Goal: Use online tool/utility: Utilize a website feature to perform a specific function

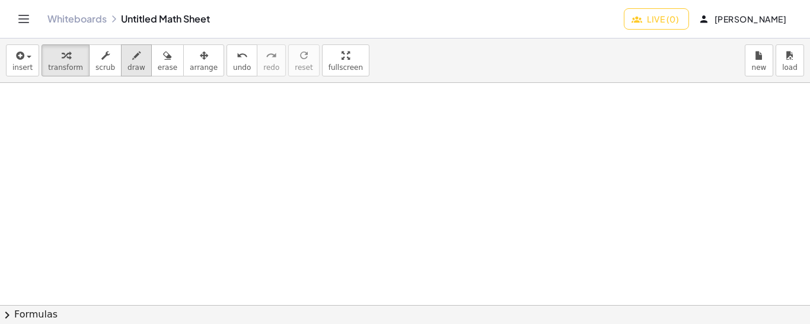
click at [132, 60] on icon "button" at bounding box center [136, 56] width 8 height 14
drag, startPoint x: 135, startPoint y: 98, endPoint x: 123, endPoint y: 114, distance: 20.1
drag, startPoint x: 123, startPoint y: 100, endPoint x: 134, endPoint y: 110, distance: 15.1
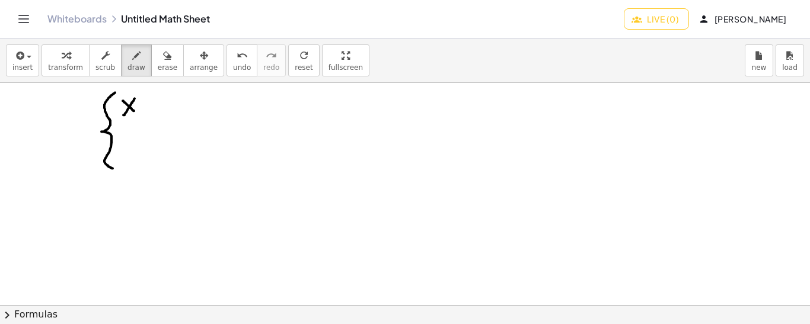
drag, startPoint x: 115, startPoint y: 92, endPoint x: 117, endPoint y: 168, distance: 76.5
drag, startPoint x: 144, startPoint y: 107, endPoint x: 156, endPoint y: 107, distance: 11.9
drag, startPoint x: 149, startPoint y: 100, endPoint x: 149, endPoint y: 112, distance: 12.4
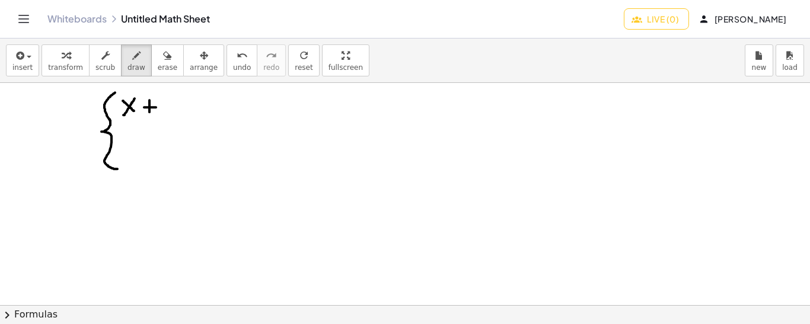
drag, startPoint x: 166, startPoint y: 95, endPoint x: 177, endPoint y: 113, distance: 21.6
drag, startPoint x: 181, startPoint y: 99, endPoint x: 187, endPoint y: 107, distance: 10.2
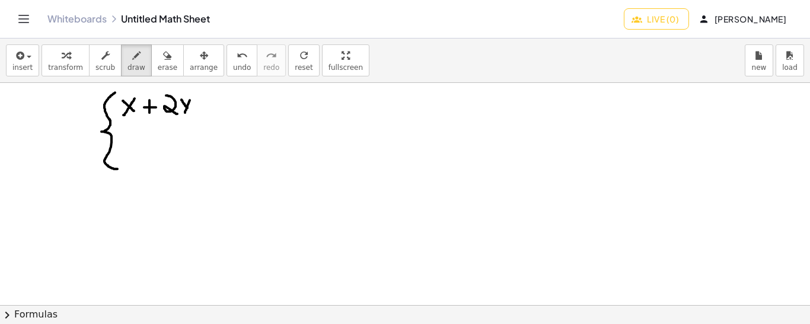
drag, startPoint x: 190, startPoint y: 100, endPoint x: 183, endPoint y: 114, distance: 15.7
drag, startPoint x: 198, startPoint y: 101, endPoint x: 212, endPoint y: 101, distance: 13.6
drag, startPoint x: 199, startPoint y: 108, endPoint x: 210, endPoint y: 108, distance: 11.3
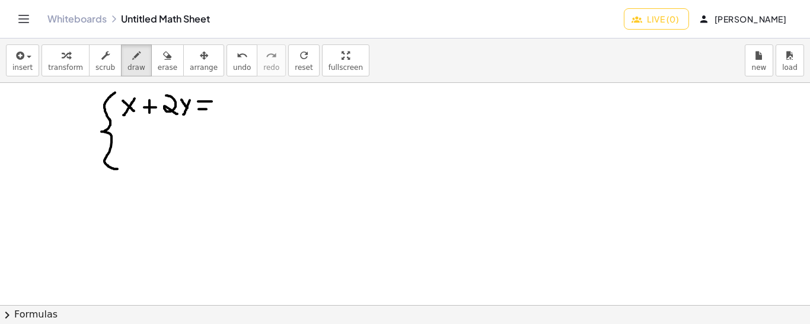
drag, startPoint x: 225, startPoint y: 95, endPoint x: 231, endPoint y: 115, distance: 21.2
drag, startPoint x: 117, startPoint y: 143, endPoint x: 120, endPoint y: 165, distance: 22.1
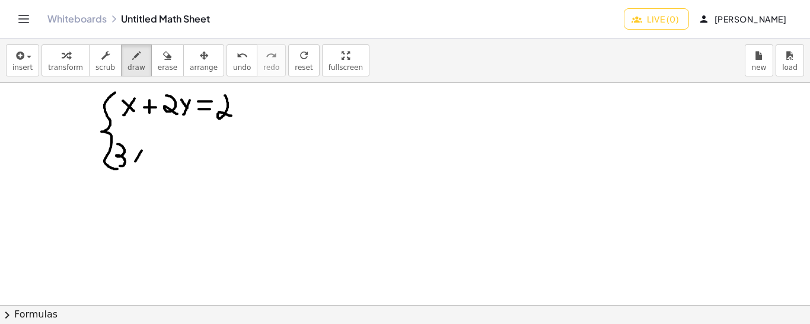
drag, startPoint x: 142, startPoint y: 150, endPoint x: 132, endPoint y: 164, distance: 16.6
drag, startPoint x: 132, startPoint y: 155, endPoint x: 139, endPoint y: 163, distance: 10.9
drag, startPoint x: 148, startPoint y: 151, endPoint x: 155, endPoint y: 151, distance: 7.7
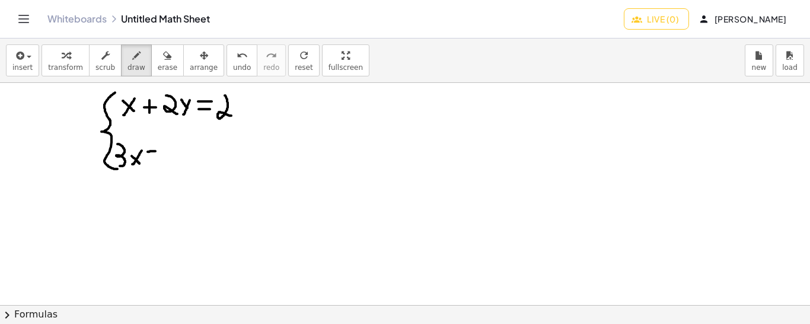
drag, startPoint x: 164, startPoint y: 129, endPoint x: 173, endPoint y: 155, distance: 27.9
drag, startPoint x: 177, startPoint y: 146, endPoint x: 186, endPoint y: 157, distance: 13.4
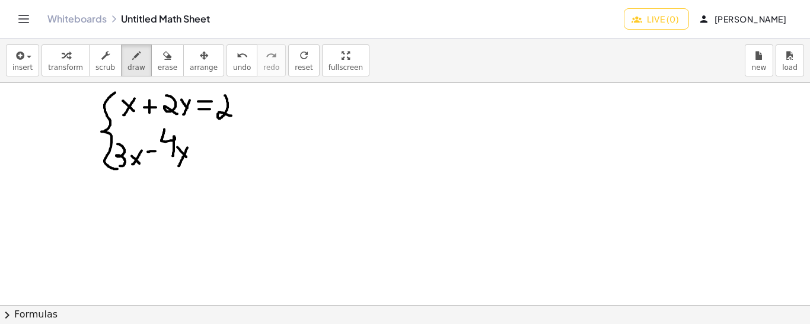
drag, startPoint x: 187, startPoint y: 147, endPoint x: 178, endPoint y: 165, distance: 20.4
drag, startPoint x: 196, startPoint y: 153, endPoint x: 203, endPoint y: 152, distance: 7.1
drag, startPoint x: 196, startPoint y: 145, endPoint x: 205, endPoint y: 146, distance: 8.4
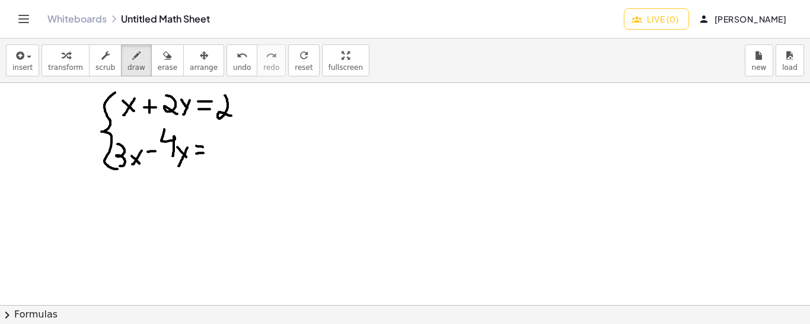
drag, startPoint x: 222, startPoint y: 136, endPoint x: 220, endPoint y: 152, distance: 16.1
drag, startPoint x: 13, startPoint y: 98, endPoint x: 5, endPoint y: 108, distance: 13.1
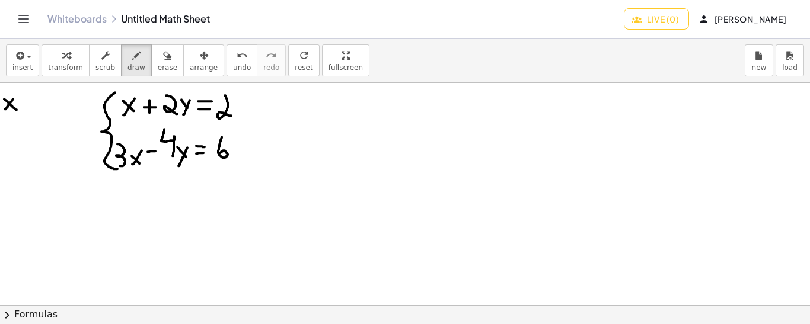
drag, startPoint x: 4, startPoint y: 98, endPoint x: 17, endPoint y: 109, distance: 16.4
drag, startPoint x: 23, startPoint y: 104, endPoint x: 30, endPoint y: 104, distance: 7.1
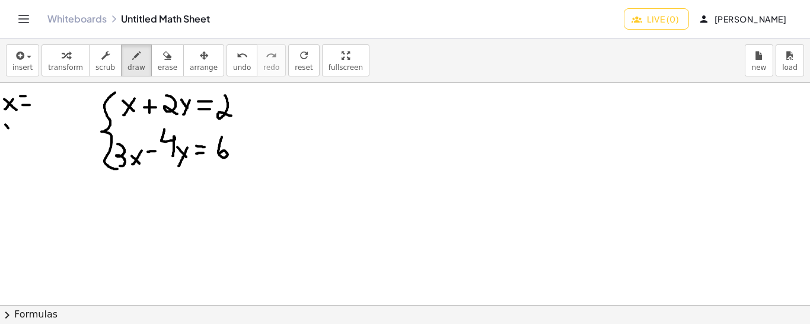
drag, startPoint x: 5, startPoint y: 124, endPoint x: 13, endPoint y: 133, distance: 12.2
drag, startPoint x: 17, startPoint y: 125, endPoint x: 12, endPoint y: 143, distance: 19.1
drag, startPoint x: 23, startPoint y: 129, endPoint x: 30, endPoint y: 129, distance: 6.5
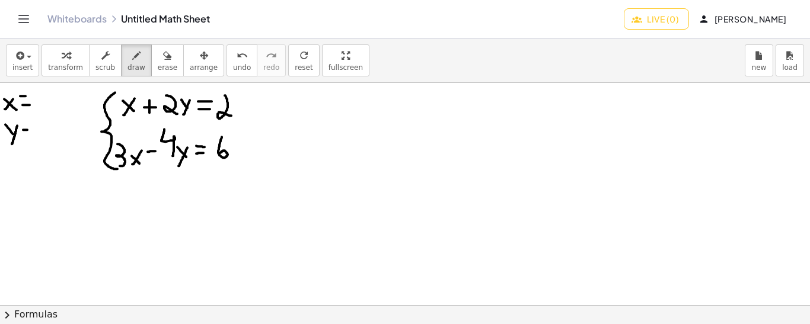
drag, startPoint x: 46, startPoint y: 119, endPoint x: 38, endPoint y: 133, distance: 16.2
drag, startPoint x: 39, startPoint y: 129, endPoint x: 42, endPoint y: 137, distance: 8.3
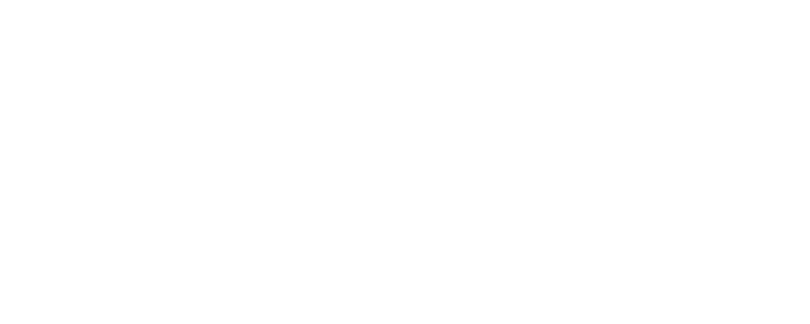
click at [44, 98] on body at bounding box center [405, 162] width 810 height 324
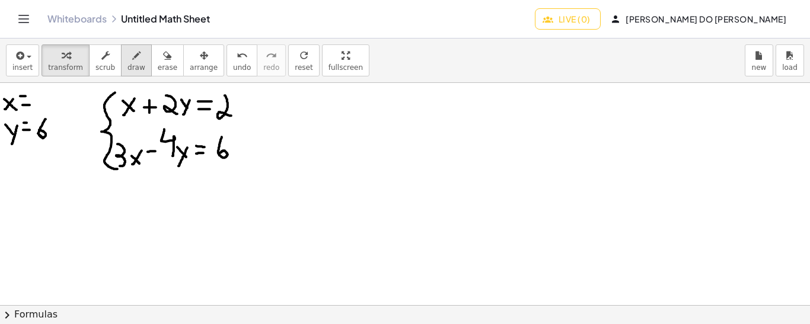
click at [132, 57] on icon "button" at bounding box center [136, 56] width 8 height 14
drag, startPoint x: 38, startPoint y: 96, endPoint x: 46, endPoint y: 96, distance: 7.7
click at [46, 96] on div at bounding box center [405, 306] width 810 height 446
click at [53, 88] on div at bounding box center [405, 306] width 810 height 446
click at [58, 94] on div at bounding box center [405, 306] width 810 height 446
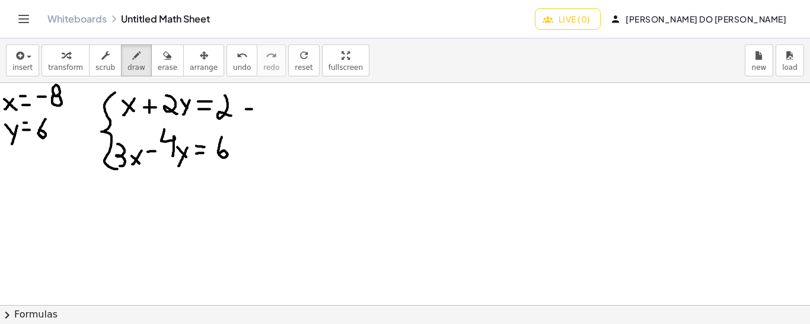
drag, startPoint x: 246, startPoint y: 108, endPoint x: 253, endPoint y: 108, distance: 7.1
click at [253, 108] on div at bounding box center [405, 306] width 810 height 446
click at [251, 101] on div at bounding box center [405, 306] width 810 height 446
drag, startPoint x: 253, startPoint y: 94, endPoint x: 256, endPoint y: 115, distance: 21.0
click at [256, 115] on div at bounding box center [405, 306] width 810 height 446
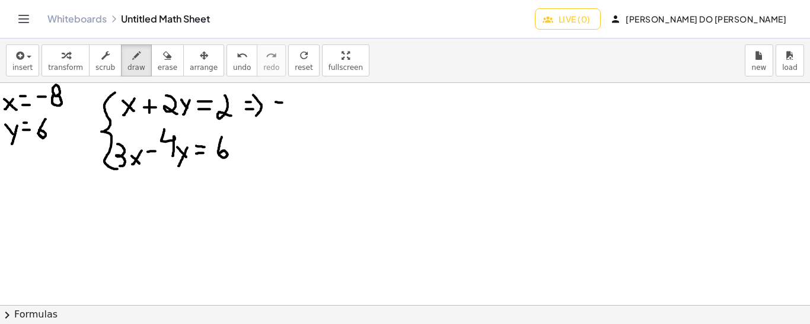
drag, startPoint x: 276, startPoint y: 101, endPoint x: 283, endPoint y: 102, distance: 7.7
click at [283, 102] on div at bounding box center [405, 306] width 810 height 446
click at [290, 90] on div at bounding box center [405, 306] width 810 height 446
click at [294, 97] on div at bounding box center [405, 306] width 810 height 446
drag, startPoint x: 305, startPoint y: 100, endPoint x: 318, endPoint y: 100, distance: 13.0
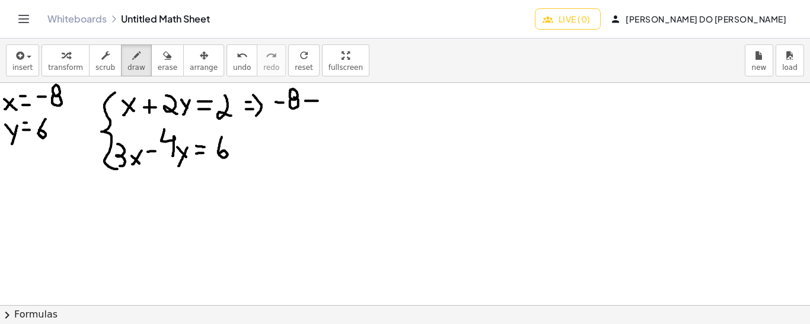
click at [318, 100] on div at bounding box center [405, 306] width 810 height 446
drag, startPoint x: 311, startPoint y: 94, endPoint x: 311, endPoint y: 106, distance: 11.3
click at [311, 106] on div at bounding box center [405, 306] width 810 height 446
drag, startPoint x: 329, startPoint y: 91, endPoint x: 338, endPoint y: 107, distance: 18.3
click at [338, 107] on div at bounding box center [405, 306] width 810 height 446
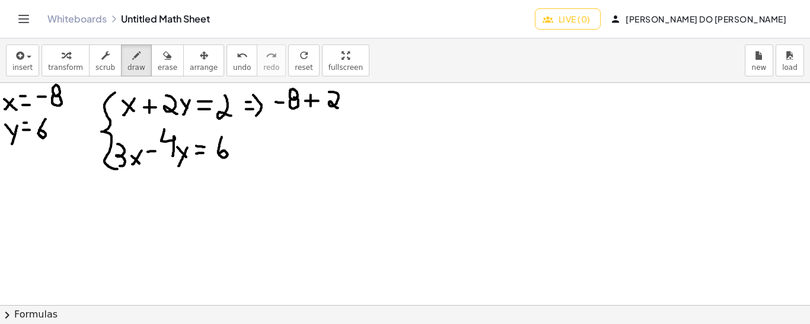
click at [346, 103] on div at bounding box center [405, 306] width 810 height 446
drag, startPoint x: 358, startPoint y: 90, endPoint x: 355, endPoint y: 101, distance: 11.6
click at [355, 101] on div at bounding box center [405, 306] width 810 height 446
drag, startPoint x: 370, startPoint y: 102, endPoint x: 384, endPoint y: 101, distance: 13.7
click at [384, 101] on div at bounding box center [405, 306] width 810 height 446
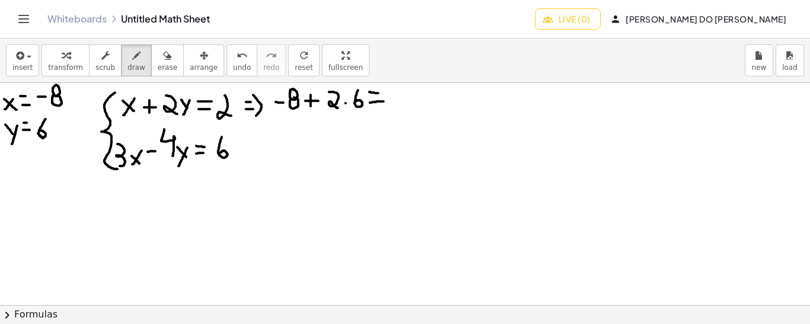
drag, startPoint x: 369, startPoint y: 91, endPoint x: 379, endPoint y: 92, distance: 10.1
click at [379, 92] on div at bounding box center [405, 306] width 810 height 446
drag, startPoint x: 399, startPoint y: 87, endPoint x: 406, endPoint y: 107, distance: 21.4
click at [406, 107] on div at bounding box center [405, 306] width 810 height 446
click at [395, 78] on div "insert select one: Math Expression Function Text transform scrub draw erase arr…" at bounding box center [405, 61] width 810 height 44
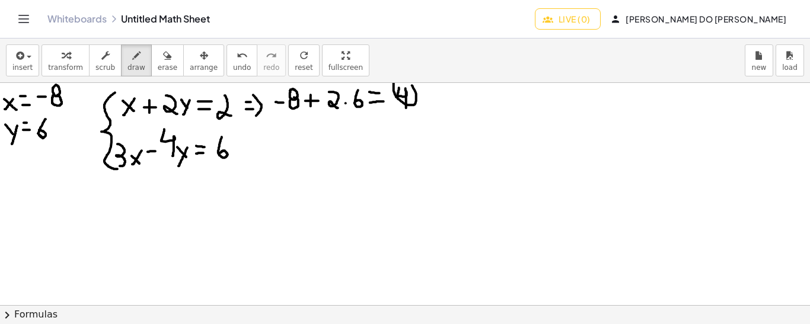
click at [394, 87] on div at bounding box center [405, 306] width 810 height 446
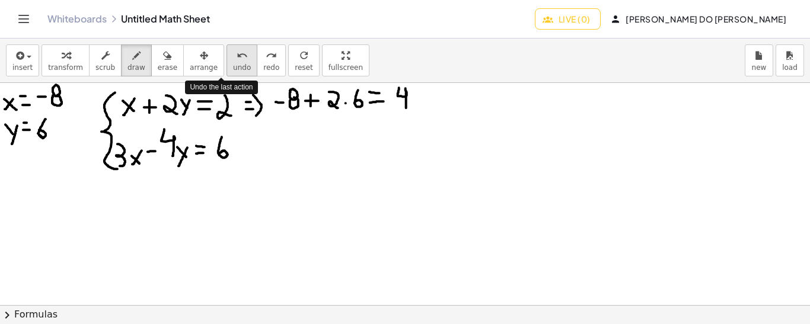
click at [233, 66] on span "undo" at bounding box center [242, 67] width 18 height 8
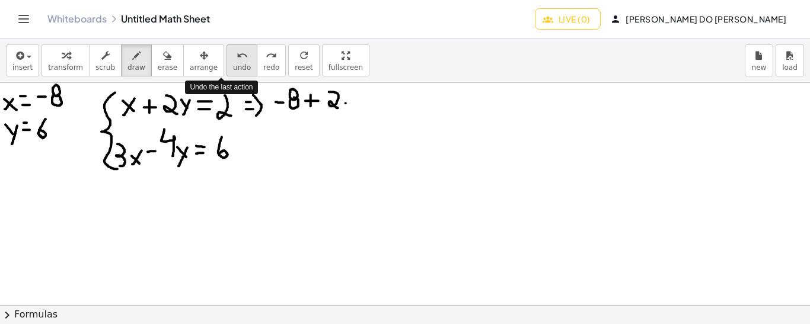
click at [233, 66] on span "undo" at bounding box center [242, 67] width 18 height 8
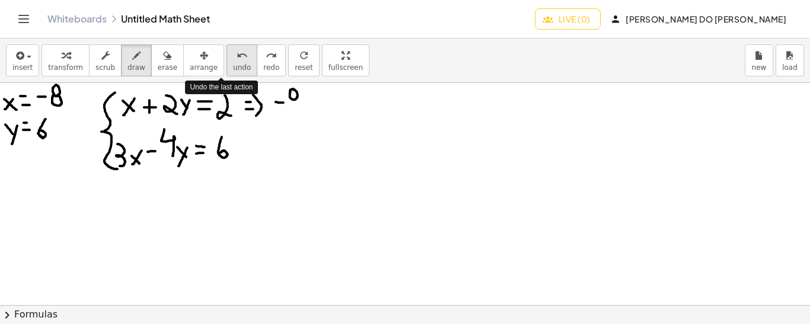
click at [233, 66] on span "undo" at bounding box center [242, 67] width 18 height 8
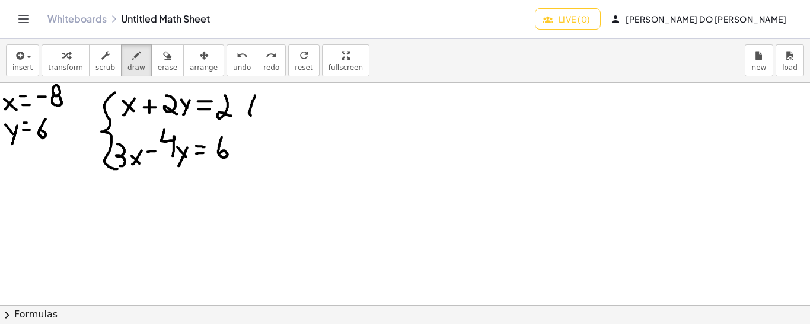
drag, startPoint x: 255, startPoint y: 95, endPoint x: 252, endPoint y: 116, distance: 21.0
click at [252, 116] on div at bounding box center [405, 306] width 810 height 446
drag, startPoint x: 262, startPoint y: 101, endPoint x: 264, endPoint y: 113, distance: 12.0
click at [264, 113] on div at bounding box center [405, 306] width 810 height 446
drag, startPoint x: 275, startPoint y: 94, endPoint x: 276, endPoint y: 116, distance: 22.6
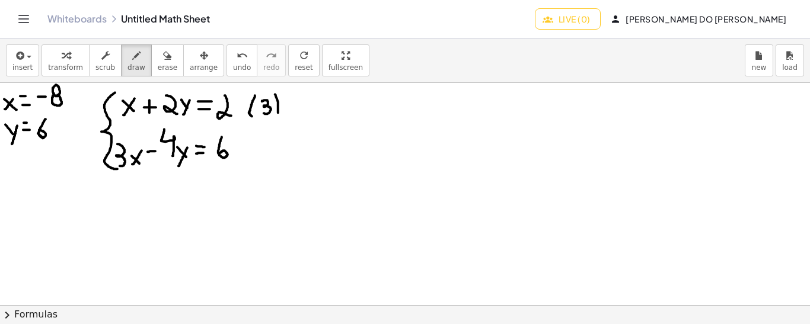
click at [276, 116] on div at bounding box center [405, 306] width 810 height 446
drag, startPoint x: 115, startPoint y: 189, endPoint x: 114, endPoint y: 239, distance: 50.4
click at [114, 239] on div at bounding box center [405, 306] width 810 height 446
drag, startPoint x: 122, startPoint y: 193, endPoint x: 120, endPoint y: 206, distance: 13.2
click at [120, 206] on div at bounding box center [405, 306] width 810 height 446
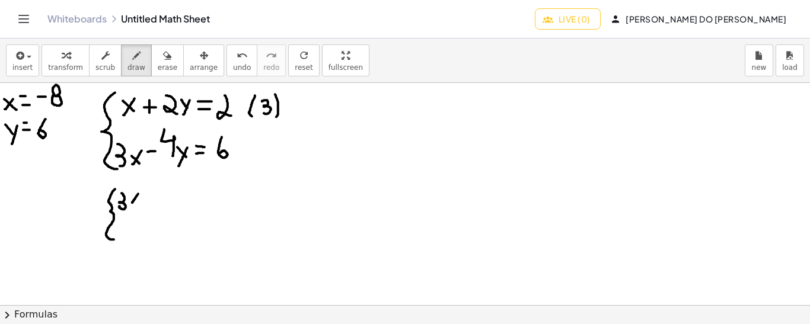
drag, startPoint x: 138, startPoint y: 193, endPoint x: 131, endPoint y: 203, distance: 11.9
click at [131, 203] on div at bounding box center [405, 306] width 810 height 446
drag, startPoint x: 129, startPoint y: 194, endPoint x: 139, endPoint y: 203, distance: 12.6
click at [139, 203] on div at bounding box center [405, 306] width 810 height 446
drag, startPoint x: 151, startPoint y: 197, endPoint x: 169, endPoint y: 197, distance: 18.4
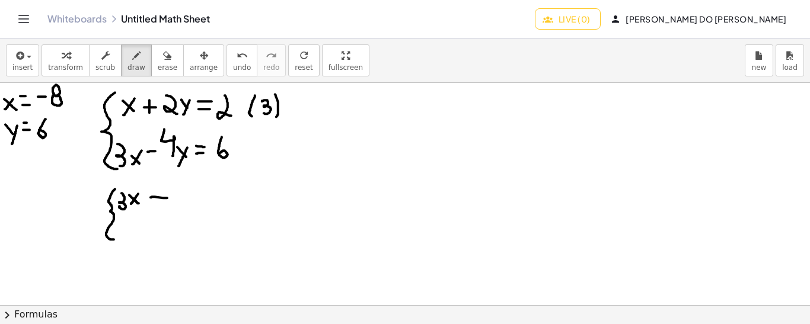
click at [169, 197] on div at bounding box center [405, 306] width 810 height 446
drag, startPoint x: 159, startPoint y: 190, endPoint x: 160, endPoint y: 202, distance: 12.5
click at [160, 202] on div at bounding box center [405, 306] width 810 height 446
drag, startPoint x: 181, startPoint y: 189, endPoint x: 180, endPoint y: 201, distance: 12.0
click at [180, 201] on div at bounding box center [405, 306] width 810 height 446
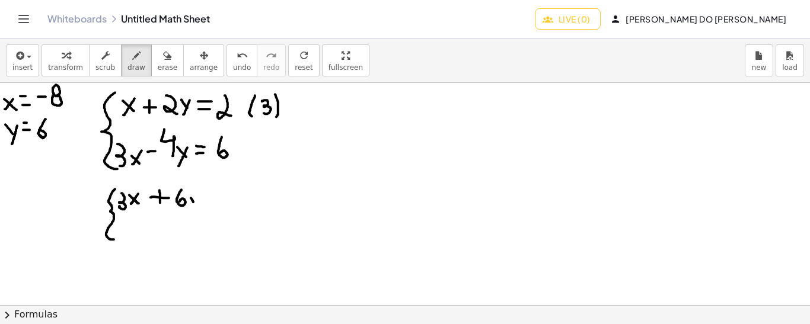
click at [194, 202] on div at bounding box center [405, 306] width 810 height 446
drag, startPoint x: 199, startPoint y: 191, endPoint x: 188, endPoint y: 225, distance: 34.9
click at [188, 225] on div at bounding box center [405, 306] width 810 height 446
drag, startPoint x: 206, startPoint y: 196, endPoint x: 213, endPoint y: 196, distance: 7.1
click at [213, 196] on div at bounding box center [405, 306] width 810 height 446
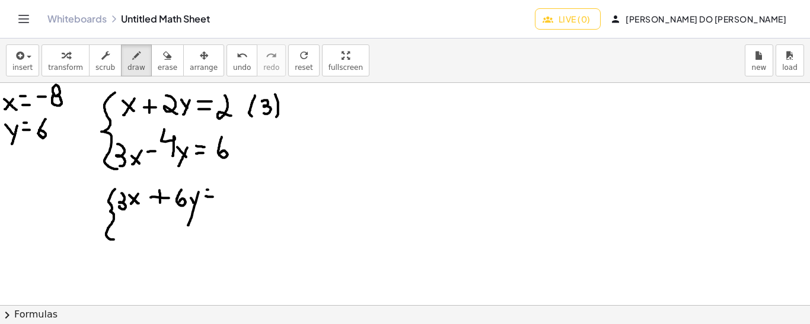
drag, startPoint x: 207, startPoint y: 189, endPoint x: 213, endPoint y: 190, distance: 6.5
click at [213, 190] on div at bounding box center [405, 306] width 810 height 446
drag, startPoint x: 226, startPoint y: 183, endPoint x: 202, endPoint y: 206, distance: 33.5
click at [226, 196] on div at bounding box center [405, 306] width 810 height 446
drag, startPoint x: 120, startPoint y: 223, endPoint x: 119, endPoint y: 239, distance: 16.0
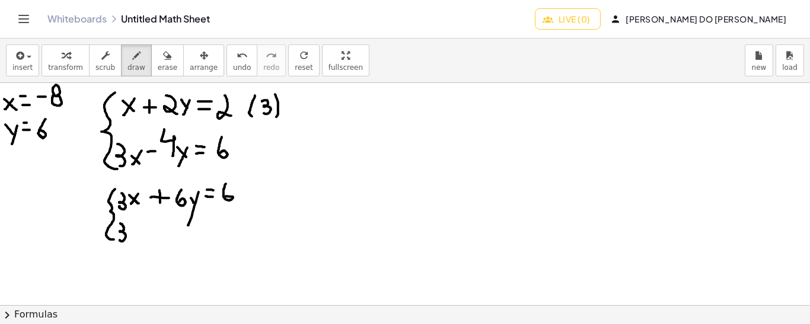
click at [119, 239] on div at bounding box center [405, 306] width 810 height 446
drag, startPoint x: 136, startPoint y: 227, endPoint x: 131, endPoint y: 234, distance: 8.4
click at [131, 234] on div at bounding box center [405, 306] width 810 height 446
drag, startPoint x: 130, startPoint y: 225, endPoint x: 136, endPoint y: 231, distance: 8.8
click at [136, 231] on div at bounding box center [405, 306] width 810 height 446
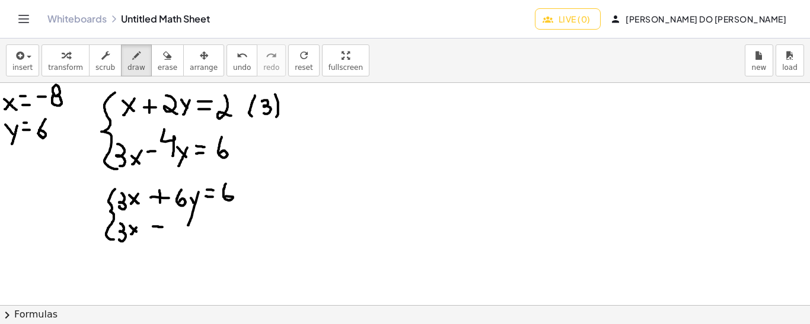
drag, startPoint x: 153, startPoint y: 226, endPoint x: 163, endPoint y: 226, distance: 10.1
click at [163, 226] on div at bounding box center [405, 306] width 810 height 446
drag, startPoint x: 171, startPoint y: 212, endPoint x: 178, endPoint y: 228, distance: 17.5
click at [178, 228] on div at bounding box center [405, 306] width 810 height 446
drag, startPoint x: 184, startPoint y: 228, endPoint x: 189, endPoint y: 235, distance: 9.4
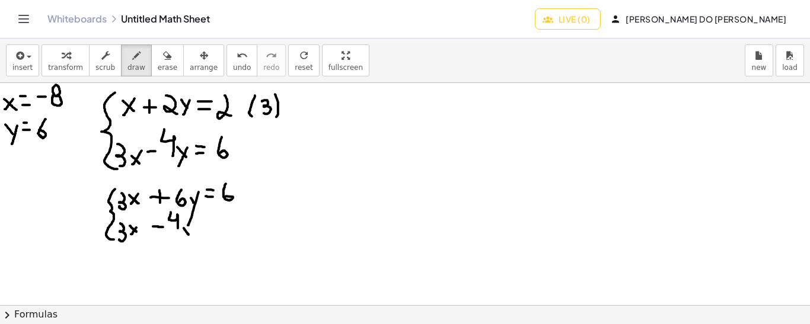
click at [189, 235] on div at bounding box center [405, 306] width 810 height 446
drag, startPoint x: 191, startPoint y: 229, endPoint x: 186, endPoint y: 241, distance: 13.0
click at [186, 241] on div at bounding box center [405, 306] width 810 height 446
drag, startPoint x: 202, startPoint y: 231, endPoint x: 210, endPoint y: 231, distance: 8.9
click at [210, 231] on div at bounding box center [405, 306] width 810 height 446
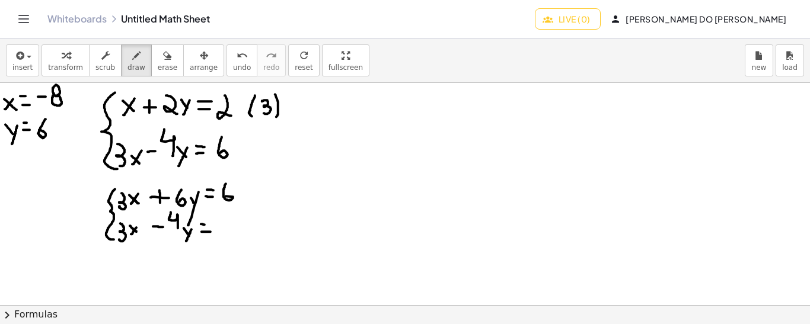
drag, startPoint x: 201, startPoint y: 223, endPoint x: 208, endPoint y: 224, distance: 7.1
click at [208, 224] on div at bounding box center [405, 306] width 810 height 446
drag, startPoint x: 226, startPoint y: 210, endPoint x: 226, endPoint y: 223, distance: 13.1
click at [226, 223] on div at bounding box center [405, 306] width 810 height 446
drag, startPoint x: 103, startPoint y: 247, endPoint x: 233, endPoint y: 250, distance: 129.9
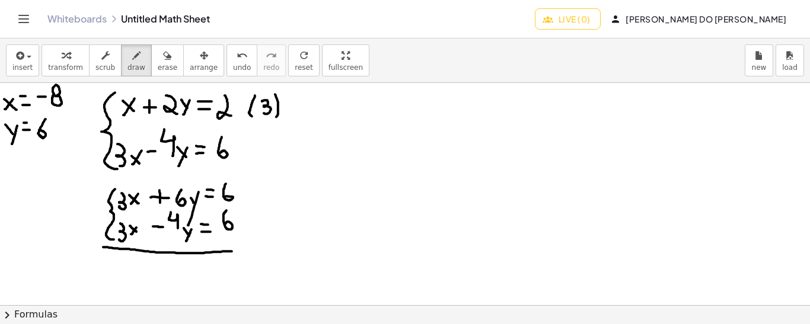
click at [233, 250] on div at bounding box center [405, 306] width 810 height 446
drag, startPoint x: 88, startPoint y: 213, endPoint x: 97, endPoint y: 214, distance: 8.3
click at [97, 214] on div at bounding box center [405, 306] width 810 height 446
click at [90, 203] on div at bounding box center [405, 306] width 810 height 446
drag, startPoint x: 139, startPoint y: 187, endPoint x: 120, endPoint y: 241, distance: 57.4
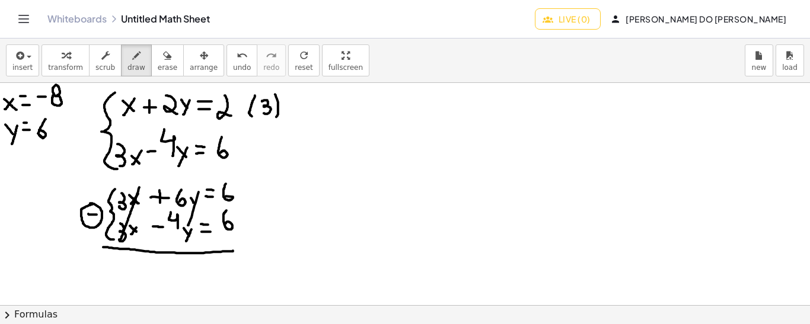
click at [120, 241] on div at bounding box center [405, 306] width 810 height 446
click at [118, 256] on div at bounding box center [405, 306] width 810 height 446
drag, startPoint x: 92, startPoint y: 219, endPoint x: 154, endPoint y: 229, distance: 61.9
click at [154, 229] on div at bounding box center [405, 306] width 810 height 446
click at [233, 65] on span "undo" at bounding box center [242, 67] width 18 height 8
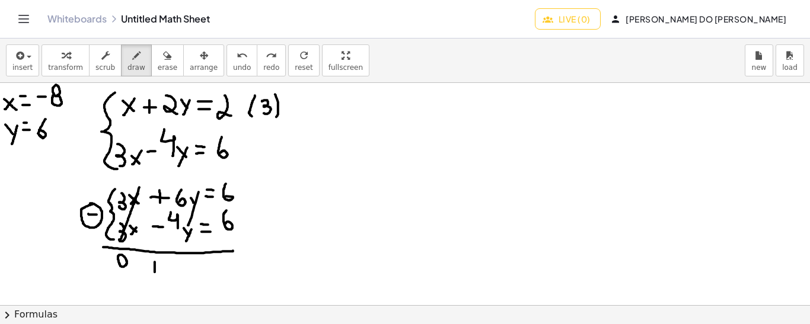
drag, startPoint x: 155, startPoint y: 261, endPoint x: 155, endPoint y: 273, distance: 11.9
click at [155, 273] on div at bounding box center [405, 306] width 810 height 446
click at [164, 260] on div at bounding box center [405, 306] width 810 height 446
drag, startPoint x: 177, startPoint y: 266, endPoint x: 185, endPoint y: 272, distance: 10.2
click at [185, 272] on div at bounding box center [405, 306] width 810 height 446
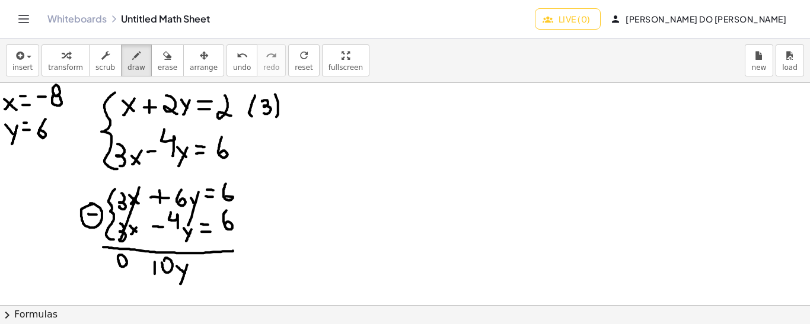
drag, startPoint x: 187, startPoint y: 264, endPoint x: 180, endPoint y: 284, distance: 20.8
click at [180, 284] on div at bounding box center [405, 306] width 810 height 446
drag, startPoint x: 194, startPoint y: 272, endPoint x: 202, endPoint y: 272, distance: 7.7
click at [202, 272] on div at bounding box center [405, 306] width 810 height 446
drag, startPoint x: 193, startPoint y: 263, endPoint x: 203, endPoint y: 264, distance: 10.7
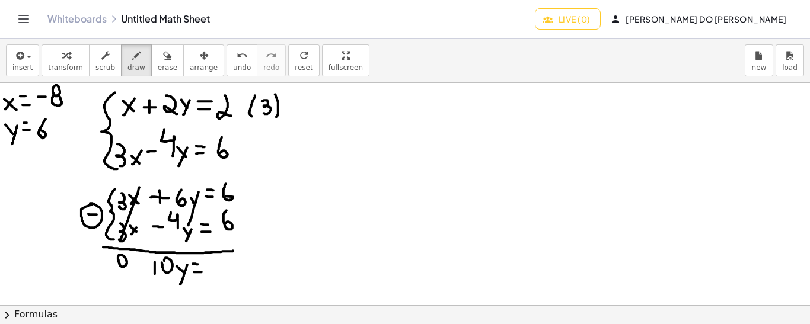
click at [203, 264] on div at bounding box center [405, 306] width 810 height 446
click at [214, 263] on div at bounding box center [405, 306] width 810 height 446
click at [91, 203] on div at bounding box center [405, 306] width 810 height 446
drag, startPoint x: 155, startPoint y: 223, endPoint x: 186, endPoint y: 232, distance: 32.3
click at [186, 232] on div at bounding box center [405, 306] width 810 height 446
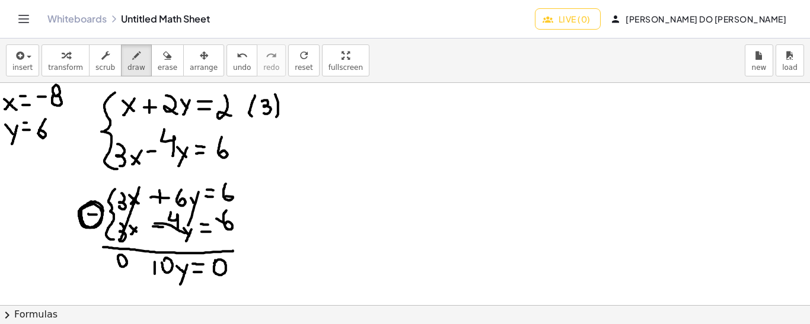
drag, startPoint x: 216, startPoint y: 218, endPoint x: 238, endPoint y: 226, distance: 22.7
click at [238, 226] on div at bounding box center [405, 306] width 810 height 446
click at [237, 55] on icon "undo" at bounding box center [242, 56] width 11 height 14
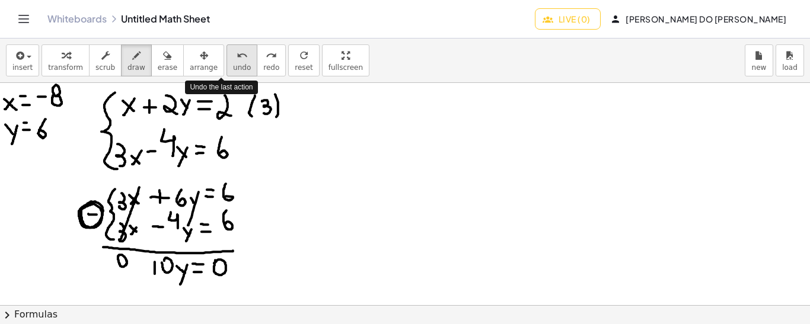
click at [237, 55] on icon "undo" at bounding box center [242, 56] width 11 height 14
drag, startPoint x: 269, startPoint y: 261, endPoint x: 277, endPoint y: 269, distance: 10.9
click at [277, 269] on div at bounding box center [405, 306] width 810 height 446
drag, startPoint x: 282, startPoint y: 262, endPoint x: 269, endPoint y: 280, distance: 22.5
click at [269, 280] on div at bounding box center [405, 306] width 810 height 446
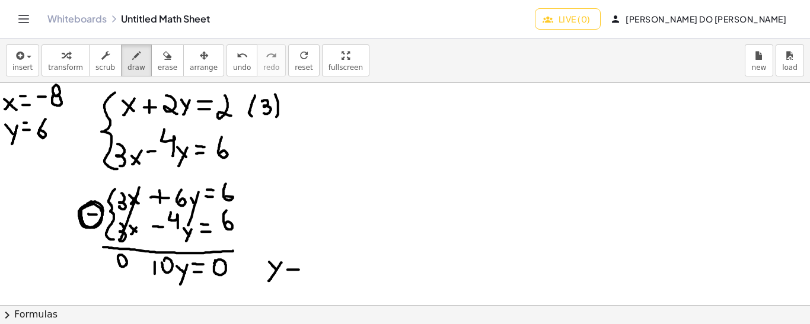
drag, startPoint x: 288, startPoint y: 269, endPoint x: 299, endPoint y: 269, distance: 11.3
click at [299, 269] on div at bounding box center [405, 306] width 810 height 446
drag, startPoint x: 288, startPoint y: 259, endPoint x: 298, endPoint y: 260, distance: 10.7
click at [298, 260] on div at bounding box center [405, 306] width 810 height 446
click at [303, 257] on div at bounding box center [405, 306] width 810 height 446
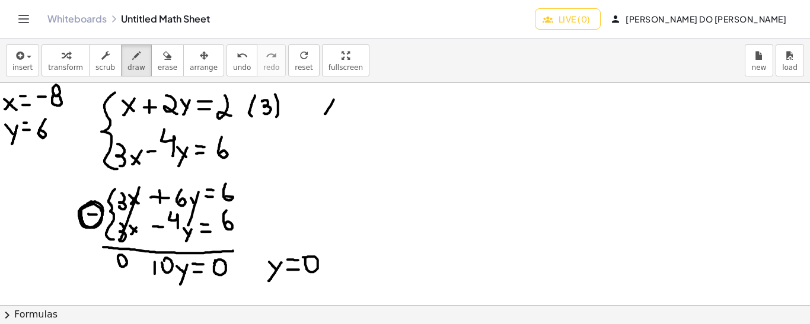
drag, startPoint x: 334, startPoint y: 99, endPoint x: 324, endPoint y: 114, distance: 17.6
click at [324, 114] on div at bounding box center [405, 306] width 810 height 446
drag, startPoint x: 325, startPoint y: 101, endPoint x: 334, endPoint y: 111, distance: 13.4
click at [334, 111] on div at bounding box center [405, 306] width 810 height 446
drag, startPoint x: 343, startPoint y: 106, endPoint x: 351, endPoint y: 107, distance: 8.3
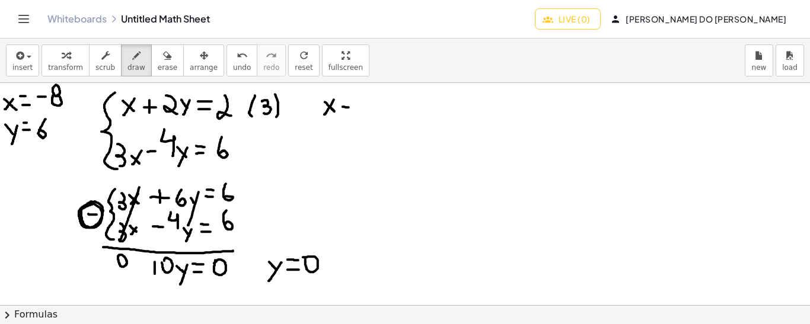
click at [351, 107] on div at bounding box center [405, 306] width 810 height 446
drag, startPoint x: 347, startPoint y: 99, endPoint x: 347, endPoint y: 111, distance: 12.5
click at [347, 111] on div at bounding box center [405, 306] width 810 height 446
drag, startPoint x: 363, startPoint y: 95, endPoint x: 368, endPoint y: 112, distance: 17.8
click at [368, 112] on div at bounding box center [405, 306] width 810 height 446
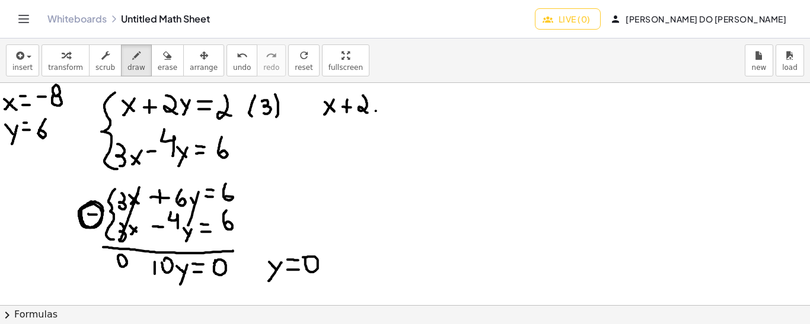
click at [376, 110] on div at bounding box center [405, 306] width 810 height 446
click at [386, 97] on div at bounding box center [405, 306] width 810 height 446
drag, startPoint x: 403, startPoint y: 104, endPoint x: 414, endPoint y: 106, distance: 11.3
click at [414, 106] on div at bounding box center [405, 306] width 810 height 446
click at [413, 97] on div at bounding box center [405, 306] width 810 height 446
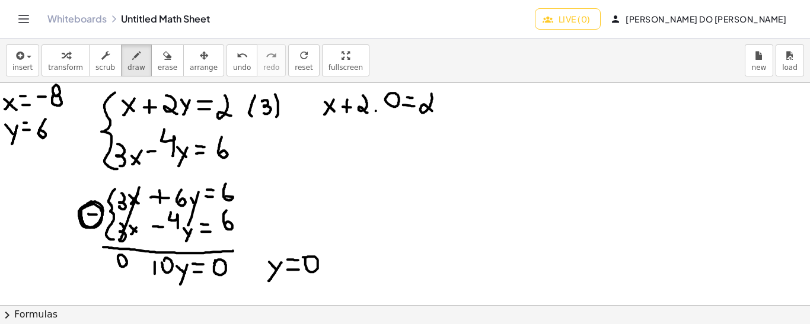
drag, startPoint x: 432, startPoint y: 93, endPoint x: 436, endPoint y: 113, distance: 20.0
click at [436, 113] on div at bounding box center [405, 306] width 810 height 446
drag, startPoint x: 358, startPoint y: 88, endPoint x: 390, endPoint y: 110, distance: 38.8
click at [390, 110] on div at bounding box center [405, 306] width 810 height 446
drag, startPoint x: 396, startPoint y: 88, endPoint x: 363, endPoint y: 113, distance: 41.0
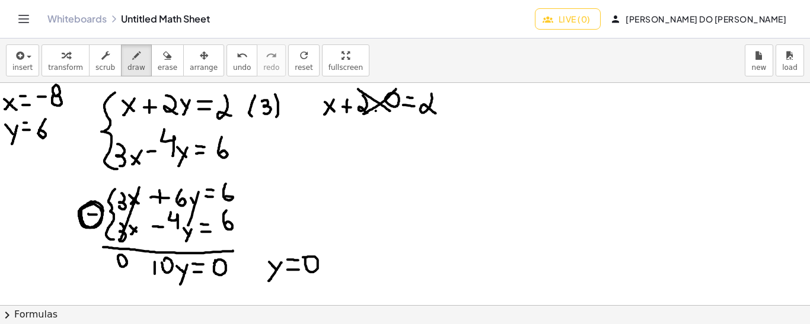
click at [363, 113] on div at bounding box center [405, 306] width 810 height 446
drag, startPoint x: 362, startPoint y: 129, endPoint x: 352, endPoint y: 142, distance: 16.1
click at [352, 142] on div at bounding box center [405, 306] width 810 height 446
drag, startPoint x: 351, startPoint y: 130, endPoint x: 360, endPoint y: 140, distance: 13.8
click at [360, 140] on div at bounding box center [405, 306] width 810 height 446
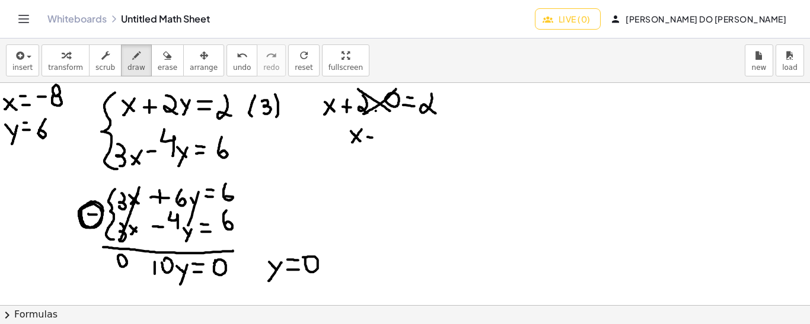
drag, startPoint x: 368, startPoint y: 136, endPoint x: 375, endPoint y: 138, distance: 7.2
click at [375, 138] on div at bounding box center [405, 306] width 810 height 446
click at [373, 130] on div at bounding box center [405, 306] width 810 height 446
drag, startPoint x: 385, startPoint y: 124, endPoint x: 395, endPoint y: 146, distance: 24.1
click at [395, 146] on div at bounding box center [405, 306] width 810 height 446
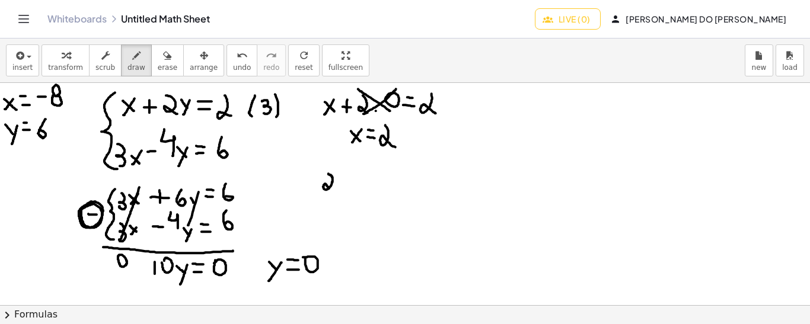
drag, startPoint x: 328, startPoint y: 173, endPoint x: 335, endPoint y: 192, distance: 20.1
click at [335, 192] on div at bounding box center [405, 306] width 810 height 446
drag, startPoint x: 340, startPoint y: 180, endPoint x: 350, endPoint y: 181, distance: 10.1
click at [350, 181] on div at bounding box center [405, 306] width 810 height 446
drag, startPoint x: 344, startPoint y: 175, endPoint x: 346, endPoint y: 187, distance: 12.6
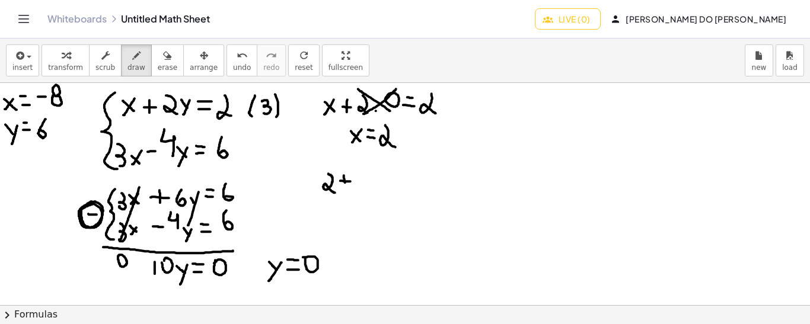
click at [346, 187] on div at bounding box center [405, 306] width 810 height 446
drag, startPoint x: 359, startPoint y: 172, endPoint x: 366, endPoint y: 190, distance: 18.9
click at [366, 190] on div at bounding box center [405, 306] width 810 height 446
click at [376, 189] on div at bounding box center [405, 306] width 810 height 446
click at [382, 178] on div at bounding box center [405, 306] width 810 height 446
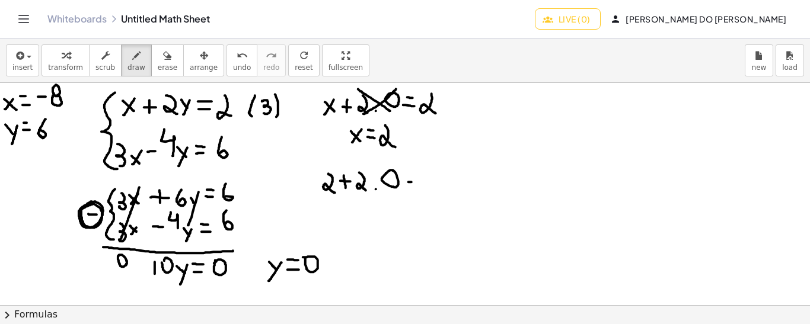
click at [414, 181] on div at bounding box center [405, 306] width 810 height 446
drag, startPoint x: 410, startPoint y: 173, endPoint x: 416, endPoint y: 173, distance: 6.0
click at [416, 173] on div at bounding box center [405, 306] width 810 height 446
drag, startPoint x: 432, startPoint y: 171, endPoint x: 435, endPoint y: 189, distance: 17.4
click at [435, 189] on div at bounding box center [405, 306] width 810 height 446
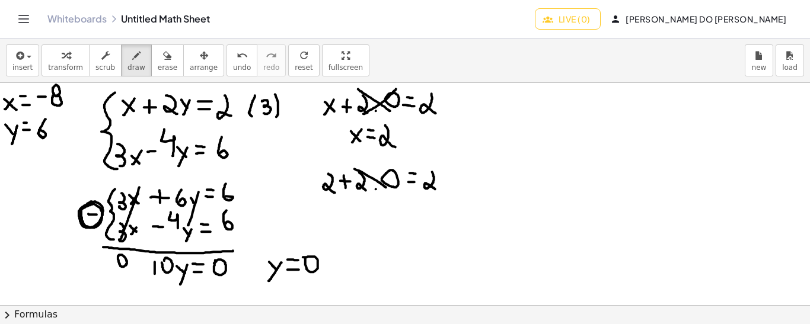
drag, startPoint x: 355, startPoint y: 168, endPoint x: 387, endPoint y: 188, distance: 38.0
click at [387, 188] on div at bounding box center [405, 306] width 810 height 446
click at [329, 195] on div at bounding box center [405, 306] width 810 height 446
drag, startPoint x: 424, startPoint y: 191, endPoint x: 436, endPoint y: 192, distance: 12.5
click at [436, 192] on div at bounding box center [405, 306] width 810 height 446
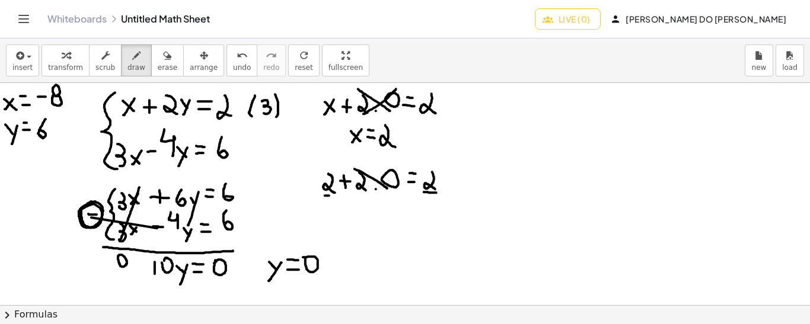
drag, startPoint x: 91, startPoint y: 217, endPoint x: 156, endPoint y: 228, distance: 65.5
click at [156, 228] on div at bounding box center [405, 306] width 810 height 446
click at [237, 58] on icon "undo" at bounding box center [242, 56] width 11 height 14
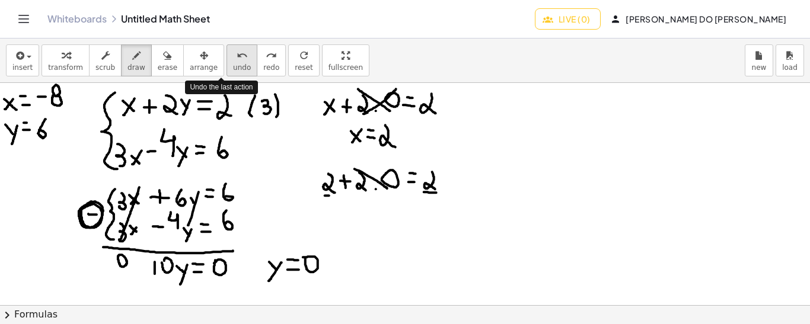
click at [237, 58] on icon "undo" at bounding box center [242, 56] width 11 height 14
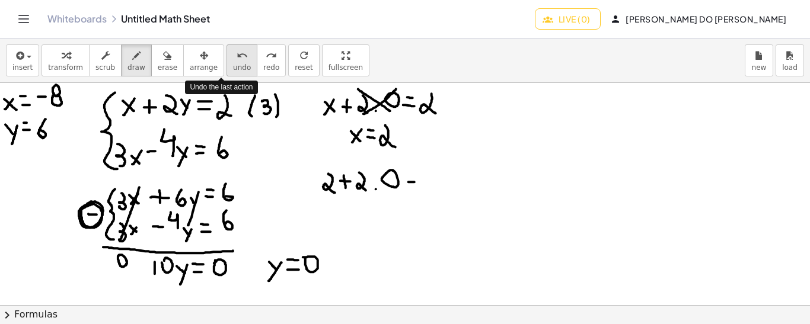
click at [237, 58] on icon "undo" at bounding box center [242, 56] width 11 height 14
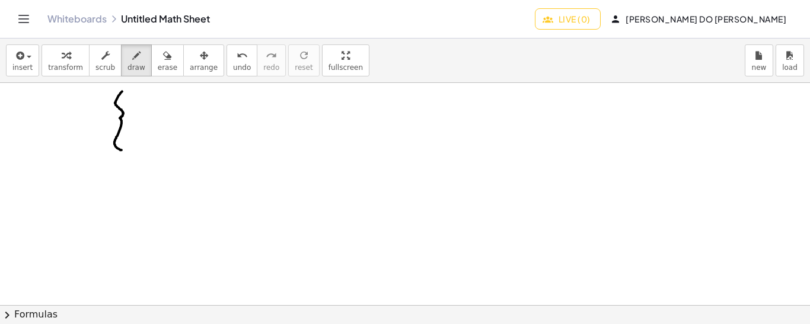
drag, startPoint x: 122, startPoint y: 91, endPoint x: 122, endPoint y: 149, distance: 58.7
click at [122, 149] on div at bounding box center [405, 306] width 810 height 446
drag, startPoint x: 132, startPoint y: 90, endPoint x: 137, endPoint y: 107, distance: 17.8
click at [137, 107] on div at bounding box center [405, 306] width 810 height 446
drag, startPoint x: 151, startPoint y: 92, endPoint x: 143, endPoint y: 103, distance: 13.6
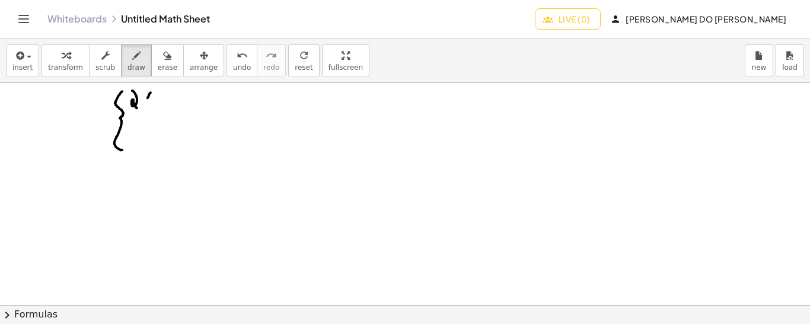
click at [143, 103] on div at bounding box center [405, 306] width 810 height 446
drag, startPoint x: 143, startPoint y: 94, endPoint x: 151, endPoint y: 102, distance: 11.7
click at [151, 102] on div at bounding box center [405, 306] width 810 height 446
click at [165, 97] on div at bounding box center [405, 306] width 810 height 446
drag, startPoint x: 159, startPoint y: 89, endPoint x: 161, endPoint y: 100, distance: 11.3
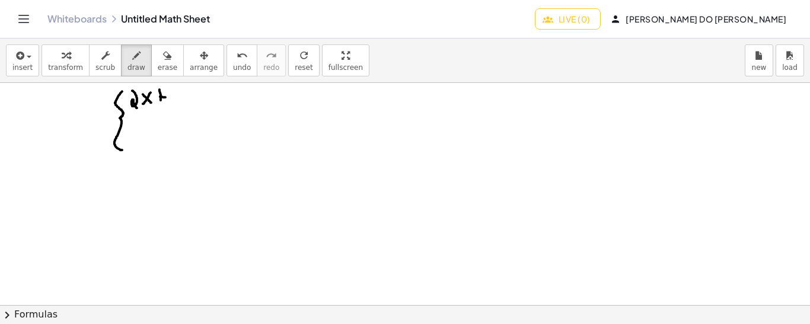
click at [161, 100] on div at bounding box center [405, 306] width 810 height 446
drag, startPoint x: 156, startPoint y: 95, endPoint x: 165, endPoint y: 97, distance: 9.8
click at [165, 97] on div at bounding box center [405, 306] width 810 height 446
drag, startPoint x: 170, startPoint y: 90, endPoint x: 175, endPoint y: 95, distance: 7.5
click at [175, 95] on div at bounding box center [405, 306] width 810 height 446
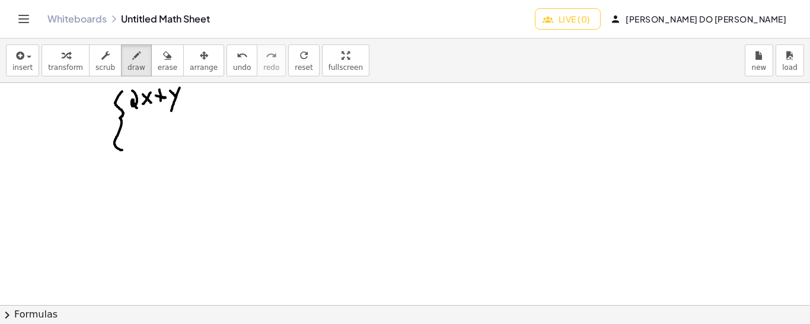
drag, startPoint x: 180, startPoint y: 87, endPoint x: 170, endPoint y: 111, distance: 25.5
click at [170, 111] on div at bounding box center [405, 306] width 810 height 446
click at [188, 102] on div at bounding box center [405, 306] width 810 height 446
click at [187, 94] on div at bounding box center [405, 306] width 810 height 446
drag, startPoint x: 197, startPoint y: 88, endPoint x: 197, endPoint y: 103, distance: 15.4
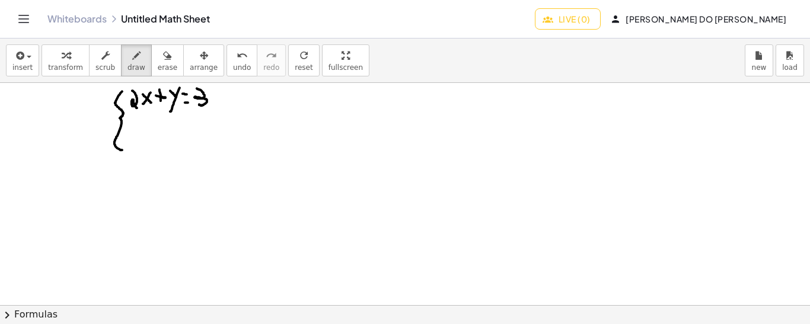
click at [197, 103] on div at bounding box center [405, 306] width 810 height 446
drag, startPoint x: 142, startPoint y: 132, endPoint x: 133, endPoint y: 143, distance: 14.0
click at [133, 143] on div at bounding box center [405, 306] width 810 height 446
drag, startPoint x: 131, startPoint y: 134, endPoint x: 143, endPoint y: 143, distance: 15.2
click at [143, 143] on div at bounding box center [405, 306] width 810 height 446
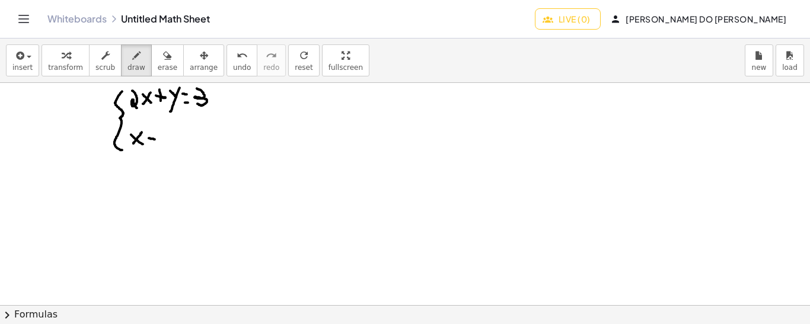
drag, startPoint x: 149, startPoint y: 138, endPoint x: 155, endPoint y: 139, distance: 6.6
click at [155, 139] on div at bounding box center [405, 306] width 810 height 446
drag, startPoint x: 152, startPoint y: 132, endPoint x: 151, endPoint y: 142, distance: 10.1
click at [151, 142] on div at bounding box center [405, 306] width 810 height 446
drag, startPoint x: 168, startPoint y: 124, endPoint x: 172, endPoint y: 144, distance: 20.6
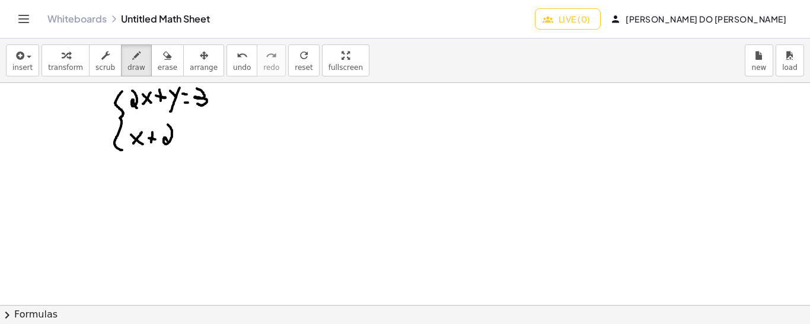
click at [172, 144] on div at bounding box center [405, 306] width 810 height 446
drag, startPoint x: 175, startPoint y: 136, endPoint x: 182, endPoint y: 141, distance: 8.1
click at [182, 141] on div at bounding box center [405, 306] width 810 height 446
drag, startPoint x: 184, startPoint y: 136, endPoint x: 179, endPoint y: 147, distance: 11.9
click at [179, 147] on div at bounding box center [405, 306] width 810 height 446
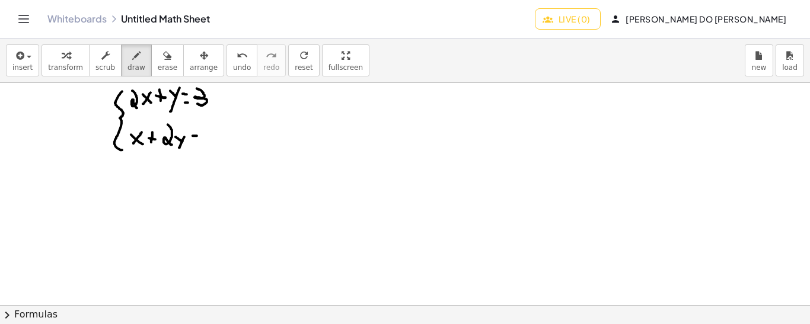
click at [199, 135] on div at bounding box center [405, 306] width 810 height 446
click at [198, 127] on div at bounding box center [405, 306] width 810 height 446
drag, startPoint x: 206, startPoint y: 132, endPoint x: 214, endPoint y: 132, distance: 7.7
click at [214, 132] on div at bounding box center [405, 306] width 810 height 446
drag, startPoint x: 225, startPoint y: 139, endPoint x: 220, endPoint y: 122, distance: 17.8
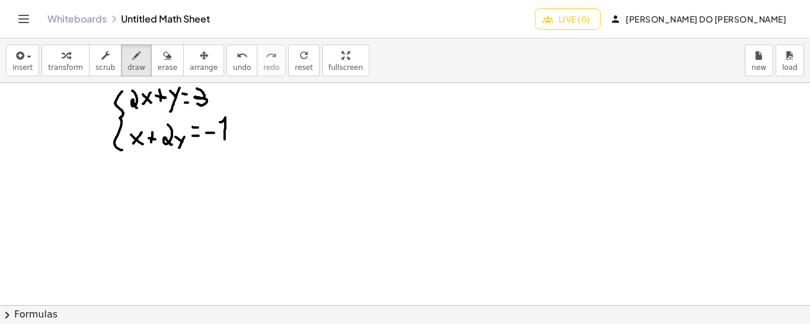
click at [220, 122] on div at bounding box center [405, 306] width 810 height 446
drag, startPoint x: 27, startPoint y: 95, endPoint x: 18, endPoint y: 113, distance: 19.4
click at [18, 113] on div at bounding box center [405, 306] width 810 height 446
drag, startPoint x: 17, startPoint y: 100, endPoint x: 28, endPoint y: 108, distance: 13.2
click at [28, 108] on div at bounding box center [405, 306] width 810 height 446
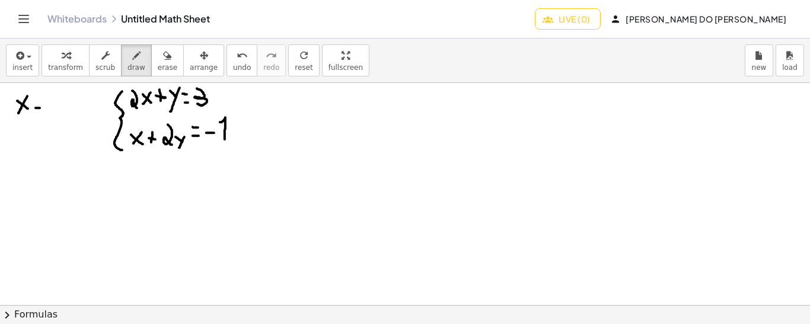
click at [40, 107] on div at bounding box center [405, 306] width 810 height 446
click at [37, 98] on div at bounding box center [405, 306] width 810 height 446
drag, startPoint x: 50, startPoint y: 99, endPoint x: 59, endPoint y: 100, distance: 8.9
click at [59, 100] on div at bounding box center [405, 306] width 810 height 446
drag, startPoint x: 72, startPoint y: 90, endPoint x: 72, endPoint y: 103, distance: 13.1
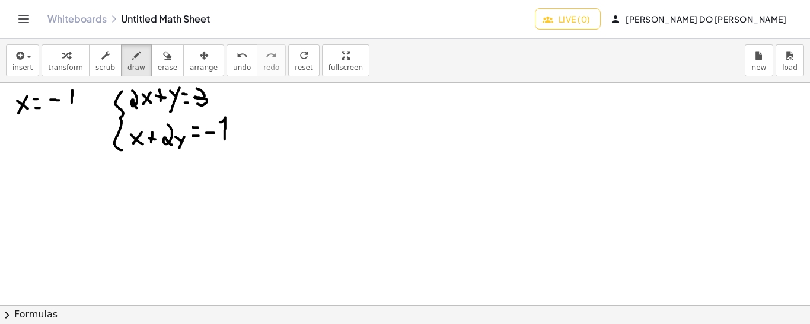
click at [72, 103] on div at bounding box center [405, 306] width 810 height 446
drag, startPoint x: 79, startPoint y: 90, endPoint x: 80, endPoint y: 99, distance: 9.5
click at [80, 99] on div at bounding box center [405, 306] width 810 height 446
drag, startPoint x: 15, startPoint y: 130, endPoint x: 23, endPoint y: 138, distance: 10.9
click at [23, 138] on div at bounding box center [405, 306] width 810 height 446
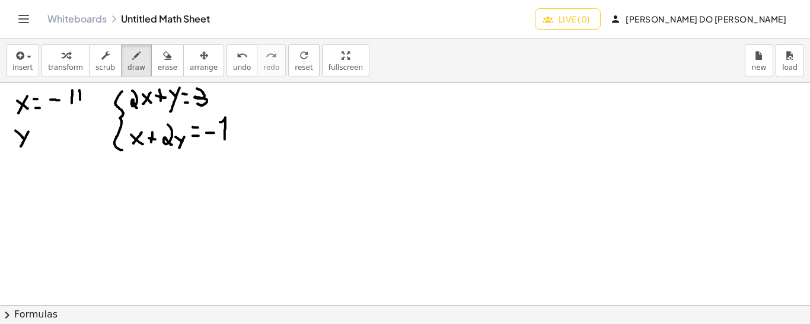
drag, startPoint x: 28, startPoint y: 131, endPoint x: 20, endPoint y: 146, distance: 17.5
click at [20, 146] on div at bounding box center [405, 306] width 810 height 446
drag, startPoint x: 34, startPoint y: 139, endPoint x: 41, endPoint y: 138, distance: 7.1
click at [41, 138] on div at bounding box center [405, 306] width 810 height 446
drag, startPoint x: 33, startPoint y: 129, endPoint x: 41, endPoint y: 129, distance: 7.7
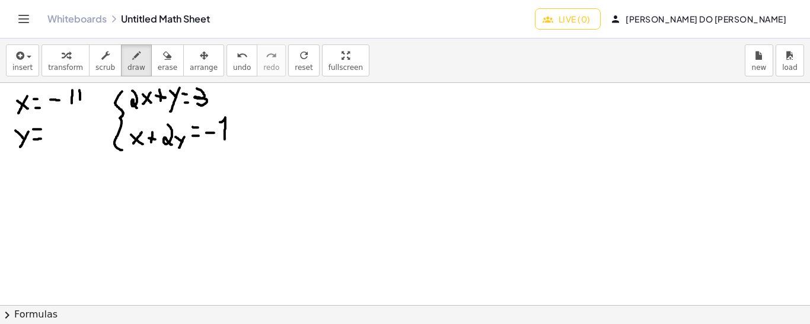
click at [41, 129] on div at bounding box center [405, 306] width 810 height 446
drag, startPoint x: 60, startPoint y: 123, endPoint x: 50, endPoint y: 138, distance: 17.9
click at [50, 138] on div at bounding box center [405, 306] width 810 height 446
drag, startPoint x: 230, startPoint y: 86, endPoint x: 229, endPoint y: 106, distance: 19.6
click at [229, 106] on div at bounding box center [405, 306] width 810 height 446
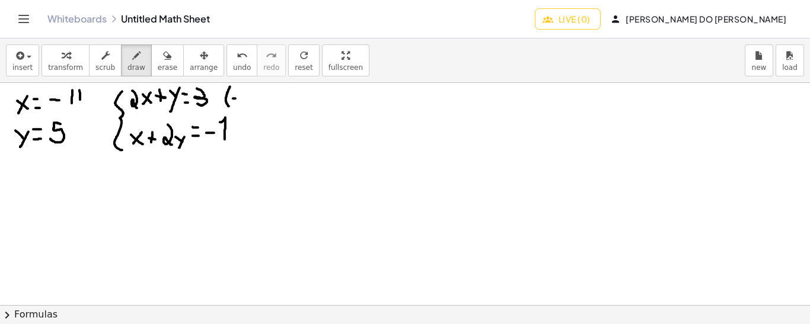
click at [238, 98] on div at bounding box center [405, 306] width 810 height 446
drag, startPoint x: 247, startPoint y: 88, endPoint x: 255, endPoint y: 104, distance: 17.5
click at [255, 104] on div at bounding box center [405, 306] width 810 height 446
drag, startPoint x: 261, startPoint y: 84, endPoint x: 264, endPoint y: 106, distance: 22.8
click at [264, 106] on div at bounding box center [405, 306] width 810 height 446
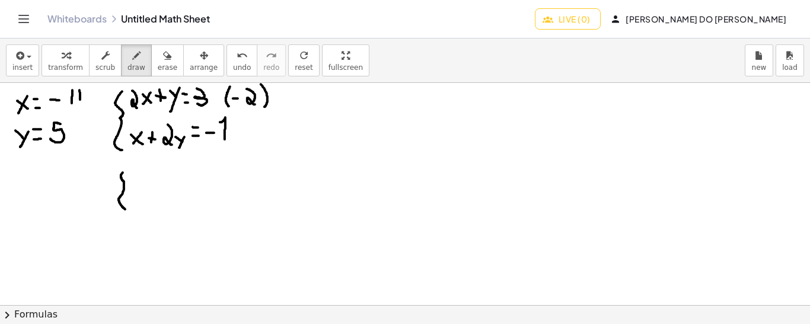
drag, startPoint x: 121, startPoint y: 174, endPoint x: 125, endPoint y: 211, distance: 37.0
click at [125, 211] on div at bounding box center [405, 306] width 810 height 446
drag, startPoint x: 136, startPoint y: 170, endPoint x: 147, endPoint y: 170, distance: 11.3
click at [147, 170] on div at bounding box center [405, 306] width 810 height 446
drag, startPoint x: 153, startPoint y: 160, endPoint x: 159, endPoint y: 178, distance: 19.3
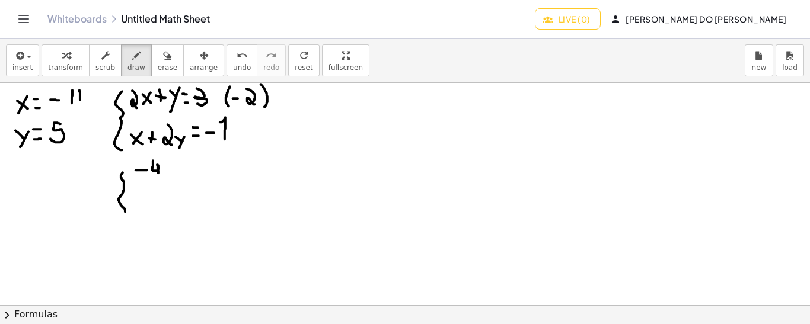
click at [159, 178] on div at bounding box center [405, 306] width 810 height 446
drag, startPoint x: 171, startPoint y: 167, endPoint x: 167, endPoint y: 175, distance: 9.0
click at [167, 175] on div at bounding box center [405, 306] width 810 height 446
drag, startPoint x: 165, startPoint y: 165, endPoint x: 174, endPoint y: 178, distance: 15.3
click at [174, 178] on div at bounding box center [405, 306] width 810 height 446
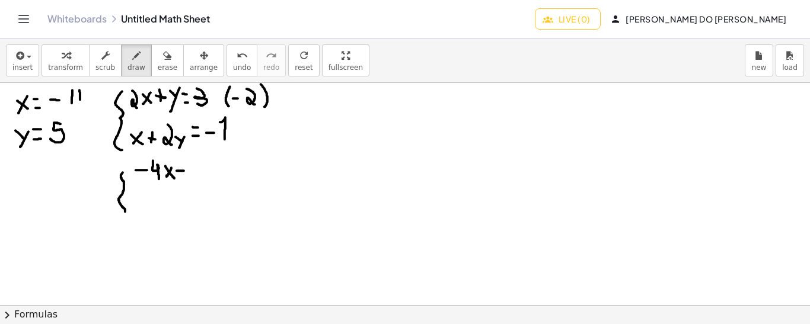
drag, startPoint x: 177, startPoint y: 170, endPoint x: 184, endPoint y: 170, distance: 7.7
click at [184, 170] on div at bounding box center [405, 306] width 810 height 446
drag, startPoint x: 197, startPoint y: 162, endPoint x: 201, endPoint y: 176, distance: 14.7
click at [201, 176] on div at bounding box center [405, 306] width 810 height 446
drag, startPoint x: 207, startPoint y: 170, endPoint x: 211, endPoint y: 177, distance: 8.2
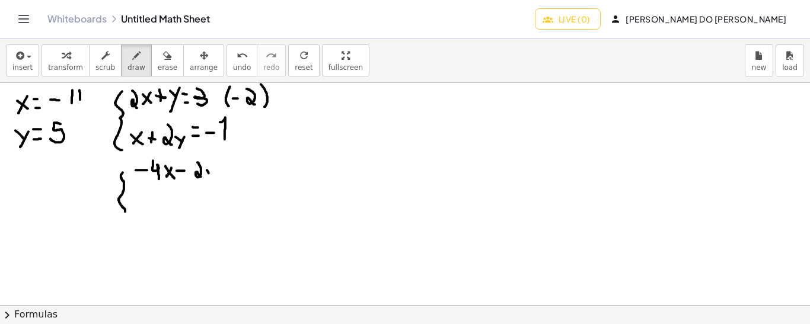
click at [211, 177] on div at bounding box center [405, 306] width 810 height 446
drag, startPoint x: 215, startPoint y: 169, endPoint x: 208, endPoint y: 184, distance: 16.7
click at [208, 184] on div at bounding box center [405, 306] width 810 height 446
drag, startPoint x: 224, startPoint y: 167, endPoint x: 232, endPoint y: 167, distance: 8.3
click at [232, 167] on div at bounding box center [405, 306] width 810 height 446
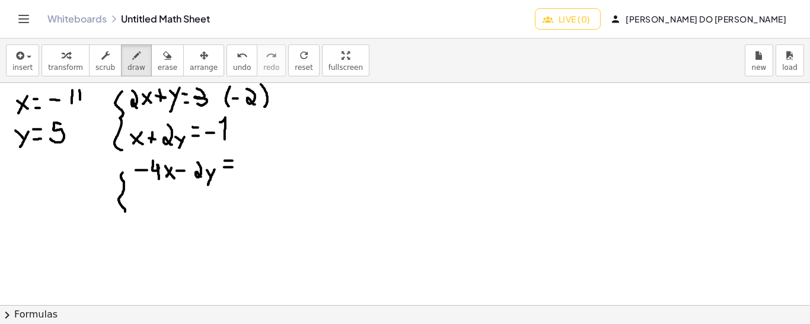
drag, startPoint x: 225, startPoint y: 160, endPoint x: 232, endPoint y: 160, distance: 7.7
click at [232, 160] on div at bounding box center [405, 306] width 810 height 446
click at [244, 157] on div at bounding box center [405, 306] width 810 height 446
drag, startPoint x: 258, startPoint y: 151, endPoint x: 253, endPoint y: 166, distance: 16.3
click at [253, 166] on div at bounding box center [405, 306] width 810 height 446
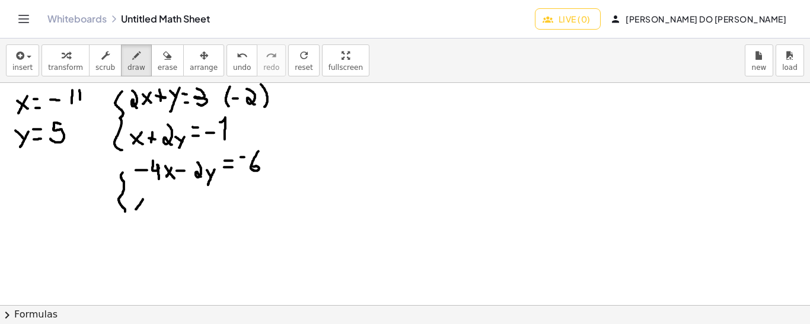
drag, startPoint x: 143, startPoint y: 199, endPoint x: 135, endPoint y: 209, distance: 12.7
click at [135, 209] on div at bounding box center [405, 306] width 810 height 446
drag, startPoint x: 135, startPoint y: 202, endPoint x: 142, endPoint y: 207, distance: 8.9
click at [142, 207] on div at bounding box center [405, 306] width 810 height 446
drag, startPoint x: 148, startPoint y: 203, endPoint x: 155, endPoint y: 203, distance: 7.1
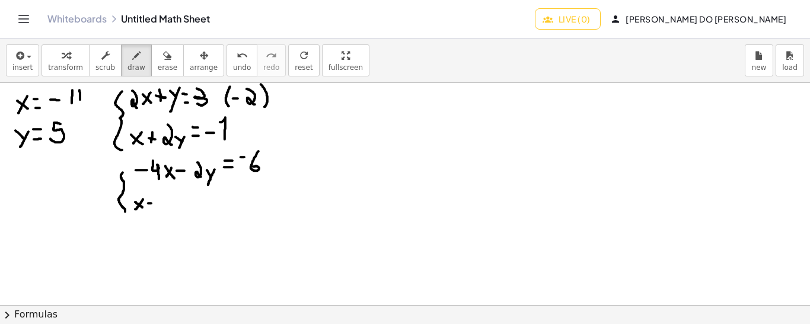
click at [155, 203] on div at bounding box center [405, 306] width 810 height 446
drag, startPoint x: 150, startPoint y: 199, endPoint x: 152, endPoint y: 207, distance: 9.1
click at [152, 207] on div at bounding box center [405, 306] width 810 height 446
drag, startPoint x: 161, startPoint y: 192, endPoint x: 167, endPoint y: 209, distance: 18.2
click at [167, 209] on div at bounding box center [405, 306] width 810 height 446
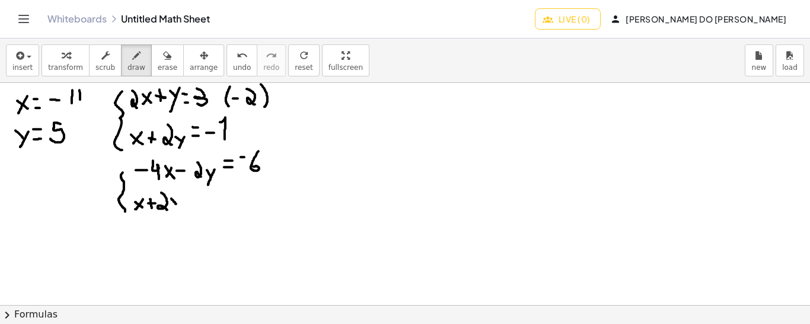
drag, startPoint x: 171, startPoint y: 198, endPoint x: 178, endPoint y: 206, distance: 10.1
click at [178, 206] on div at bounding box center [405, 306] width 810 height 446
drag, startPoint x: 179, startPoint y: 199, endPoint x: 172, endPoint y: 221, distance: 23.1
click at [172, 221] on div at bounding box center [405, 306] width 810 height 446
drag, startPoint x: 186, startPoint y: 203, endPoint x: 193, endPoint y: 203, distance: 6.5
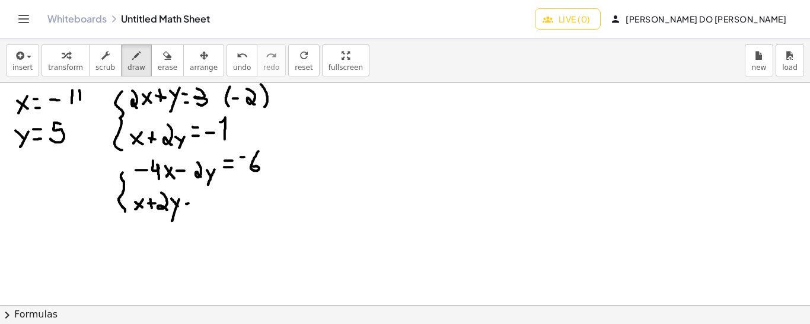
click at [193, 203] on div at bounding box center [405, 306] width 810 height 446
drag, startPoint x: 186, startPoint y: 196, endPoint x: 193, endPoint y: 196, distance: 6.5
click at [193, 196] on div at bounding box center [405, 306] width 810 height 446
drag, startPoint x: 202, startPoint y: 200, endPoint x: 208, endPoint y: 200, distance: 6.5
click at [208, 200] on div at bounding box center [405, 306] width 810 height 446
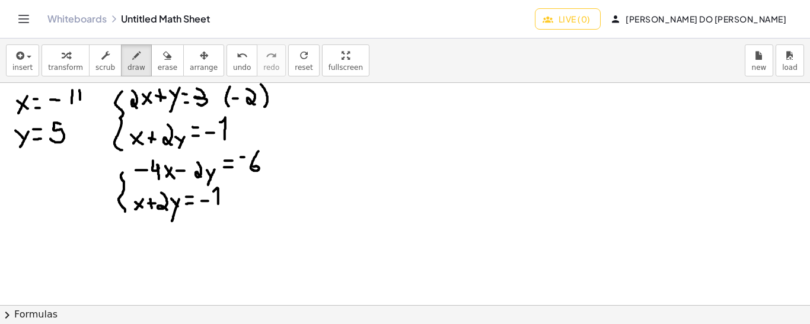
drag, startPoint x: 218, startPoint y: 203, endPoint x: 213, endPoint y: 191, distance: 13.3
click at [213, 191] on div at bounding box center [405, 306] width 810 height 446
drag, startPoint x: 98, startPoint y: 192, endPoint x: 108, endPoint y: 194, distance: 10.2
click at [108, 194] on div at bounding box center [405, 306] width 810 height 446
drag, startPoint x: 103, startPoint y: 187, endPoint x: 103, endPoint y: 200, distance: 13.6
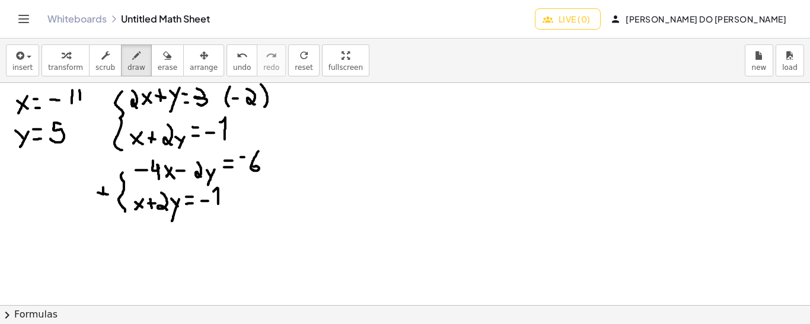
click at [103, 200] on div at bounding box center [405, 306] width 810 height 446
drag, startPoint x: 113, startPoint y: 214, endPoint x: 248, endPoint y: 213, distance: 135.8
click at [248, 213] on div at bounding box center [405, 306] width 810 height 446
drag, startPoint x: 213, startPoint y: 160, endPoint x: 184, endPoint y: 183, distance: 37.1
click at [184, 183] on div at bounding box center [405, 306] width 810 height 446
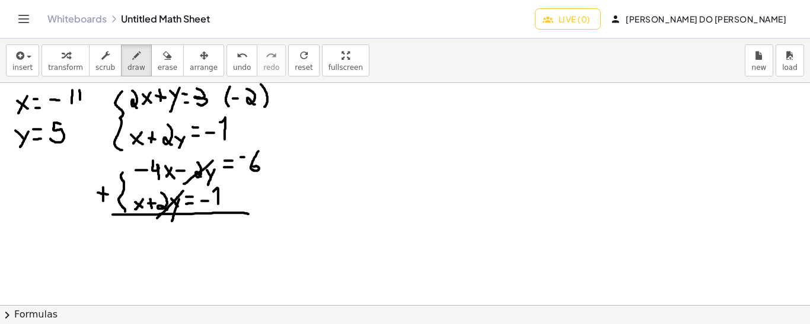
drag, startPoint x: 183, startPoint y: 190, endPoint x: 155, endPoint y: 218, distance: 39.0
click at [155, 218] on div at bounding box center [405, 306] width 810 height 446
drag, startPoint x: 124, startPoint y: 234, endPoint x: 138, endPoint y: 234, distance: 13.0
click at [138, 234] on div at bounding box center [405, 306] width 810 height 446
drag, startPoint x: 148, startPoint y: 228, endPoint x: 141, endPoint y: 245, distance: 18.6
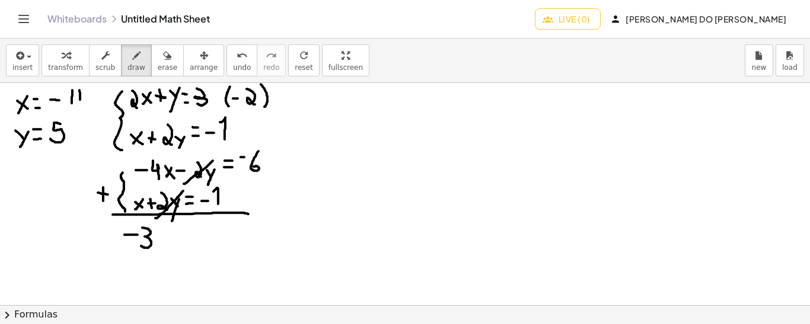
click at [141, 245] on div at bounding box center [405, 306] width 810 height 446
drag, startPoint x: 165, startPoint y: 234, endPoint x: 158, endPoint y: 247, distance: 14.1
click at [158, 247] on div at bounding box center [405, 306] width 810 height 446
drag, startPoint x: 157, startPoint y: 237, endPoint x: 169, endPoint y: 247, distance: 16.4
click at [169, 247] on div at bounding box center [405, 306] width 810 height 446
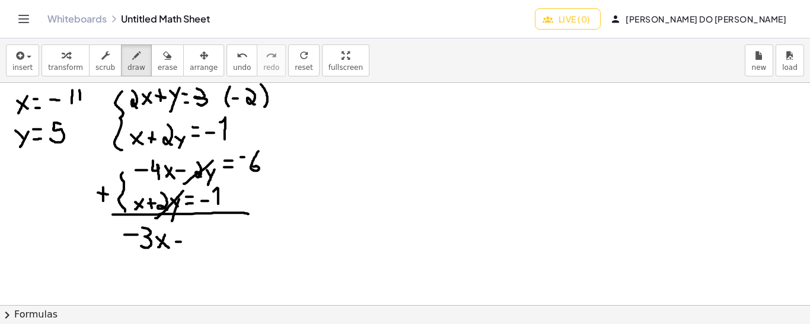
drag
click at [183, 241] on div at bounding box center [405, 306] width 810 height 446
click at [181, 232] on div at bounding box center [405, 306] width 810 height 446
drag, startPoint x: 194, startPoint y: 235, endPoint x: 205, endPoint y: 235, distance: 10.1
click at [205, 235] on div at bounding box center [405, 306] width 810 height 446
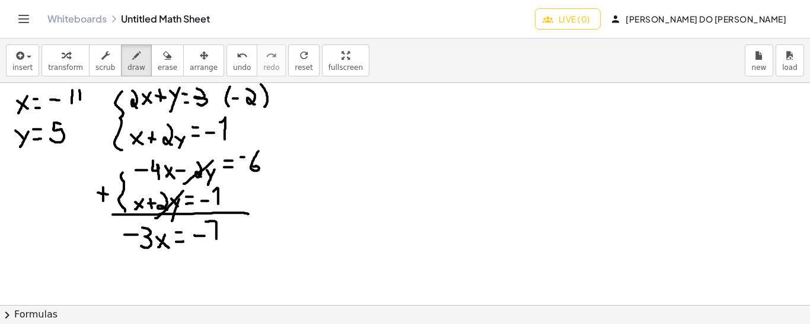
drag, startPoint x: 216, startPoint y: 238, endPoint x: 206, endPoint y: 221, distance: 20.2
click at [206, 221] on div at bounding box center [405, 306] width 810 height 446
drag, startPoint x: 213, startPoint y: 228, endPoint x: 225, endPoint y: 229, distance: 11.9
click at [225, 229] on div at bounding box center [405, 306] width 810 height 446
drag, startPoint x: 178, startPoint y: 260, endPoint x: 169, endPoint y: 272, distance: 15.2
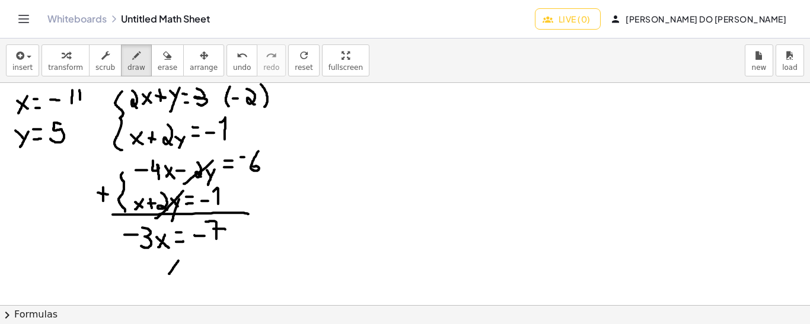
click at [169, 272] on div at bounding box center [405, 306] width 810 height 446
drag, startPoint x: 168, startPoint y: 264, endPoint x: 180, endPoint y: 273, distance: 15.2
click at [180, 273] on div at bounding box center [405, 306] width 810 height 446
drag, startPoint x: 192, startPoint y: 267, endPoint x: 199, endPoint y: 267, distance: 7.1
click at [199, 267] on div at bounding box center [405, 306] width 810 height 446
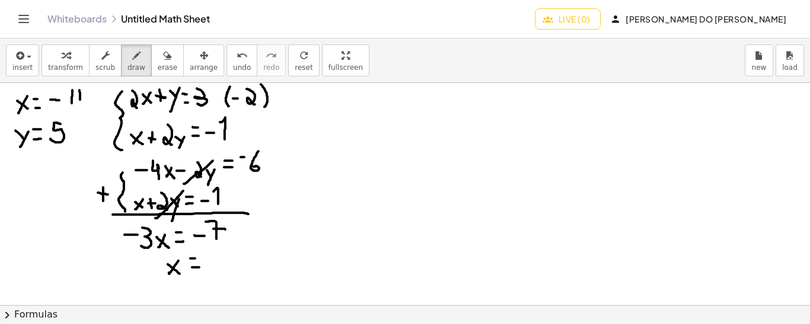
drag, startPoint x: 190, startPoint y: 258, endPoint x: 200, endPoint y: 258, distance: 10.1
click at [200, 258] on div at bounding box center [405, 306] width 810 height 446
drag, startPoint x: 221, startPoint y: 262, endPoint x: 213, endPoint y: 251, distance: 13.3
click at [213, 251] on div at bounding box center [405, 306] width 810 height 446
click at [222, 256] on div at bounding box center [405, 306] width 810 height 446
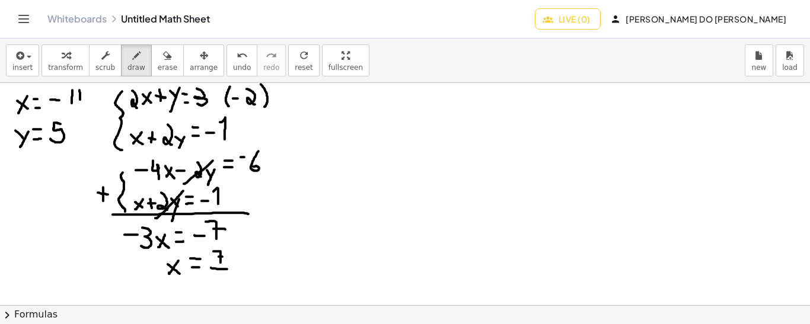
drag, startPoint x: 211, startPoint y: 267, endPoint x: 229, endPoint y: 269, distance: 17.8
click at [229, 269] on div at bounding box center [405, 306] width 810 height 446
drag, startPoint x: 215, startPoint y: 273, endPoint x: 213, endPoint y: 288, distance: 14.9
click at [213, 288] on div at bounding box center [405, 306] width 810 height 446
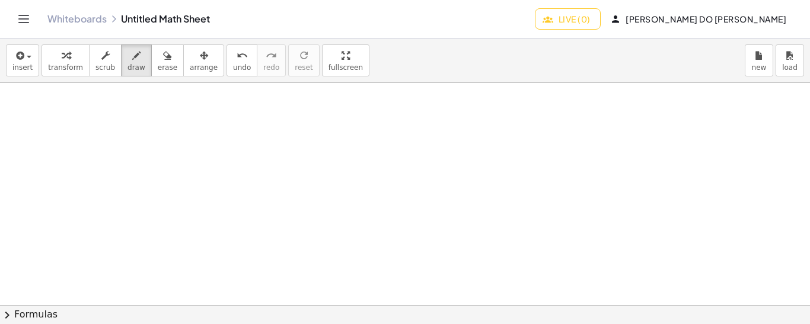
click at [394, 30] on div "Whiteboards Untitled Math Sheet Live (0) [PERSON_NAME] Do [PERSON_NAME]" at bounding box center [404, 19] width 781 height 38
drag, startPoint x: 43, startPoint y: 100, endPoint x: 43, endPoint y: 117, distance: 16.6
click at [43, 117] on div at bounding box center [405, 306] width 810 height 446
drag, startPoint x: 43, startPoint y: 100, endPoint x: 43, endPoint y: 108, distance: 8.3
click at [43, 108] on div at bounding box center [405, 306] width 810 height 446
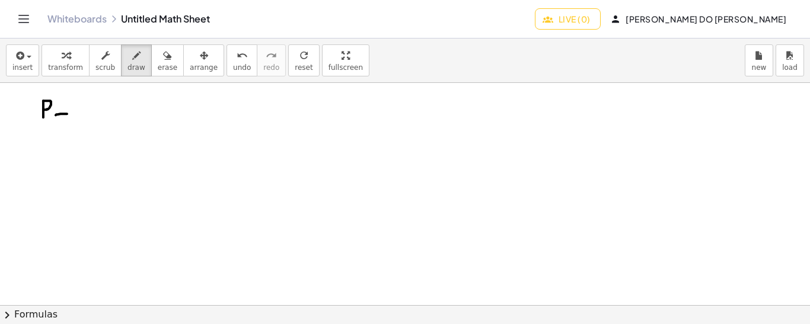
drag, startPoint x: 56, startPoint y: 114, endPoint x: 69, endPoint y: 113, distance: 13.1
click at [69, 113] on div at bounding box center [405, 306] width 810 height 446
drag, startPoint x: 58, startPoint y: 105, endPoint x: 66, endPoint y: 105, distance: 8.3
click at [66, 105] on div at bounding box center [405, 306] width 810 height 446
drag, startPoint x: 91, startPoint y: 102, endPoint x: 84, endPoint y: 115, distance: 15.1
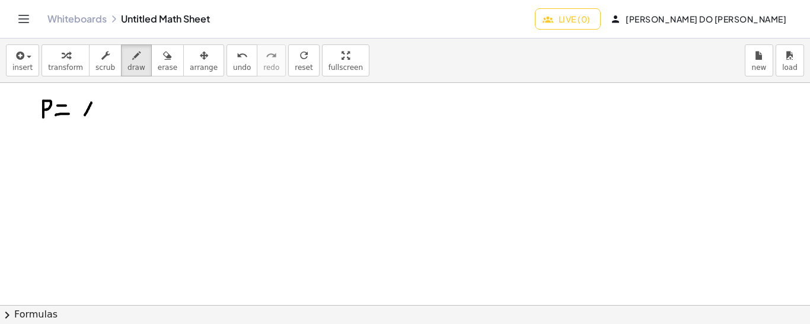
click at [84, 115] on div at bounding box center [405, 306] width 810 height 446
drag, startPoint x: 84, startPoint y: 102, endPoint x: 94, endPoint y: 114, distance: 16.0
click at [94, 114] on div at bounding box center [405, 306] width 810 height 446
drag, startPoint x: 82, startPoint y: 119, endPoint x: 97, endPoint y: 119, distance: 15.4
click at [97, 119] on div at bounding box center [405, 306] width 810 height 446
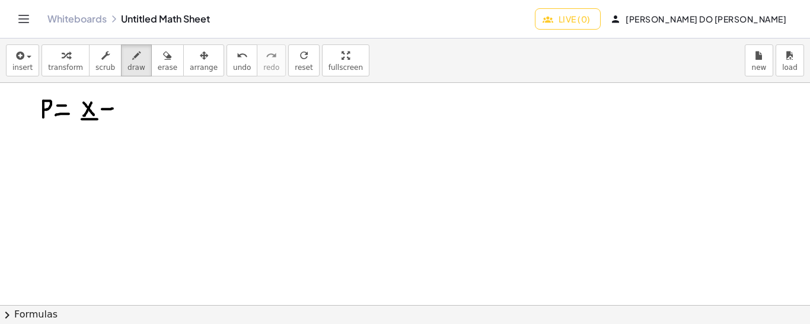
drag, startPoint x: 102, startPoint y: 108, endPoint x: 113, endPoint y: 108, distance: 11.3
click at [113, 108] on div at bounding box center [405, 306] width 810 height 446
drag, startPoint x: 106, startPoint y: 101, endPoint x: 107, endPoint y: 114, distance: 13.6
click at [107, 114] on div at bounding box center [405, 306] width 810 height 446
drag, startPoint x: 125, startPoint y: 98, endPoint x: 132, endPoint y: 114, distance: 17.5
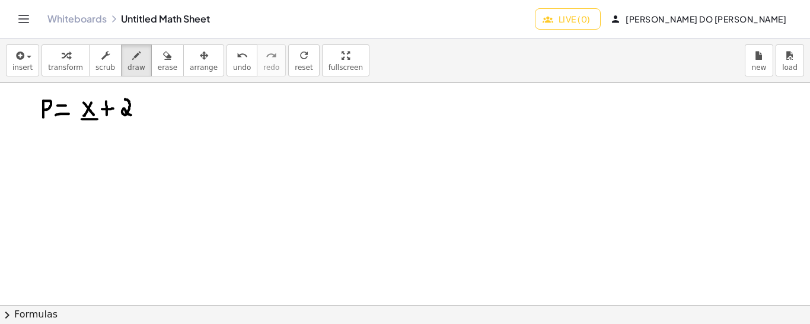
click at [132, 114] on div at bounding box center [405, 306] width 810 height 446
click at [135, 103] on div at bounding box center [405, 306] width 810 height 446
click at [233, 66] on span "undo" at bounding box center [242, 67] width 18 height 8
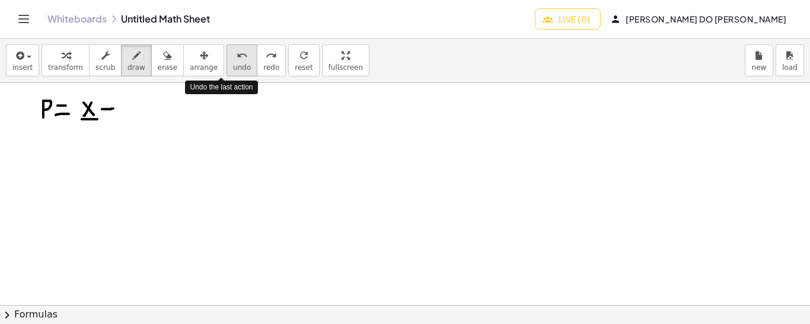
click at [233, 66] on span "undo" at bounding box center [242, 67] width 18 height 8
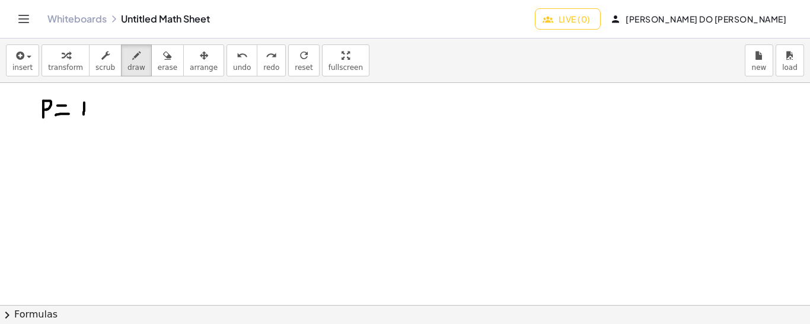
drag, startPoint x: 84, startPoint y: 102, endPoint x: 84, endPoint y: 114, distance: 12.5
click at [84, 114] on div at bounding box center [405, 306] width 810 height 446
drag, startPoint x: 84, startPoint y: 104, endPoint x: 94, endPoint y: 102, distance: 10.8
click at [94, 102] on div at bounding box center [405, 306] width 810 height 446
drag, startPoint x: 83, startPoint y: 109, endPoint x: 90, endPoint y: 109, distance: 6.5
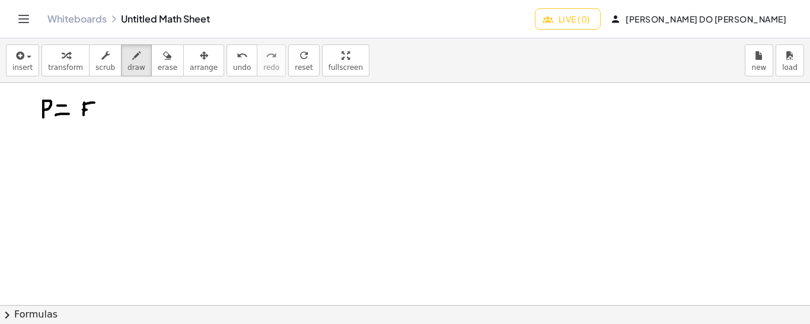
click at [90, 109] on div at bounding box center [405, 306] width 810 height 446
drag, startPoint x: 96, startPoint y: 109, endPoint x: 107, endPoint y: 109, distance: 10.7
click at [107, 109] on div at bounding box center [405, 306] width 810 height 446
drag, startPoint x: 103, startPoint y: 103, endPoint x: 102, endPoint y: 119, distance: 15.4
click at [102, 119] on div at bounding box center [405, 306] width 810 height 446
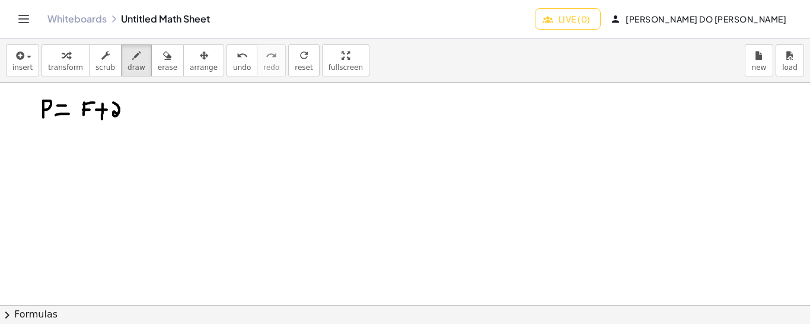
drag, startPoint x: 113, startPoint y: 102, endPoint x: 121, endPoint y: 114, distance: 14.1
click at [121, 114] on div at bounding box center [405, 306] width 810 height 446
click at [126, 104] on div at bounding box center [405, 306] width 810 height 446
drag, startPoint x: 41, startPoint y: 137, endPoint x: 42, endPoint y: 152, distance: 15.5
click at [42, 152] on div at bounding box center [405, 306] width 810 height 446
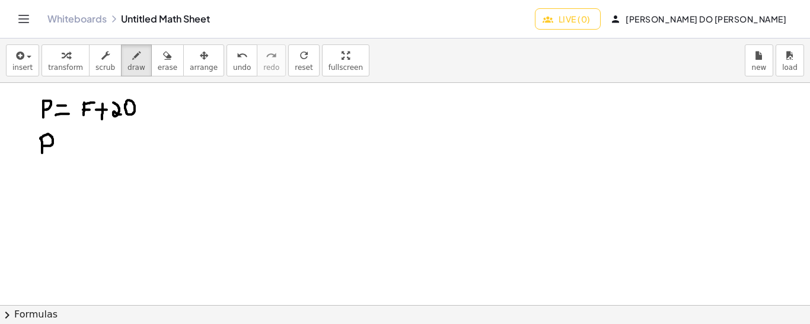
drag, startPoint x: 40, startPoint y: 138, endPoint x: 41, endPoint y: 145, distance: 6.5
click at [41, 145] on div at bounding box center [405, 306] width 810 height 446
drag, startPoint x: 58, startPoint y: 145, endPoint x: 66, endPoint y: 144, distance: 9.0
click at [66, 145] on div at bounding box center [405, 306] width 810 height 446
drag, startPoint x: 62, startPoint y: 138, endPoint x: 63, endPoint y: 151, distance: 13.1
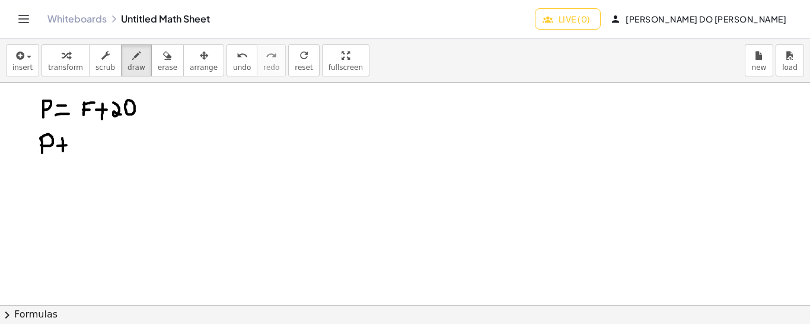
click at [63, 151] on div at bounding box center [405, 306] width 810 height 446
drag, startPoint x: 78, startPoint y: 132, endPoint x: 70, endPoint y: 152, distance: 21.6
click at [70, 152] on div at bounding box center [405, 306] width 810 height 446
drag, startPoint x: 87, startPoint y: 146, endPoint x: 95, endPoint y: 146, distance: 7.7
click at [95, 146] on div at bounding box center [405, 306] width 810 height 446
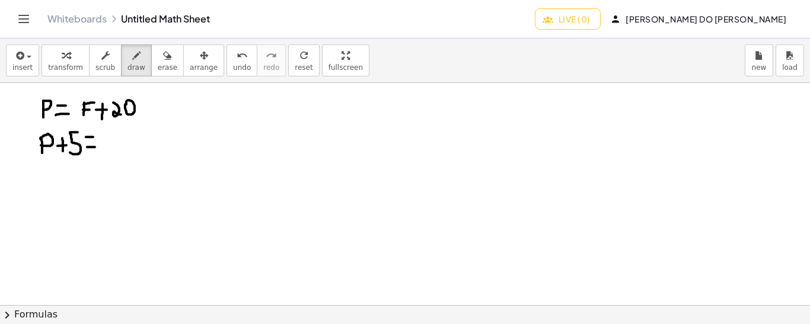
drag, startPoint x: 86, startPoint y: 136, endPoint x: 95, endPoint y: 136, distance: 9.5
click at [95, 136] on div at bounding box center [405, 306] width 810 height 446
drag, startPoint x: 107, startPoint y: 131, endPoint x: 114, endPoint y: 148, distance: 18.6
click at [114, 148] on div at bounding box center [405, 306] width 810 height 446
drag, startPoint x: 126, startPoint y: 126, endPoint x: 127, endPoint y: 155, distance: 28.5
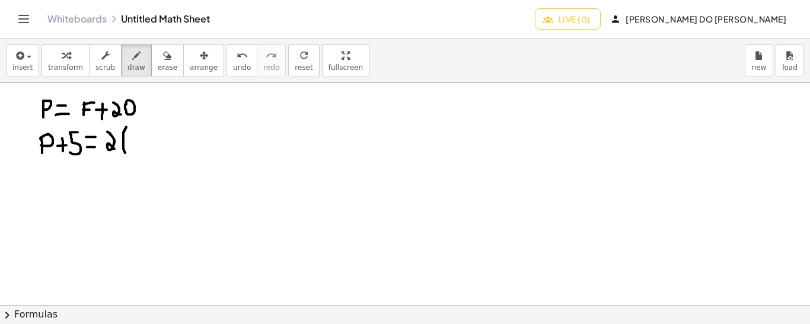
click at [127, 155] on div at bounding box center [405, 306] width 810 height 446
drag, startPoint x: 132, startPoint y: 133, endPoint x: 132, endPoint y: 148, distance: 15.4
click at [132, 148] on div at bounding box center [405, 306] width 810 height 446
drag, startPoint x: 132, startPoint y: 133, endPoint x: 142, endPoint y: 132, distance: 10.1
click at [142, 132] on div at bounding box center [405, 306] width 810 height 446
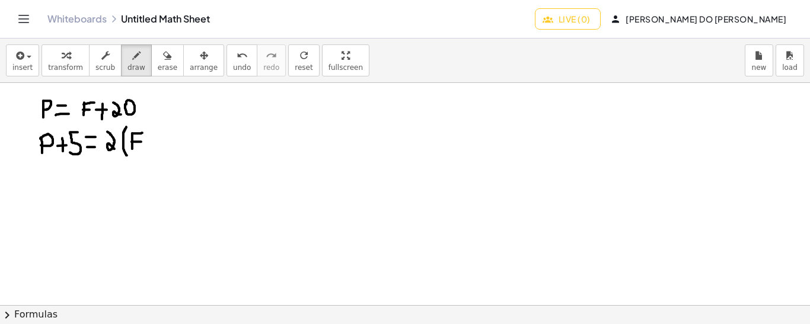
drag, startPoint x: 132, startPoint y: 141, endPoint x: 142, endPoint y: 141, distance: 10.7
click at [142, 141] on div at bounding box center [405, 306] width 810 height 446
drag, startPoint x: 151, startPoint y: 140, endPoint x: 161, endPoint y: 140, distance: 10.1
click at [161, 140] on div at bounding box center [405, 306] width 810 height 446
drag, startPoint x: 155, startPoint y: 134, endPoint x: 157, endPoint y: 148, distance: 13.8
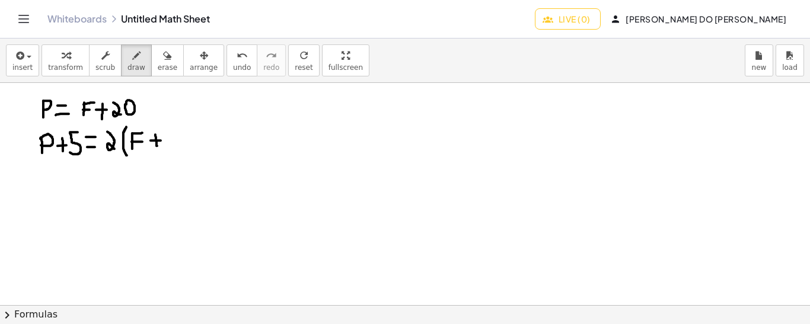
click at [157, 148] on div at bounding box center [405, 306] width 810 height 446
drag, startPoint x: 174, startPoint y: 133, endPoint x: 168, endPoint y: 150, distance: 17.8
click at [168, 150] on div at bounding box center [405, 306] width 810 height 446
drag, startPoint x: 178, startPoint y: 124, endPoint x: 184, endPoint y: 155, distance: 31.3
click at [184, 155] on div at bounding box center [405, 306] width 810 height 446
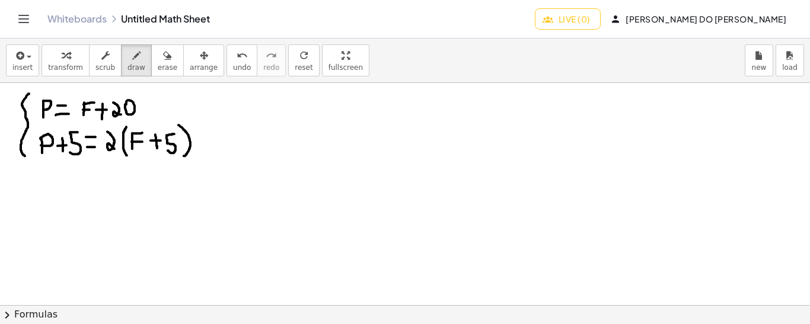
drag, startPoint x: 29, startPoint y: 93, endPoint x: 25, endPoint y: 155, distance: 62.4
click at [25, 155] on div at bounding box center [405, 306] width 810 height 446
drag, startPoint x: 36, startPoint y: 120, endPoint x: 49, endPoint y: 121, distance: 12.5
click at [49, 121] on div at bounding box center [405, 306] width 810 height 446
drag, startPoint x: 81, startPoint y: 117, endPoint x: 91, endPoint y: 117, distance: 9.5
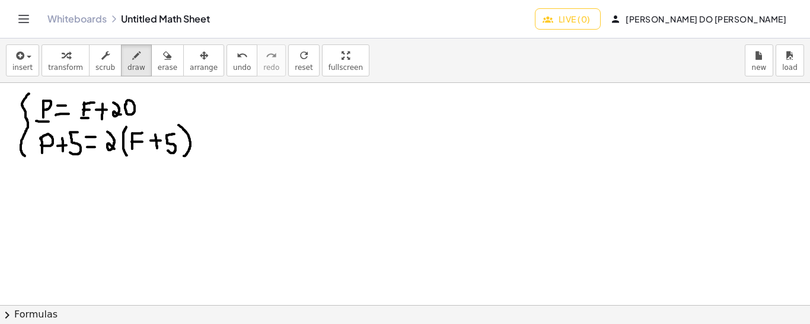
click at [91, 117] on div at bounding box center [405, 306] width 810 height 446
drag, startPoint x: 36, startPoint y: 156, endPoint x: 82, endPoint y: 158, distance: 46.3
click at [82, 158] on div at bounding box center [405, 306] width 810 height 446
drag, startPoint x: 137, startPoint y: 154, endPoint x: 169, endPoint y: 153, distance: 32.0
click at [169, 153] on div at bounding box center [405, 306] width 810 height 446
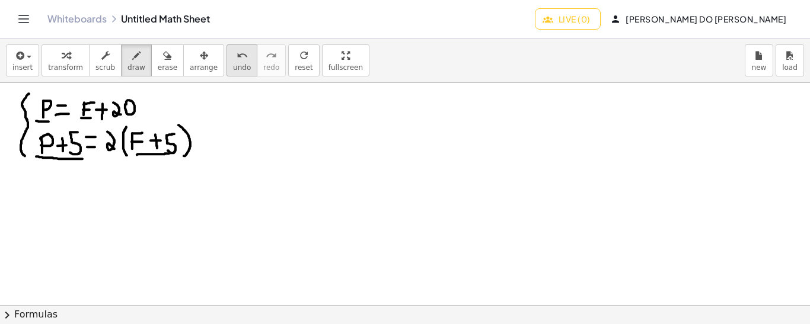
click at [237, 58] on icon "undo" at bounding box center [242, 56] width 11 height 14
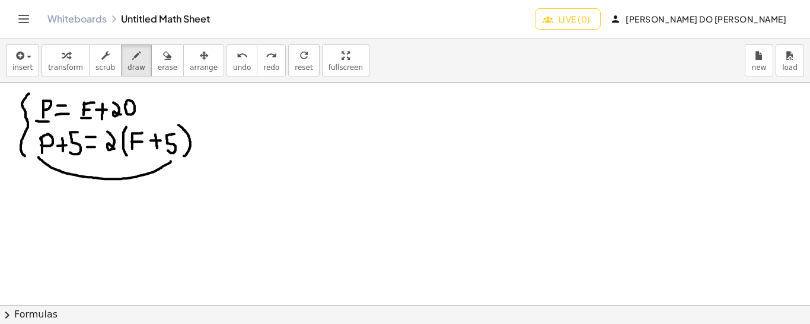
drag, startPoint x: 39, startPoint y: 157, endPoint x: 171, endPoint y: 161, distance: 132.3
click at [171, 161] on div at bounding box center [405, 306] width 810 height 446
drag, startPoint x: 44, startPoint y: 110, endPoint x: 43, endPoint y: 157, distance: 46.9
click at [43, 157] on div at bounding box center [405, 306] width 810 height 446
drag, startPoint x: 63, startPoint y: 107, endPoint x: 63, endPoint y: 159, distance: 52.2
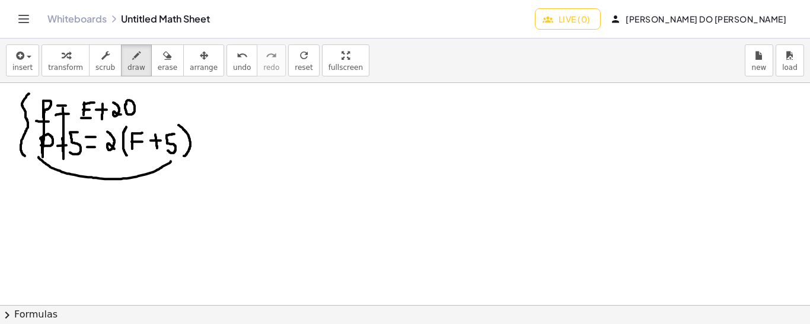
click at [63, 159] on div at bounding box center [405, 306] width 810 height 446
drag, startPoint x: 88, startPoint y: 104, endPoint x: 88, endPoint y: 162, distance: 58.1
click at [88, 162] on div at bounding box center [405, 306] width 810 height 446
drag, startPoint x: 127, startPoint y: 108, endPoint x: 128, endPoint y: 152, distance: 43.3
click at [128, 152] on div at bounding box center [405, 306] width 810 height 446
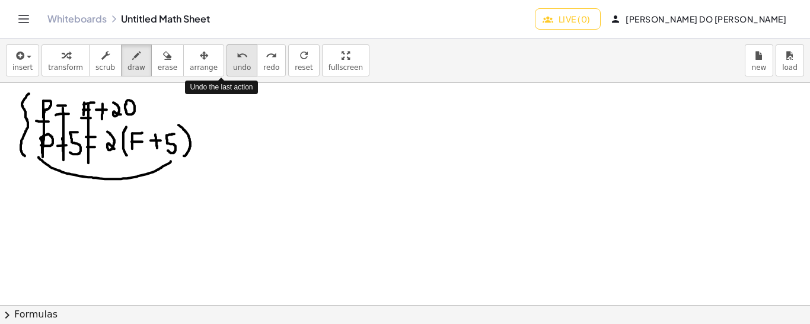
click at [233, 63] on span "undo" at bounding box center [242, 67] width 18 height 8
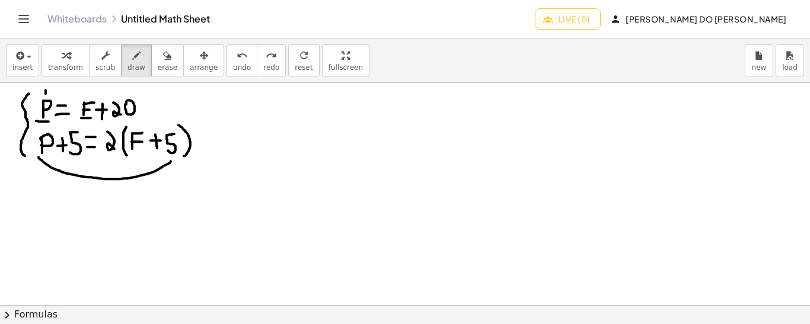
click at [46, 89] on div at bounding box center [405, 306] width 810 height 446
click at [233, 63] on span "undo" at bounding box center [242, 67] width 18 height 8
click at [233, 67] on span "undo" at bounding box center [242, 67] width 18 height 8
drag, startPoint x: 30, startPoint y: 174, endPoint x: 42, endPoint y: 224, distance: 51.2
click at [42, 224] on div at bounding box center [405, 306] width 810 height 446
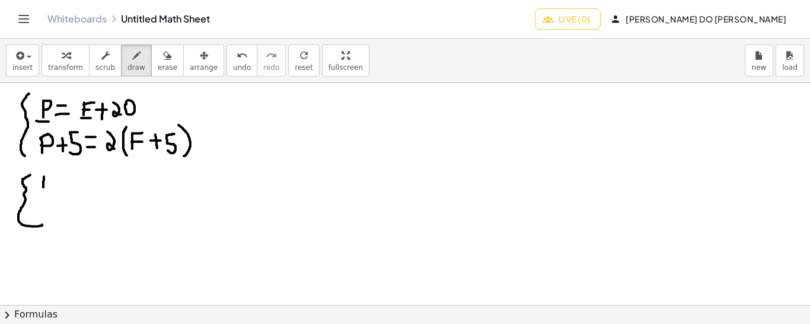
drag, startPoint x: 44, startPoint y: 176, endPoint x: 43, endPoint y: 187, distance: 10.7
click at [43, 187] on div at bounding box center [405, 306] width 810 height 446
click at [45, 178] on div at bounding box center [405, 306] width 810 height 446
click at [61, 181] on div at bounding box center [405, 306] width 810 height 446
click at [62, 171] on div at bounding box center [405, 306] width 810 height 446
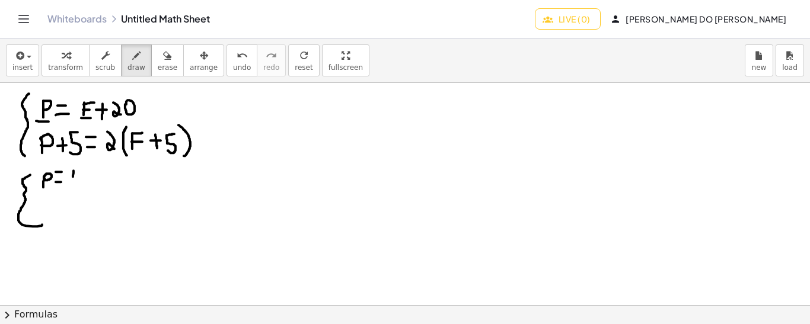
drag, startPoint x: 74, startPoint y: 170, endPoint x: 72, endPoint y: 183, distance: 13.2
click at [72, 183] on div at bounding box center [405, 306] width 810 height 446
drag, startPoint x: 73, startPoint y: 170, endPoint x: 81, endPoint y: 170, distance: 8.3
click at [81, 170] on div at bounding box center [405, 306] width 810 height 446
drag, startPoint x: 74, startPoint y: 177, endPoint x: 82, endPoint y: 177, distance: 8.9
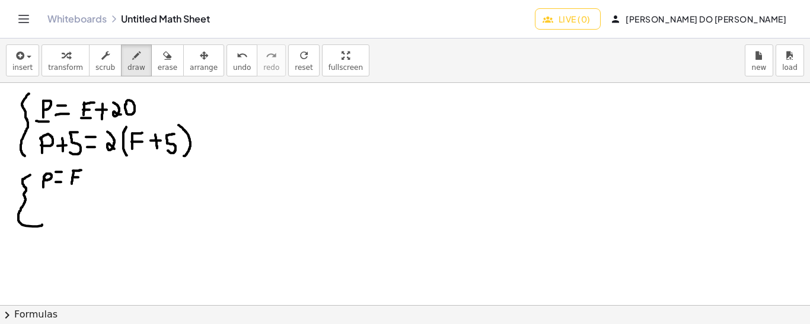
click at [82, 177] on div at bounding box center [405, 306] width 810 height 446
drag, startPoint x: 91, startPoint y: 170, endPoint x: 100, endPoint y: 171, distance: 8.3
click at [100, 171] on div at bounding box center [405, 306] width 810 height 446
drag, startPoint x: 95, startPoint y: 165, endPoint x: 95, endPoint y: 178, distance: 13.0
click at [95, 178] on div at bounding box center [405, 306] width 810 height 446
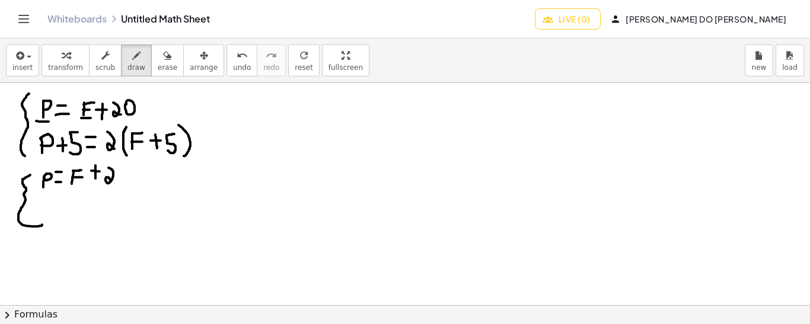
drag, startPoint x: 108, startPoint y: 167, endPoint x: 114, endPoint y: 183, distance: 17.1
click at [114, 183] on div at bounding box center [405, 306] width 810 height 446
click at [120, 168] on div at bounding box center [405, 306] width 810 height 446
drag, startPoint x: 104, startPoint y: 136, endPoint x: 194, endPoint y: 142, distance: 90.9
click at [194, 142] on div at bounding box center [405, 306] width 810 height 446
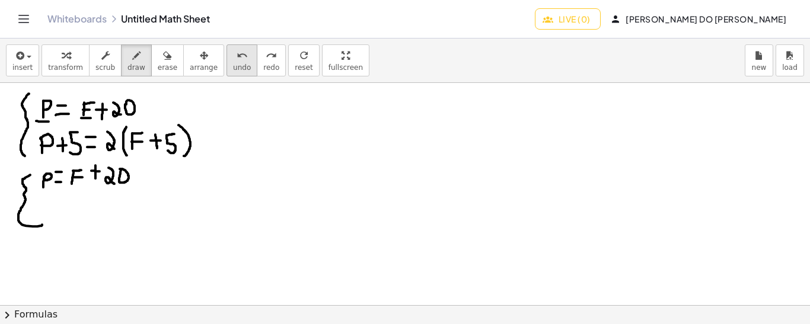
click at [237, 53] on icon "undo" at bounding box center [242, 56] width 11 height 14
drag, startPoint x: 111, startPoint y: 130, endPoint x: 137, endPoint y: 132, distance: 26.1
click at [137, 132] on div at bounding box center [405, 306] width 810 height 446
drag, startPoint x: 110, startPoint y: 128, endPoint x: 167, endPoint y: 126, distance: 57.0
click at [167, 126] on div at bounding box center [405, 306] width 810 height 446
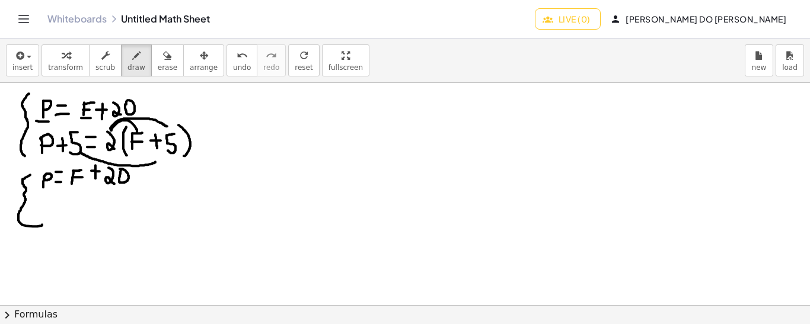
drag, startPoint x: 80, startPoint y: 152, endPoint x: 157, endPoint y: 160, distance: 77.5
click at [157, 160] on div at bounding box center [405, 306] width 810 height 446
drag, startPoint x: 157, startPoint y: 154, endPoint x: 158, endPoint y: 164, distance: 10.1
click at [158, 164] on div at bounding box center [405, 306] width 810 height 446
drag, startPoint x: 158, startPoint y: 154, endPoint x: 161, endPoint y: 165, distance: 11.1
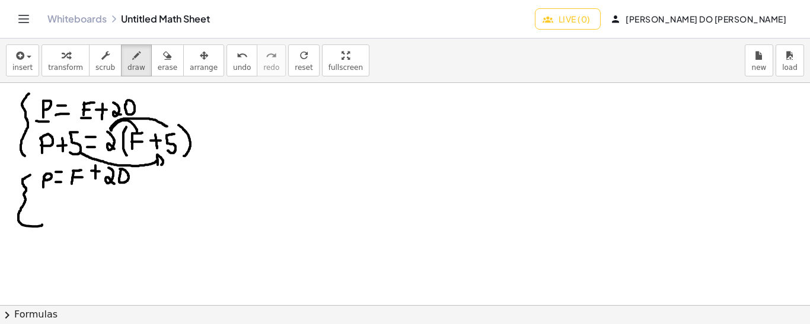
click at [161, 165] on div at bounding box center [405, 306] width 810 height 446
drag, startPoint x: 40, startPoint y: 197, endPoint x: 39, endPoint y: 210, distance: 13.1
click at [39, 210] on div at bounding box center [405, 306] width 810 height 446
click at [40, 205] on div at bounding box center [405, 306] width 810 height 446
drag, startPoint x: 41, startPoint y: 202, endPoint x: 42, endPoint y: 207, distance: 6.0
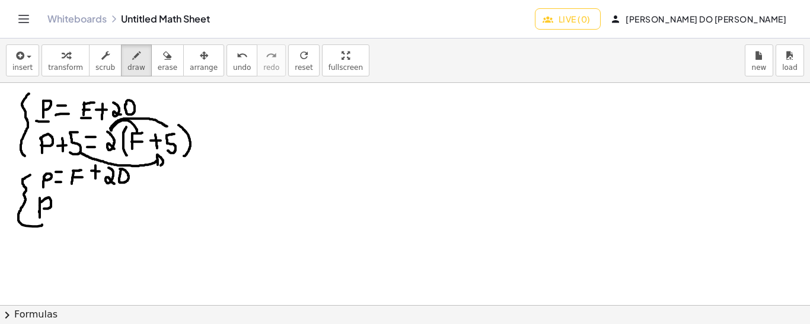
click at [42, 207] on div at bounding box center [405, 306] width 810 height 446
drag, startPoint x: 56, startPoint y: 211, endPoint x: 65, endPoint y: 211, distance: 8.3
click at [65, 211] on div at bounding box center [405, 306] width 810 height 446
drag, startPoint x: 57, startPoint y: 203, endPoint x: 65, endPoint y: 203, distance: 8.3
click at [65, 203] on div at bounding box center [405, 306] width 810 height 446
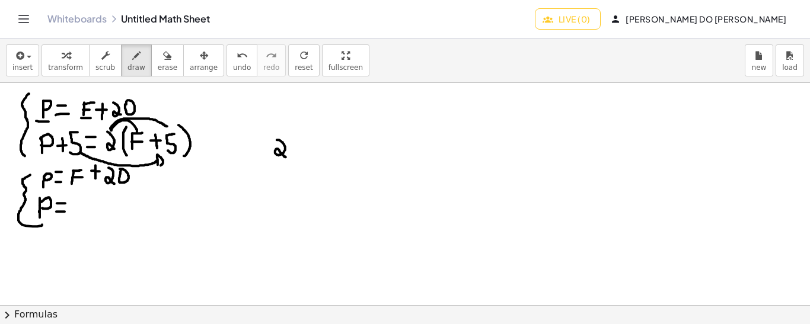
drag, startPoint x: 277, startPoint y: 139, endPoint x: 286, endPoint y: 157, distance: 19.6
click at [286, 157] on div at bounding box center [405, 306] width 810 height 446
click at [290, 152] on div at bounding box center [405, 306] width 810 height 446
drag, startPoint x: 290, startPoint y: 140, endPoint x: 297, endPoint y: 139, distance: 7.3
click at [297, 139] on div at bounding box center [405, 306] width 810 height 446
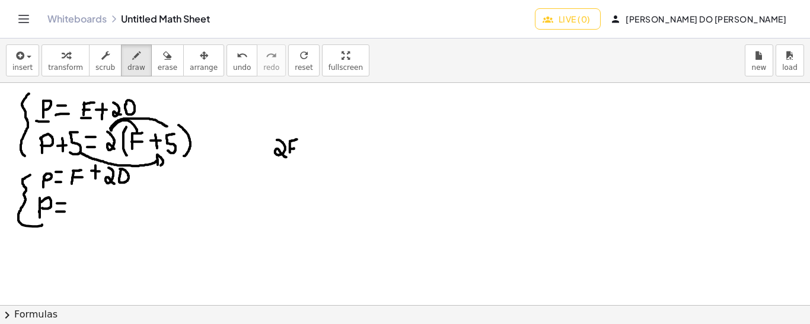
drag, startPoint x: 290, startPoint y: 148, endPoint x: 296, endPoint y: 148, distance: 6.5
click at [296, 148] on div at bounding box center [405, 306] width 810 height 446
drag, startPoint x: 303, startPoint y: 148, endPoint x: 309, endPoint y: 148, distance: 6.5
click at [309, 148] on div at bounding box center [405, 306] width 810 height 446
drag, startPoint x: 305, startPoint y: 140, endPoint x: 306, endPoint y: 152, distance: 11.9
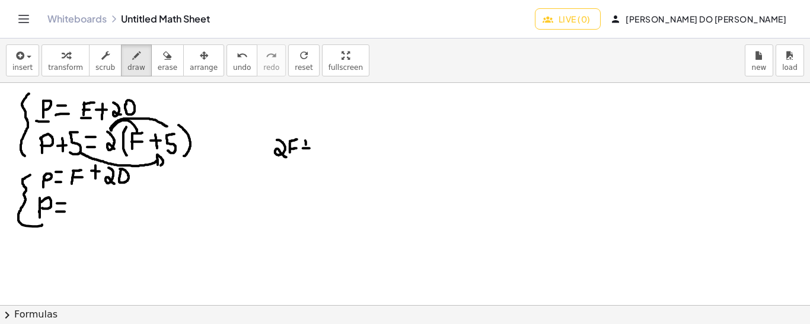
click at [306, 152] on div at bounding box center [405, 306] width 810 height 446
drag, startPoint x: 319, startPoint y: 138, endPoint x: 319, endPoint y: 147, distance: 8.9
click at [319, 147] on div at bounding box center [405, 306] width 810 height 446
click at [324, 140] on div at bounding box center [405, 306] width 810 height 446
drag, startPoint x: 338, startPoint y: 145, endPoint x: 346, endPoint y: 145, distance: 7.7
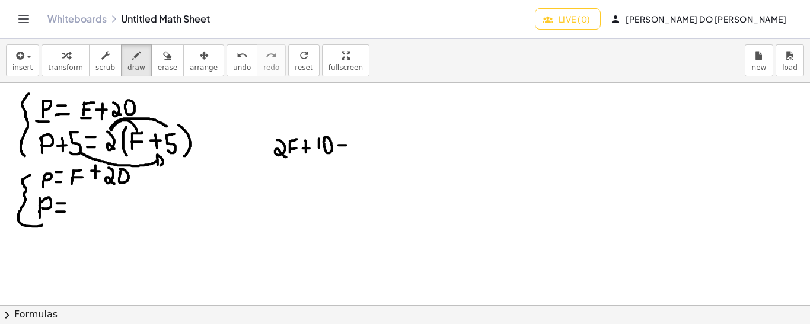
click at [346, 145] on div at bounding box center [405, 306] width 810 height 446
drag, startPoint x: 359, startPoint y: 136, endPoint x: 353, endPoint y: 154, distance: 19.3
click at [353, 154] on div at bounding box center [405, 306] width 810 height 446
drag, startPoint x: 326, startPoint y: 155, endPoint x: 355, endPoint y: 158, distance: 29.2
click at [355, 158] on div at bounding box center [405, 306] width 810 height 446
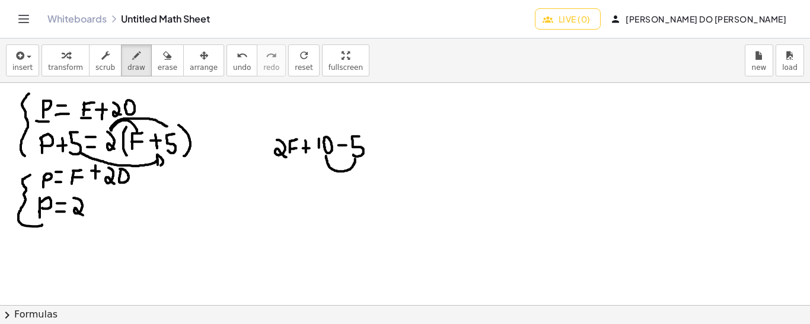
drag, startPoint x: 74, startPoint y: 197, endPoint x: 84, endPoint y: 215, distance: 20.2
click at [84, 215] on div at bounding box center [405, 306] width 810 height 446
drag, startPoint x: 88, startPoint y: 202, endPoint x: 88, endPoint y: 210, distance: 8.3
click at [88, 210] on div at bounding box center [405, 306] width 810 height 446
click at [93, 200] on div at bounding box center [405, 306] width 810 height 446
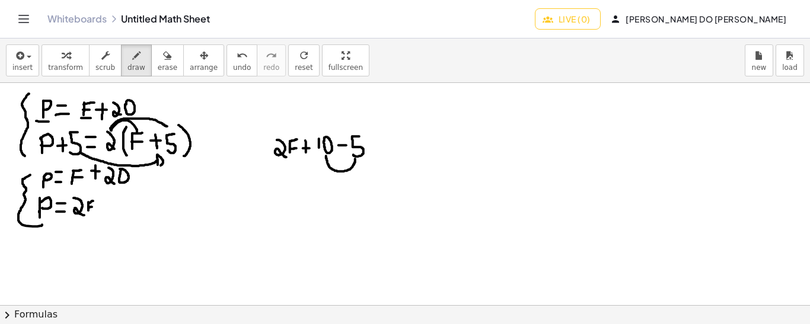
click at [94, 205] on div at bounding box center [405, 306] width 810 height 446
drag, startPoint x: 101, startPoint y: 205, endPoint x: 109, endPoint y: 205, distance: 7.7
click at [109, 205] on div at bounding box center [405, 306] width 810 height 446
drag, startPoint x: 106, startPoint y: 200, endPoint x: 106, endPoint y: 210, distance: 10.1
click at [106, 210] on div at bounding box center [405, 306] width 810 height 446
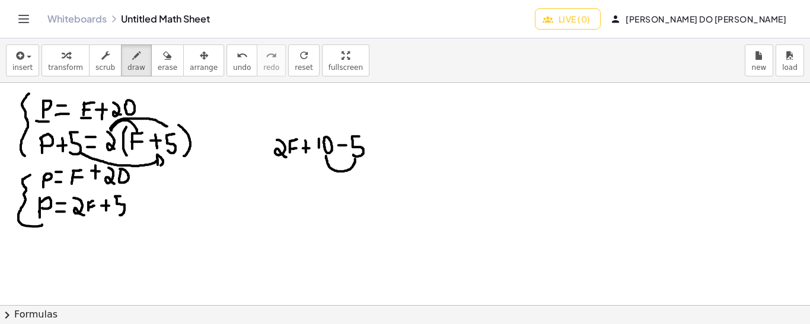
drag, startPoint x: 120, startPoint y: 196, endPoint x: 115, endPoint y: 210, distance: 15.8
click at [115, 210] on div at bounding box center [405, 306] width 810 height 446
drag, startPoint x: 31, startPoint y: 188, endPoint x: 37, endPoint y: 189, distance: 6.0
click at [37, 189] on div at bounding box center [405, 306] width 810 height 446
drag, startPoint x: 75, startPoint y: 219, endPoint x: 124, endPoint y: 220, distance: 49.2
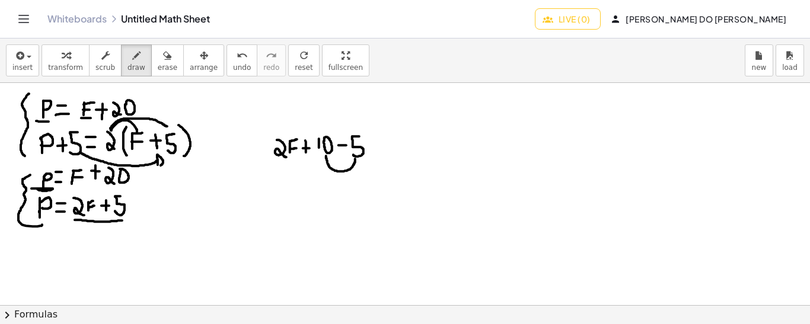
click at [124, 220] on div at bounding box center [405, 306] width 810 height 446
click at [92, 191] on div at bounding box center [405, 306] width 810 height 446
click at [233, 63] on span "undo" at bounding box center [242, 67] width 18 height 8
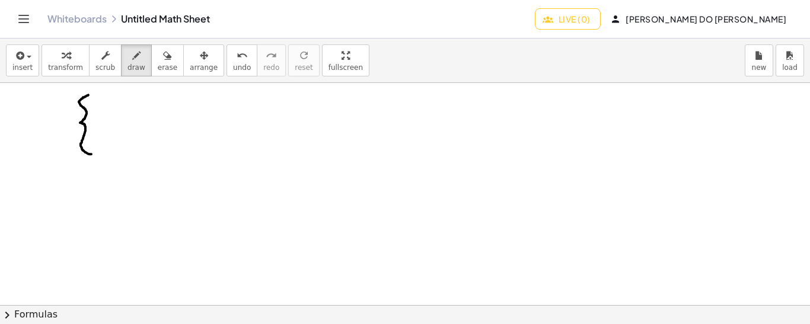
drag, startPoint x: 88, startPoint y: 94, endPoint x: 91, endPoint y: 154, distance: 59.4
click at [91, 154] on div at bounding box center [405, 306] width 810 height 446
click at [481, 94] on div at bounding box center [405, 306] width 810 height 446
drag, startPoint x: 517, startPoint y: 133, endPoint x: 516, endPoint y: 145, distance: 11.9
click at [516, 145] on div at bounding box center [405, 306] width 810 height 446
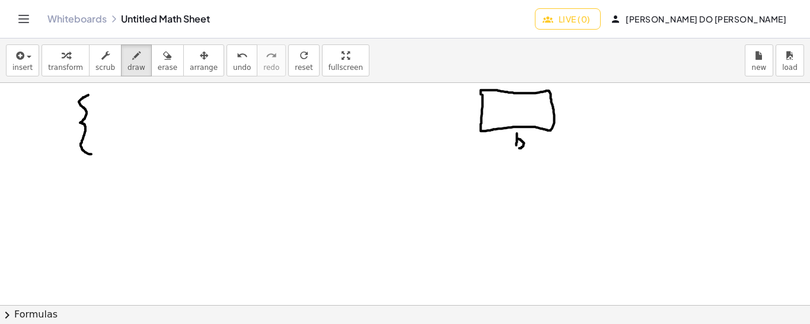
drag, startPoint x: 519, startPoint y: 138, endPoint x: 516, endPoint y: 148, distance: 9.9
click at [516, 148] on div at bounding box center [405, 306] width 810 height 446
drag, startPoint x: 566, startPoint y: 107, endPoint x: 569, endPoint y: 118, distance: 11.6
click at [569, 118] on div at bounding box center [405, 306] width 810 height 446
drag, startPoint x: 104, startPoint y: 93, endPoint x: 116, endPoint y: 108, distance: 18.6
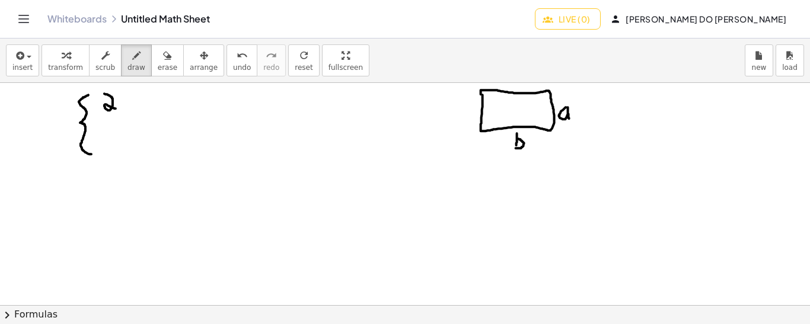
click at [116, 108] on div at bounding box center [405, 306] width 810 height 446
drag, startPoint x: 120, startPoint y: 90, endPoint x: 120, endPoint y: 108, distance: 18.4
click at [120, 108] on div at bounding box center [405, 306] width 810 height 446
drag, startPoint x: 121, startPoint y: 99, endPoint x: 121, endPoint y: 110, distance: 10.7
click at [121, 110] on div at bounding box center [405, 306] width 810 height 446
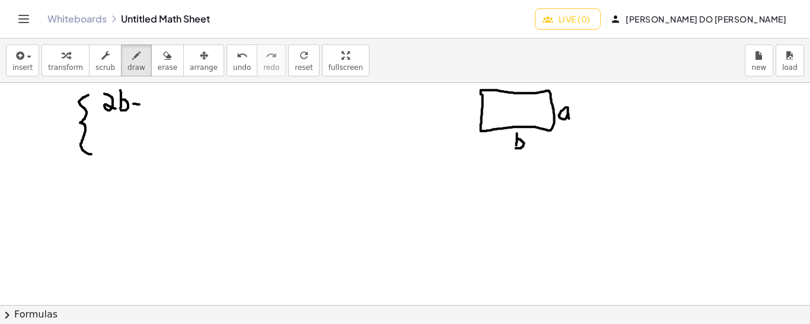
drag, startPoint x: 133, startPoint y: 103, endPoint x: 142, endPoint y: 104, distance: 8.3
click at [142, 104] on div at bounding box center [405, 306] width 810 height 446
drag, startPoint x: 137, startPoint y: 98, endPoint x: 137, endPoint y: 107, distance: 9.5
click at [137, 107] on div at bounding box center [405, 306] width 810 height 446
drag, startPoint x: 152, startPoint y: 88, endPoint x: 158, endPoint y: 106, distance: 18.4
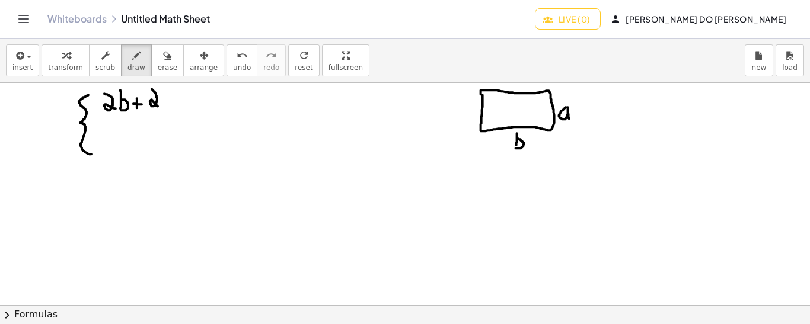
click at [158, 106] on div at bounding box center [405, 306] width 810 height 446
drag, startPoint x: 168, startPoint y: 96, endPoint x: 171, endPoint y: 106, distance: 10.4
click at [171, 106] on div at bounding box center [405, 306] width 810 height 446
drag, startPoint x: 177, startPoint y: 104, endPoint x: 184, endPoint y: 104, distance: 6.5
click at [184, 104] on div at bounding box center [405, 306] width 810 height 446
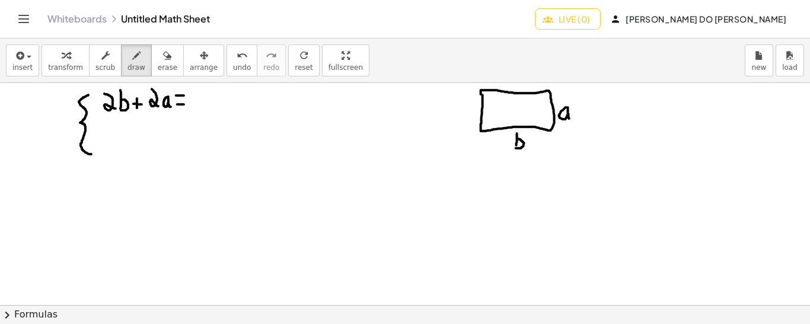
drag, startPoint x: 176, startPoint y: 95, endPoint x: 184, endPoint y: 95, distance: 8.3
click at [184, 95] on div at bounding box center [405, 306] width 810 height 446
drag, startPoint x: 199, startPoint y: 91, endPoint x: 203, endPoint y: 106, distance: 16.1
click at [203, 106] on div at bounding box center [405, 306] width 810 height 446
drag, startPoint x: 209, startPoint y: 91, endPoint x: 217, endPoint y: 107, distance: 17.5
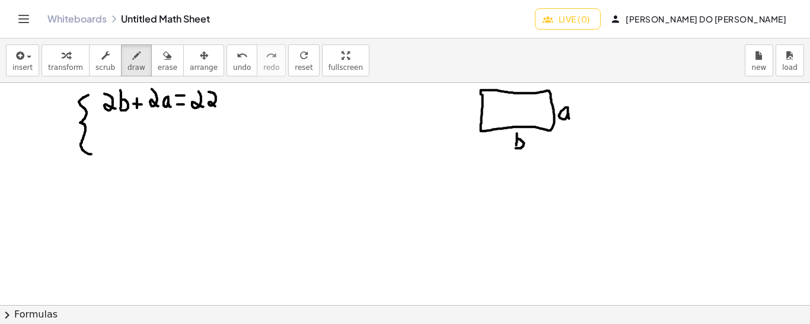
click at [217, 107] on div at bounding box center [405, 306] width 810 height 446
drag, startPoint x: 116, startPoint y: 130, endPoint x: 116, endPoint y: 152, distance: 21.9
click at [116, 152] on div at bounding box center [405, 306] width 810 height 446
drag, startPoint x: 116, startPoint y: 142, endPoint x: 115, endPoint y: 152, distance: 10.1
click at [115, 152] on div at bounding box center [405, 306] width 810 height 446
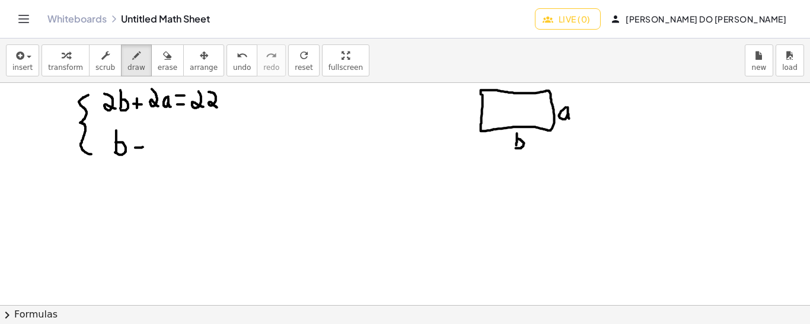
drag, startPoint x: 135, startPoint y: 147, endPoint x: 144, endPoint y: 146, distance: 8.9
click at [144, 146] on div at bounding box center [405, 306] width 810 height 446
drag, startPoint x: 162, startPoint y: 139, endPoint x: 163, endPoint y: 151, distance: 11.9
click at [163, 151] on div at bounding box center [405, 306] width 810 height 446
click at [237, 56] on icon "undo" at bounding box center [242, 56] width 11 height 14
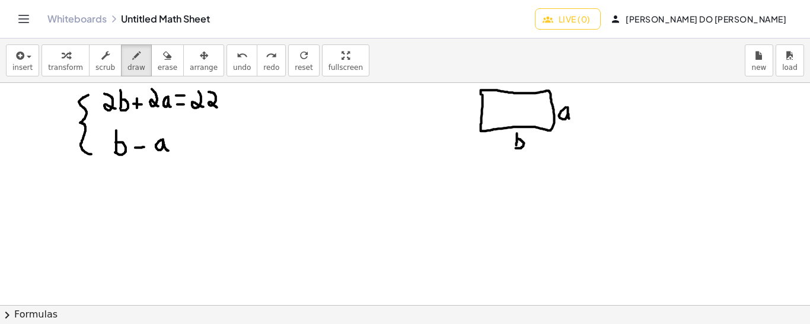
drag, startPoint x: 162, startPoint y: 139, endPoint x: 170, endPoint y: 150, distance: 13.5
click at [170, 150] on div at bounding box center [405, 306] width 810 height 446
drag, startPoint x: 180, startPoint y: 145, endPoint x: 191, endPoint y: 144, distance: 11.9
click at [191, 144] on div at bounding box center [405, 306] width 810 height 446
drag, startPoint x: 181, startPoint y: 135, endPoint x: 189, endPoint y: 135, distance: 8.3
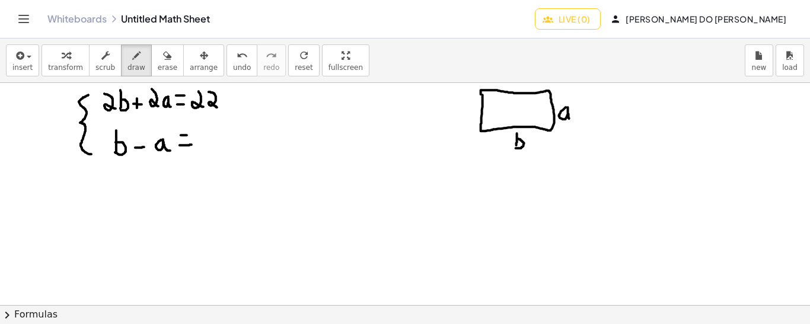
click at [189, 135] on div at bounding box center [405, 306] width 810 height 446
drag, startPoint x: 204, startPoint y: 129, endPoint x: 200, endPoint y: 147, distance: 18.8
click at [200, 147] on div at bounding box center [405, 306] width 810 height 446
drag, startPoint x: 151, startPoint y: 155, endPoint x: 174, endPoint y: 155, distance: 23.1
click at [174, 155] on div at bounding box center [405, 306] width 810 height 446
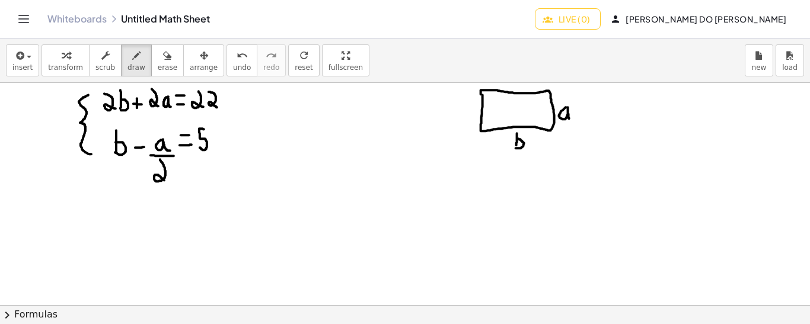
drag, startPoint x: 160, startPoint y: 159, endPoint x: 170, endPoint y: 182, distance: 25.0
click at [170, 182] on div at bounding box center [405, 306] width 810 height 446
drag, startPoint x: 147, startPoint y: 162, endPoint x: 139, endPoint y: 167, distance: 8.8
click at [139, 167] on div at bounding box center [405, 306] width 810 height 446
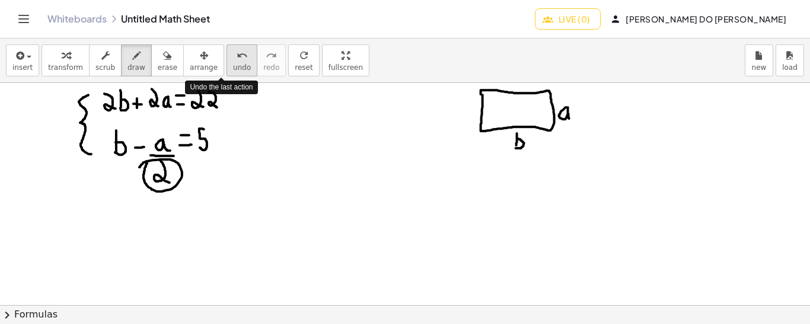
click at [226, 62] on button "undo undo" at bounding box center [241, 60] width 31 height 32
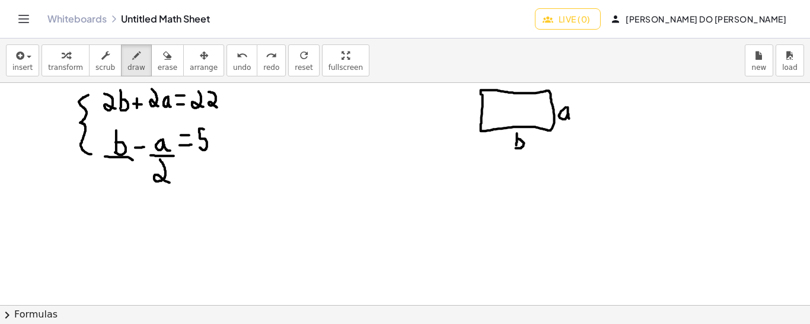
drag, startPoint x: 105, startPoint y: 156, endPoint x: 133, endPoint y: 159, distance: 28.7
click at [133, 159] on div at bounding box center [405, 306] width 810 height 446
drag, startPoint x: 119, startPoint y: 178, endPoint x: 114, endPoint y: 166, distance: 12.8
click at [114, 166] on div at bounding box center [405, 306] width 810 height 446
click at [226, 62] on button "undo undo" at bounding box center [241, 60] width 31 height 32
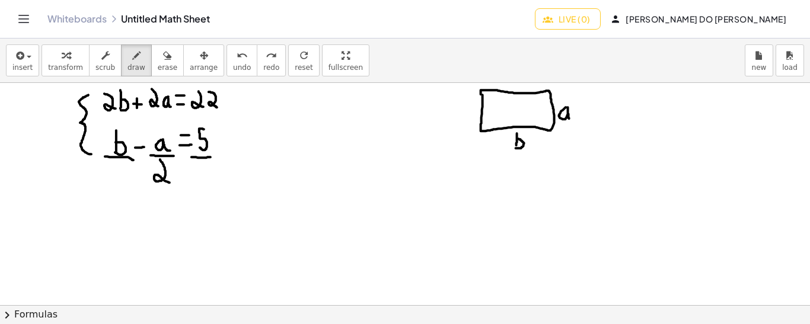
drag, startPoint x: 191, startPoint y: 157, endPoint x: 210, endPoint y: 157, distance: 19.0
click at [210, 157] on div at bounding box center [405, 306] width 810 height 446
drag, startPoint x: 117, startPoint y: 179, endPoint x: 111, endPoint y: 168, distance: 12.7
click at [111, 168] on div at bounding box center [405, 306] width 810 height 446
drag, startPoint x: 206, startPoint y: 176, endPoint x: 200, endPoint y: 165, distance: 11.9
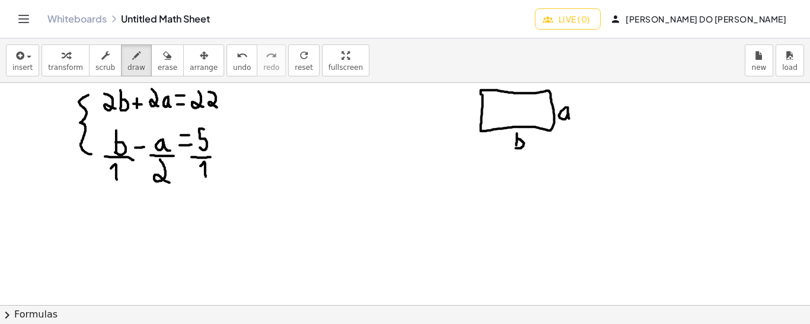
click at [200, 165] on div at bounding box center [405, 306] width 810 height 446
drag, startPoint x: 99, startPoint y: 130, endPoint x: 107, endPoint y: 148, distance: 19.4
click at [107, 148] on div at bounding box center [405, 306] width 810 height 446
click at [213, 146] on div at bounding box center [405, 306] width 810 height 446
drag, startPoint x: 219, startPoint y: 129, endPoint x: 231, endPoint y: 149, distance: 22.6
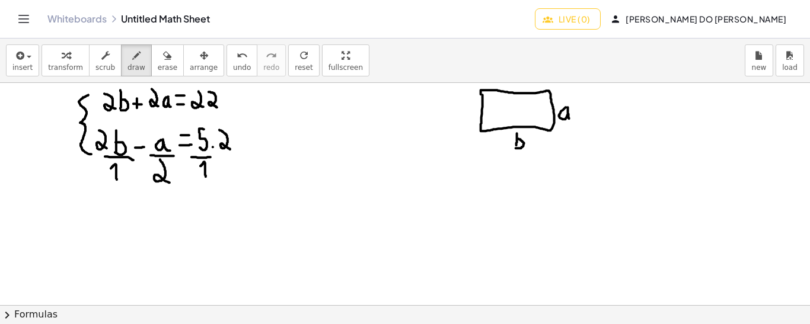
click at [231, 149] on div at bounding box center [405, 306] width 810 height 446
click at [122, 177] on div at bounding box center [405, 306] width 810 height 446
drag, startPoint x: 127, startPoint y: 163, endPoint x: 135, endPoint y: 179, distance: 17.8
click at [135, 179] on div at bounding box center [405, 306] width 810 height 446
click at [212, 174] on div at bounding box center [405, 306] width 810 height 446
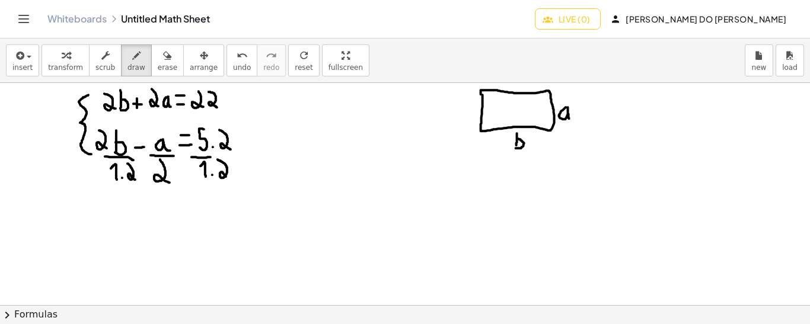
drag, startPoint x: 218, startPoint y: 159, endPoint x: 227, endPoint y: 178, distance: 21.2
click at [227, 178] on div at bounding box center [405, 306] width 810 height 446
click at [114, 185] on div at bounding box center [405, 306] width 810 height 446
drag, startPoint x: 113, startPoint y: 184, endPoint x: 132, endPoint y: 184, distance: 19.0
click at [132, 184] on div at bounding box center [405, 306] width 810 height 446
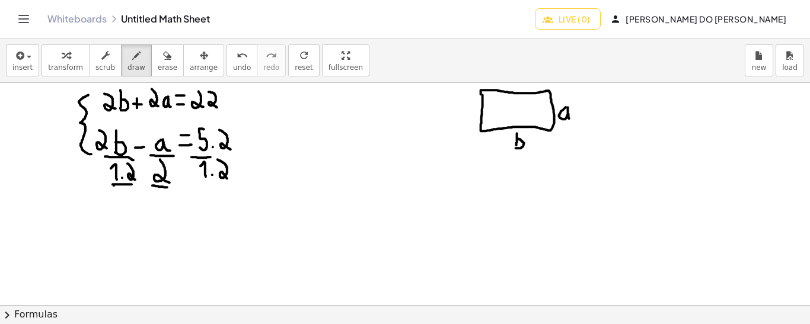
drag, startPoint x: 152, startPoint y: 185, endPoint x: 170, endPoint y: 187, distance: 17.3
click at [170, 187] on div at bounding box center [405, 306] width 810 height 446
click at [120, 175] on div at bounding box center [405, 306] width 810 height 446
click at [234, 182] on div at bounding box center [405, 306] width 810 height 446
drag, startPoint x: 90, startPoint y: 202, endPoint x: 94, endPoint y: 249, distance: 47.6
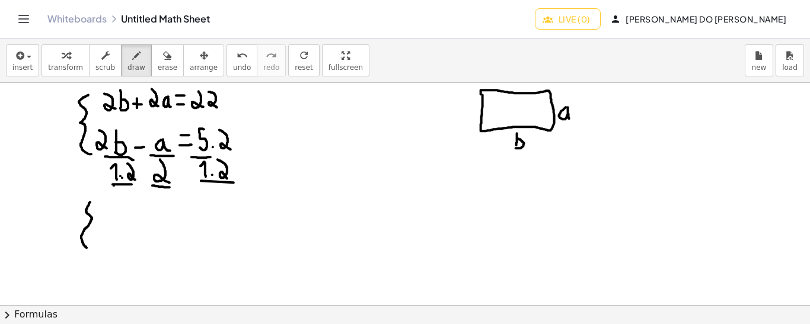
click at [94, 249] on div at bounding box center [405, 306] width 810 height 446
drag, startPoint x: 104, startPoint y: 200, endPoint x: 111, endPoint y: 214, distance: 15.7
click at [111, 214] on div at bounding box center [405, 306] width 810 height 446
drag, startPoint x: 117, startPoint y: 199, endPoint x: 117, endPoint y: 211, distance: 12.4
click at [117, 211] on div at bounding box center [405, 306] width 810 height 446
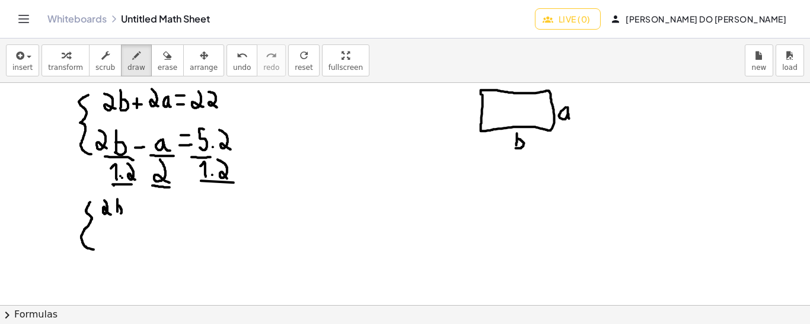
drag, startPoint x: 117, startPoint y: 205, endPoint x: 117, endPoint y: 212, distance: 7.1
click at [117, 212] on div at bounding box center [405, 306] width 810 height 446
click at [135, 208] on div at bounding box center [405, 306] width 810 height 446
drag, startPoint x: 132, startPoint y: 204, endPoint x: 132, endPoint y: 215, distance: 10.7
click at [132, 215] on div at bounding box center [405, 306] width 810 height 446
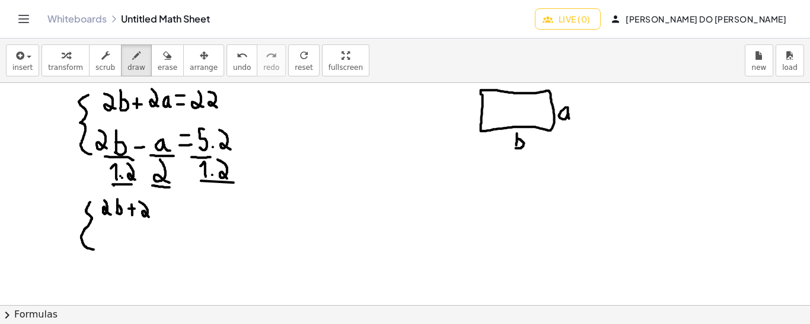
drag, startPoint x: 139, startPoint y: 201, endPoint x: 149, endPoint y: 216, distance: 18.4
click at [149, 216] on div at bounding box center [405, 306] width 810 height 446
drag, startPoint x: 159, startPoint y: 204, endPoint x: 167, endPoint y: 215, distance: 12.8
click at [167, 215] on div at bounding box center [405, 306] width 810 height 446
drag, startPoint x: 172, startPoint y: 211, endPoint x: 180, endPoint y: 211, distance: 7.7
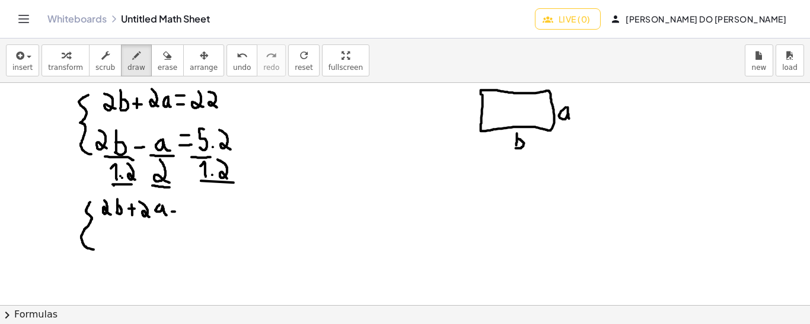
click at [180, 211] on div at bounding box center [405, 306] width 810 height 446
drag, startPoint x: 171, startPoint y: 203, endPoint x: 179, endPoint y: 203, distance: 7.7
click at [179, 203] on div at bounding box center [405, 306] width 810 height 446
drag, startPoint x: 190, startPoint y: 198, endPoint x: 197, endPoint y: 215, distance: 18.1
click at [197, 215] on div at bounding box center [405, 306] width 810 height 446
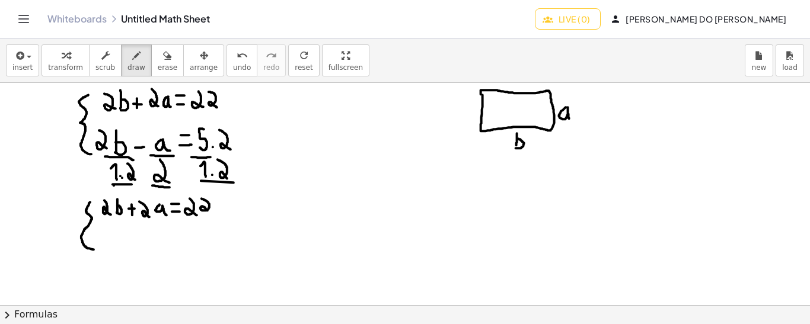
drag, startPoint x: 202, startPoint y: 198, endPoint x: 208, endPoint y: 211, distance: 14.6
click at [208, 211] on div at bounding box center [405, 306] width 810 height 446
drag, startPoint x: 101, startPoint y: 226, endPoint x: 108, endPoint y: 247, distance: 21.9
click at [108, 247] on div at bounding box center [405, 306] width 810 height 446
drag, startPoint x: 114, startPoint y: 226, endPoint x: 114, endPoint y: 244, distance: 17.2
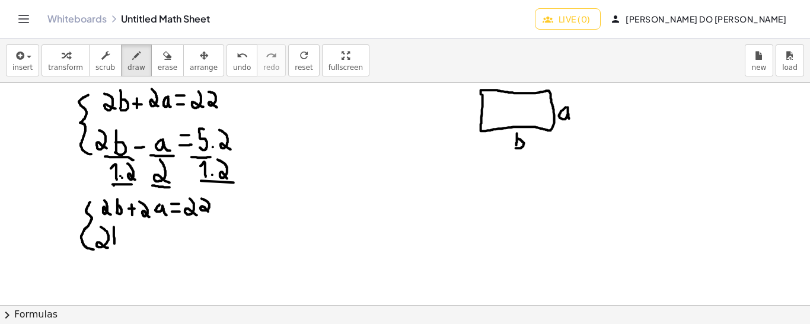
click at [114, 244] on div at bounding box center [405, 306] width 810 height 446
drag, startPoint x: 114, startPoint y: 235, endPoint x: 114, endPoint y: 242, distance: 7.7
click at [114, 242] on div at bounding box center [405, 306] width 810 height 446
drag, startPoint x: 128, startPoint y: 242, endPoint x: 136, endPoint y: 242, distance: 8.3
click at [136, 242] on div at bounding box center [405, 306] width 810 height 446
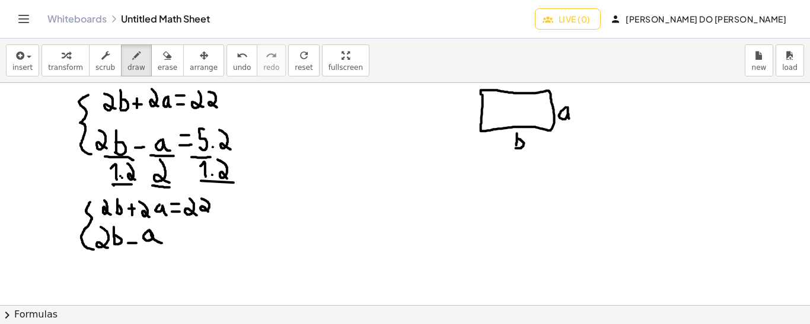
drag, startPoint x: 149, startPoint y: 230, endPoint x: 162, endPoint y: 242, distance: 18.0
click at [162, 242] on div at bounding box center [405, 306] width 810 height 446
drag, startPoint x: 172, startPoint y: 241, endPoint x: 180, endPoint y: 241, distance: 8.3
click at [180, 241] on div at bounding box center [405, 306] width 810 height 446
drag, startPoint x: 171, startPoint y: 232, endPoint x: 181, endPoint y: 232, distance: 9.5
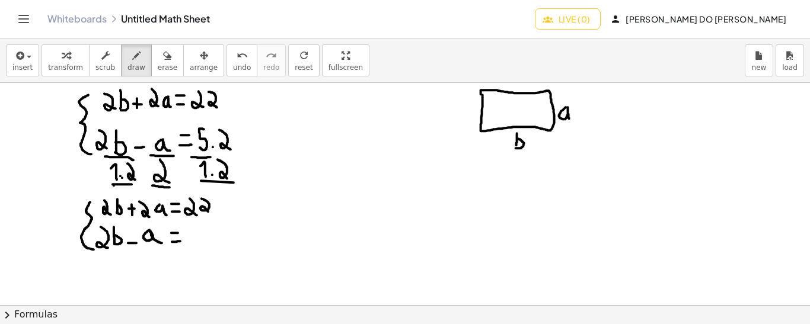
click at [181, 232] on div at bounding box center [405, 306] width 810 height 446
drag, startPoint x: 193, startPoint y: 228, endPoint x: 192, endPoint y: 244, distance: 16.0
click at [192, 244] on div at bounding box center [405, 306] width 810 height 446
click at [200, 227] on div at bounding box center [405, 306] width 810 height 446
drag, startPoint x: 113, startPoint y: 159, endPoint x: 135, endPoint y: 173, distance: 25.8
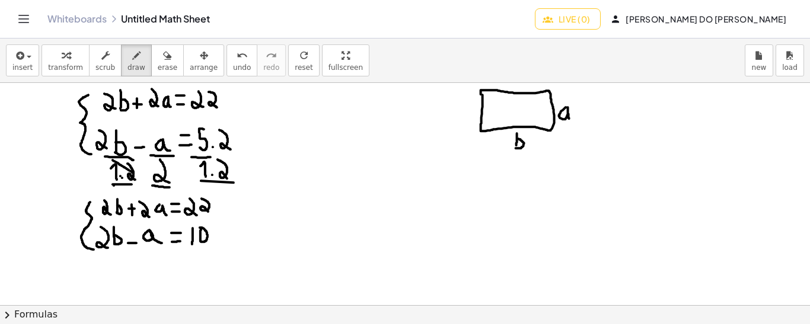
click at [135, 173] on div at bounding box center [405, 306] width 810 height 446
drag, startPoint x: 149, startPoint y: 168, endPoint x: 170, endPoint y: 178, distance: 23.3
click at [170, 178] on div at bounding box center [405, 306] width 810 height 446
click at [177, 131] on div at bounding box center [405, 306] width 810 height 446
click at [237, 60] on icon "undo" at bounding box center [242, 56] width 11 height 14
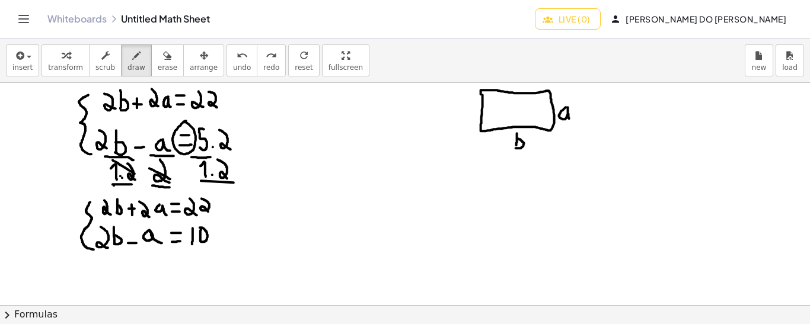
click at [182, 122] on div at bounding box center [405, 306] width 810 height 446
drag, startPoint x: 199, startPoint y: 165, endPoint x: 231, endPoint y: 176, distance: 33.2
click at [231, 176] on div at bounding box center [405, 306] width 810 height 446
drag, startPoint x: 365, startPoint y: 133, endPoint x: 366, endPoint y: 163, distance: 30.3
click at [366, 163] on div at bounding box center [405, 306] width 810 height 446
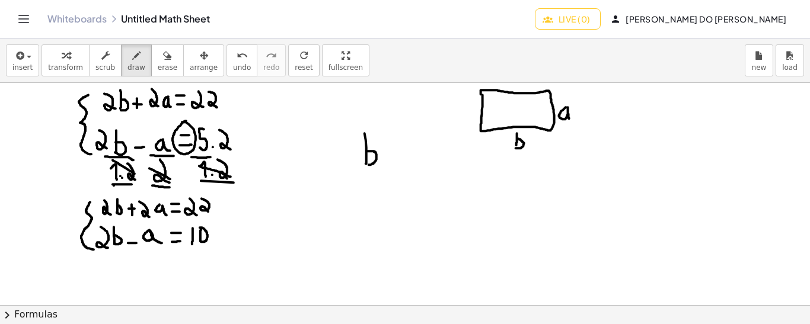
drag, startPoint x: 367, startPoint y: 151, endPoint x: 365, endPoint y: 163, distance: 12.7
click at [365, 163] on div at bounding box center [405, 306] width 810 height 446
drag, startPoint x: 359, startPoint y: 168, endPoint x: 385, endPoint y: 170, distance: 26.1
click at [385, 170] on div at bounding box center [405, 306] width 810 height 446
drag, startPoint x: 365, startPoint y: 178, endPoint x: 372, endPoint y: 194, distance: 17.5
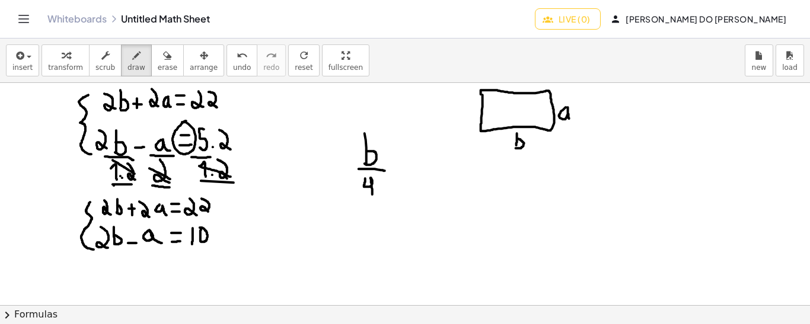
click at [372, 194] on div at bounding box center [405, 306] width 810 height 446
click at [397, 165] on div at bounding box center [405, 306] width 810 height 446
drag, startPoint x: 424, startPoint y: 144, endPoint x: 428, endPoint y: 162, distance: 18.8
click at [428, 162] on div at bounding box center [405, 306] width 810 height 446
drag, startPoint x: 392, startPoint y: 157, endPoint x: 399, endPoint y: 158, distance: 7.2
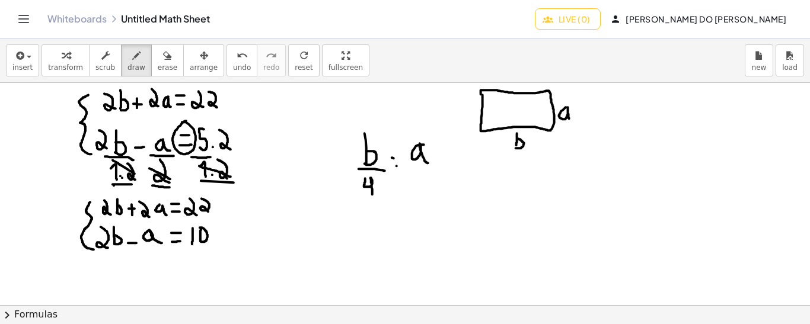
click at [399, 158] on div at bounding box center [405, 306] width 810 height 446
drag, startPoint x: 403, startPoint y: 169, endPoint x: 431, endPoint y: 170, distance: 28.5
click at [431, 170] on div at bounding box center [405, 306] width 810 height 446
drag, startPoint x: 413, startPoint y: 180, endPoint x: 421, endPoint y: 193, distance: 15.5
click at [421, 193] on div at bounding box center [405, 306] width 810 height 446
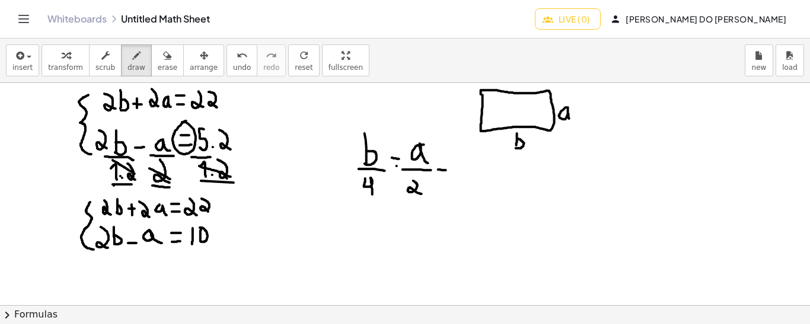
drag, startPoint x: 438, startPoint y: 169, endPoint x: 448, endPoint y: 170, distance: 9.5
click at [448, 170] on div at bounding box center [405, 306] width 810 height 446
drag, startPoint x: 439, startPoint y: 160, endPoint x: 448, endPoint y: 160, distance: 9.5
click at [448, 160] on div at bounding box center [405, 306] width 810 height 446
drag, startPoint x: 474, startPoint y: 150, endPoint x: 465, endPoint y: 175, distance: 26.8
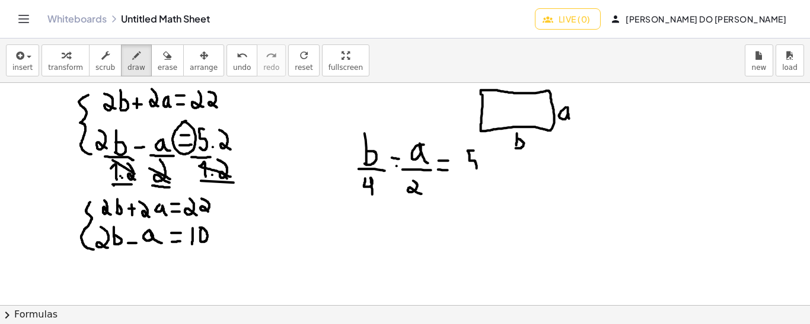
click at [467, 170] on div at bounding box center [405, 306] width 810 height 446
drag, startPoint x: 462, startPoint y: 174, endPoint x: 491, endPoint y: 174, distance: 29.0
click at [491, 174] on div at bounding box center [405, 306] width 810 height 446
drag, startPoint x: 474, startPoint y: 191, endPoint x: 469, endPoint y: 184, distance: 9.4
click at [469, 184] on div at bounding box center [405, 306] width 810 height 446
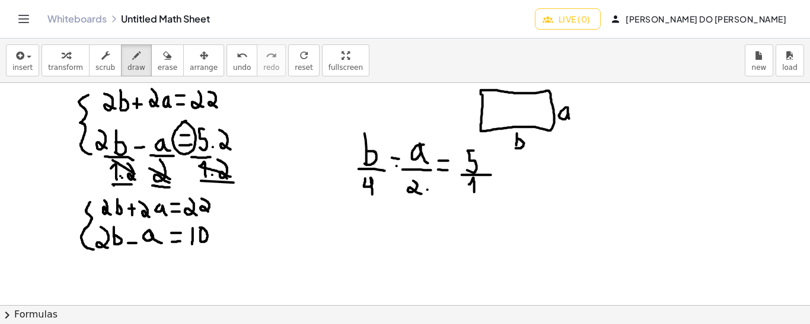
click at [427, 189] on div at bounding box center [405, 306] width 810 height 446
drag, startPoint x: 437, startPoint y: 174, endPoint x: 442, endPoint y: 192, distance: 18.4
click at [442, 192] on div at bounding box center [405, 306] width 810 height 446
drag, startPoint x: 400, startPoint y: 142, endPoint x: 409, endPoint y: 160, distance: 20.2
click at [409, 160] on div at bounding box center [405, 306] width 810 height 446
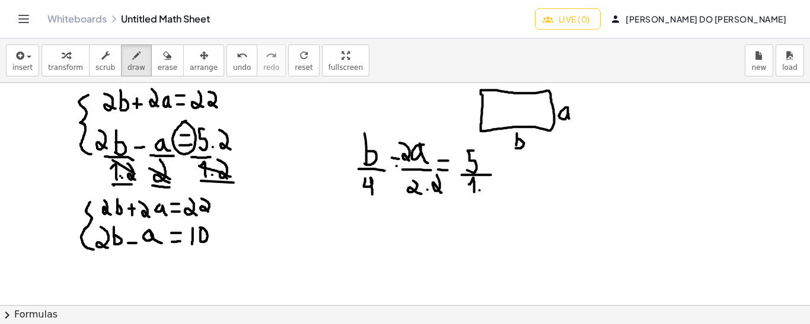
click at [480, 190] on div at bounding box center [405, 306] width 810 height 446
drag, startPoint x: 486, startPoint y: 180, endPoint x: 490, endPoint y: 192, distance: 13.3
click at [490, 192] on div at bounding box center [405, 306] width 810 height 446
click at [483, 167] on div at bounding box center [405, 306] width 810 height 446
drag, startPoint x: 491, startPoint y: 154, endPoint x: 490, endPoint y: 165, distance: 11.9
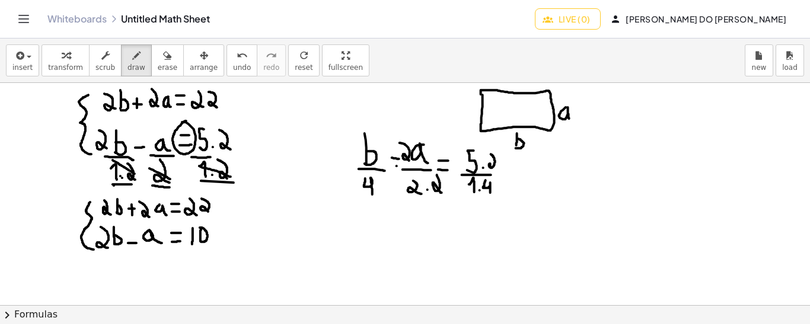
click at [490, 165] on div at bounding box center [405, 306] width 810 height 446
click at [226, 62] on button "undo undo" at bounding box center [241, 60] width 31 height 32
drag, startPoint x: 488, startPoint y: 156, endPoint x: 495, endPoint y: 168, distance: 14.3
click at [495, 168] on div at bounding box center [405, 306] width 810 height 446
drag, startPoint x: 405, startPoint y: 199, endPoint x: 450, endPoint y: 197, distance: 44.5
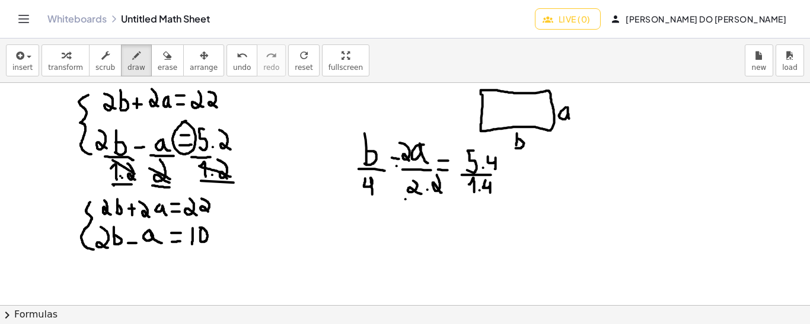
click at [439, 199] on div at bounding box center [405, 306] width 810 height 446
drag, startPoint x: 466, startPoint y: 196, endPoint x: 495, endPoint y: 196, distance: 29.0
click at [495, 196] on div at bounding box center [405, 306] width 810 height 446
drag, startPoint x: 370, startPoint y: 218, endPoint x: 370, endPoint y: 237, distance: 19.0
click at [370, 237] on div at bounding box center [405, 306] width 810 height 446
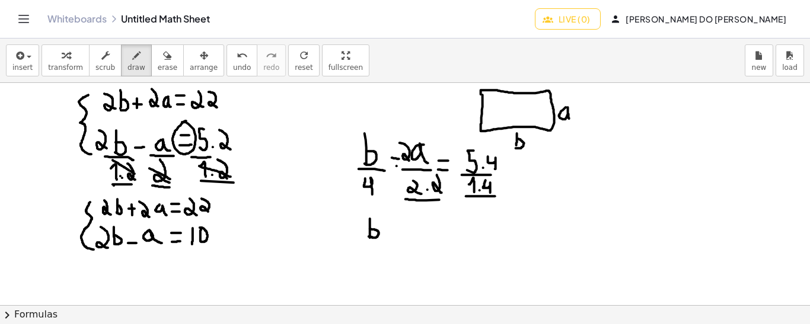
drag, startPoint x: 370, startPoint y: 228, endPoint x: 368, endPoint y: 235, distance: 7.3
click at [368, 235] on div at bounding box center [405, 306] width 810 height 446
drag, startPoint x: 365, startPoint y: 240, endPoint x: 384, endPoint y: 241, distance: 19.0
click at [384, 241] on div at bounding box center [405, 306] width 810 height 446
drag, startPoint x: 369, startPoint y: 246, endPoint x: 376, endPoint y: 270, distance: 25.5
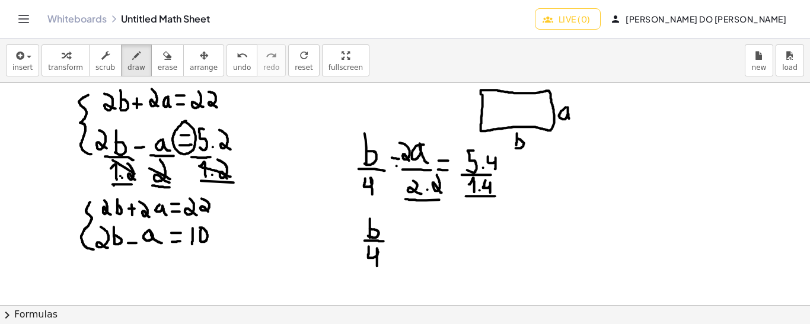
click at [376, 270] on div at bounding box center [405, 306] width 810 height 446
click at [399, 241] on div at bounding box center [405, 306] width 810 height 446
drag, startPoint x: 415, startPoint y: 221, endPoint x: 422, endPoint y: 238, distance: 18.6
click at [422, 238] on div at bounding box center [405, 306] width 810 height 446
drag, startPoint x: 430, startPoint y: 226, endPoint x: 440, endPoint y: 238, distance: 14.7
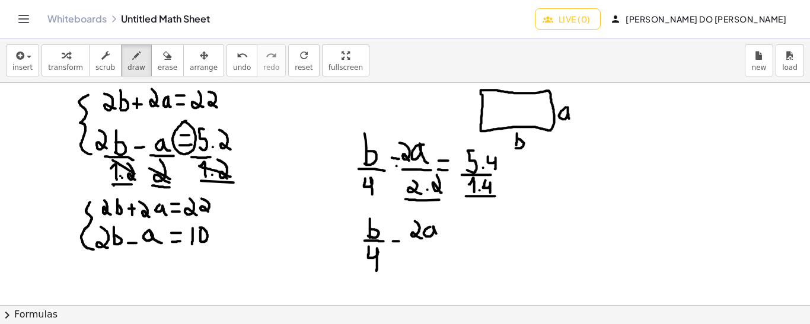
click at [440, 238] on div at bounding box center [405, 306] width 810 height 446
drag, startPoint x: 412, startPoint y: 242, endPoint x: 446, endPoint y: 242, distance: 34.4
click at [446, 242] on div at bounding box center [405, 306] width 810 height 446
drag, startPoint x: 423, startPoint y: 248, endPoint x: 430, endPoint y: 267, distance: 20.1
click at [430, 267] on div at bounding box center [405, 306] width 810 height 446
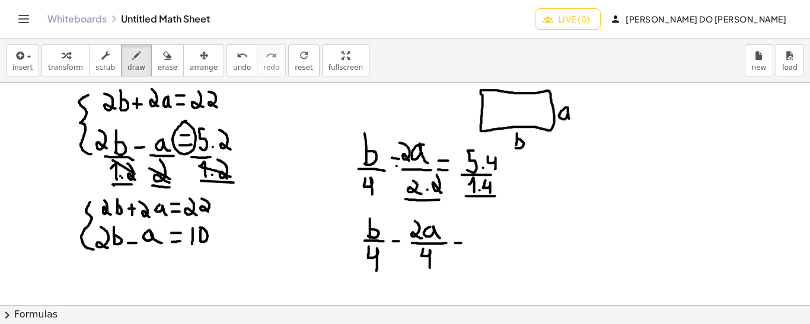
drag, startPoint x: 455, startPoint y: 242, endPoint x: 464, endPoint y: 242, distance: 8.3
click at [464, 242] on div at bounding box center [405, 306] width 810 height 446
drag, startPoint x: 456, startPoint y: 235, endPoint x: 463, endPoint y: 235, distance: 6.5
click at [463, 235] on div at bounding box center [405, 306] width 810 height 446
drag, startPoint x: 478, startPoint y: 218, endPoint x: 489, endPoint y: 239, distance: 23.3
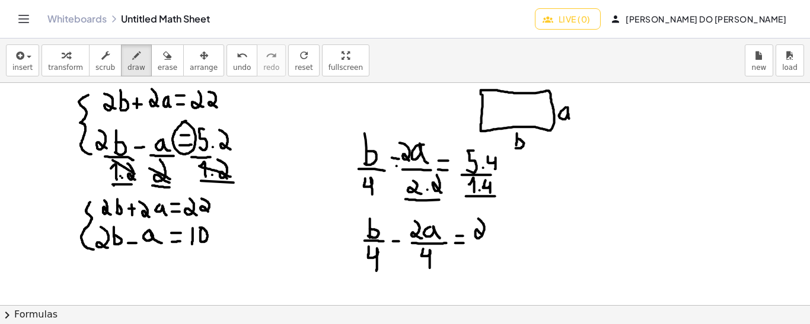
click at [489, 239] on div at bounding box center [405, 306] width 810 height 446
click at [497, 218] on div at bounding box center [405, 306] width 810 height 446
drag, startPoint x: 475, startPoint y: 243, endPoint x: 512, endPoint y: 244, distance: 36.8
click at [512, 244] on div at bounding box center [405, 306] width 810 height 446
drag, startPoint x: 489, startPoint y: 250, endPoint x: 497, endPoint y: 266, distance: 18.3
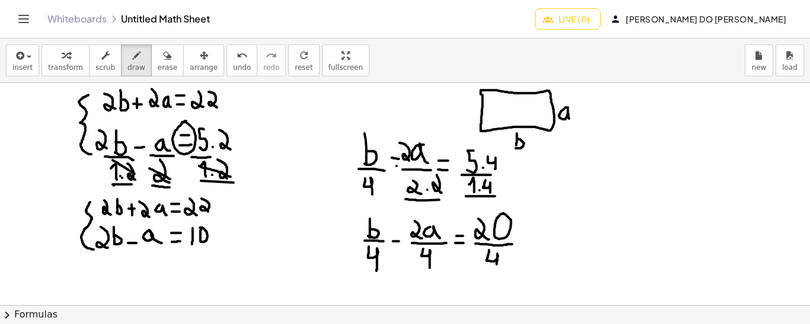
click at [497, 266] on div at bounding box center [405, 306] width 810 height 446
drag, startPoint x: 490, startPoint y: 267, endPoint x: 388, endPoint y: 285, distance: 103.4
click at [388, 285] on div at bounding box center [405, 306] width 810 height 446
drag, startPoint x: 353, startPoint y: 207, endPoint x: 353, endPoint y: 254, distance: 47.4
click at [353, 254] on div at bounding box center [405, 306] width 810 height 446
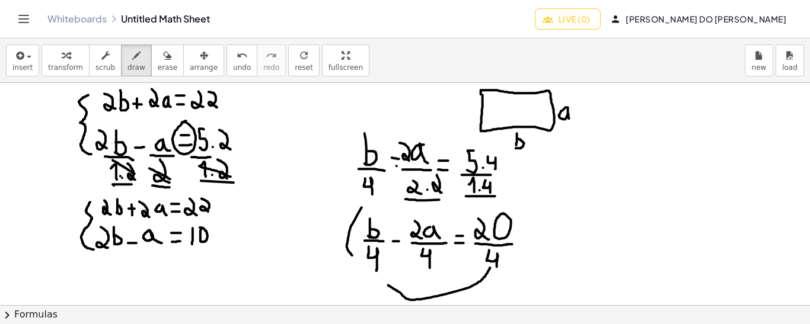
drag, startPoint x: 362, startPoint y: 207, endPoint x: 358, endPoint y: 259, distance: 52.3
click at [358, 259] on div at bounding box center [405, 306] width 810 height 446
drag, startPoint x: 439, startPoint y: 213, endPoint x: 448, endPoint y: 263, distance: 50.6
click at [448, 263] on div at bounding box center [405, 306] width 810 height 446
drag, startPoint x: 356, startPoint y: 222, endPoint x: 361, endPoint y: 238, distance: 16.7
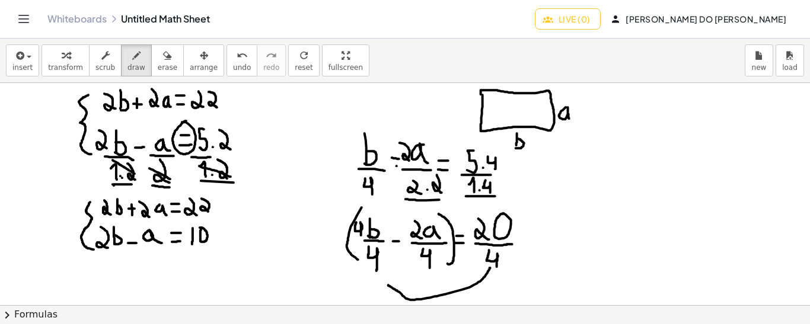
click at [361, 238] on div at bounding box center [405, 306] width 810 height 446
click at [409, 236] on div at bounding box center [405, 306] width 810 height 446
drag, startPoint x: 397, startPoint y: 217, endPoint x: 403, endPoint y: 235, distance: 18.7
click at [403, 235] on div at bounding box center [405, 306] width 810 height 446
drag, startPoint x: 349, startPoint y: 219, endPoint x: 366, endPoint y: 234, distance: 22.3
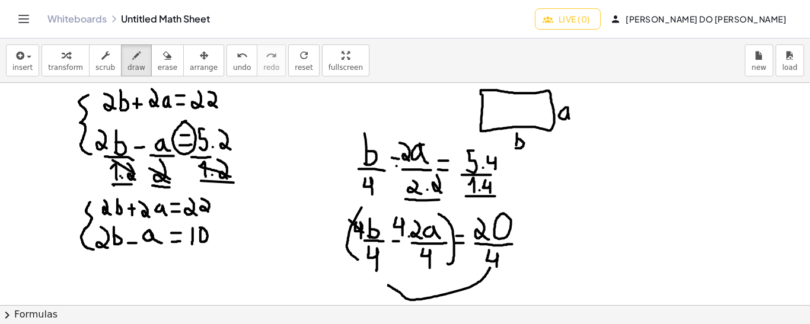
click at [366, 234] on div at bounding box center [405, 306] width 810 height 446
drag, startPoint x: 363, startPoint y: 249, endPoint x: 381, endPoint y: 263, distance: 22.4
click at [381, 263] on div at bounding box center [405, 306] width 810 height 446
drag, startPoint x: 394, startPoint y: 216, endPoint x: 403, endPoint y: 226, distance: 13.4
click at [403, 226] on div at bounding box center [405, 306] width 810 height 446
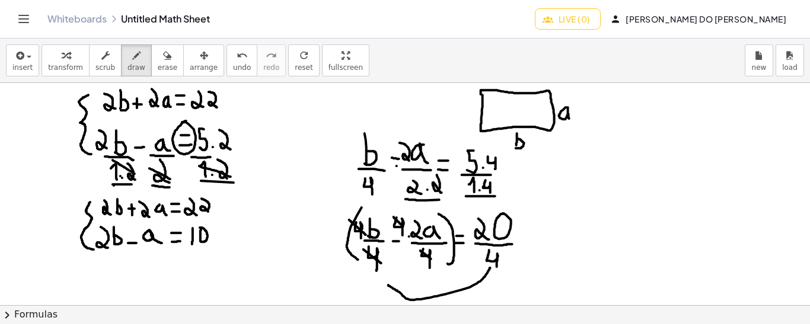
drag, startPoint x: 420, startPoint y: 250, endPoint x: 433, endPoint y: 260, distance: 15.7
click at [433, 260] on div at bounding box center [405, 306] width 810 height 446
click at [488, 255] on div at bounding box center [405, 306] width 810 height 446
click at [237, 60] on icon "undo" at bounding box center [242, 56] width 11 height 14
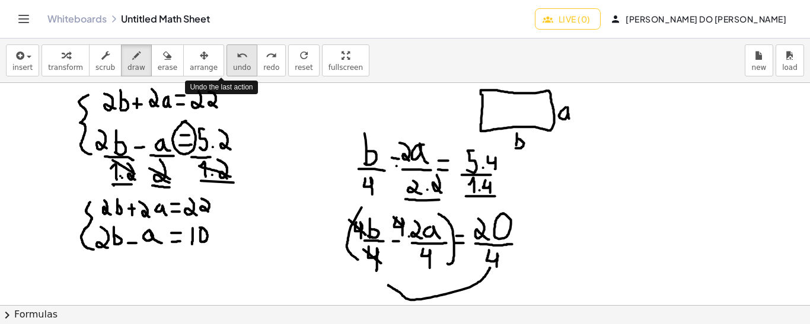
click at [237, 60] on icon "undo" at bounding box center [242, 56] width 11 height 14
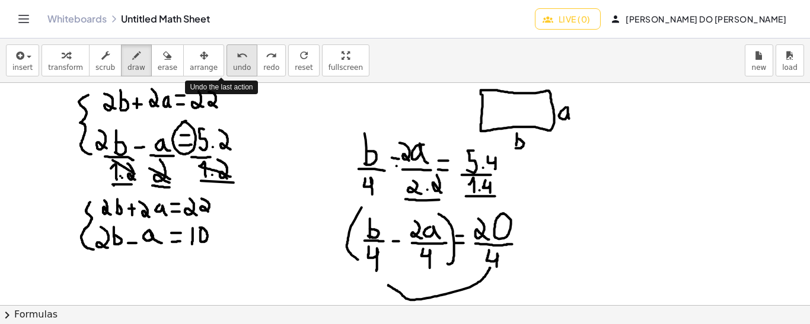
click at [237, 60] on icon "undo" at bounding box center [242, 56] width 11 height 14
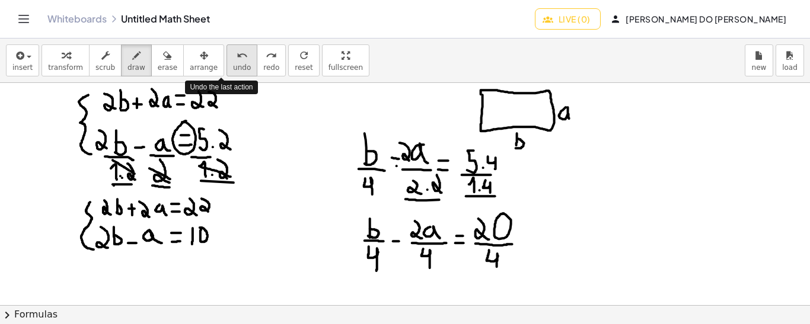
click at [237, 60] on icon "undo" at bounding box center [242, 56] width 11 height 14
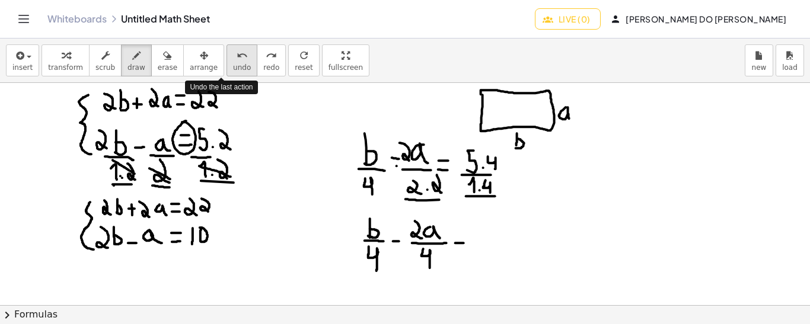
click at [237, 60] on icon "undo" at bounding box center [242, 56] width 11 height 14
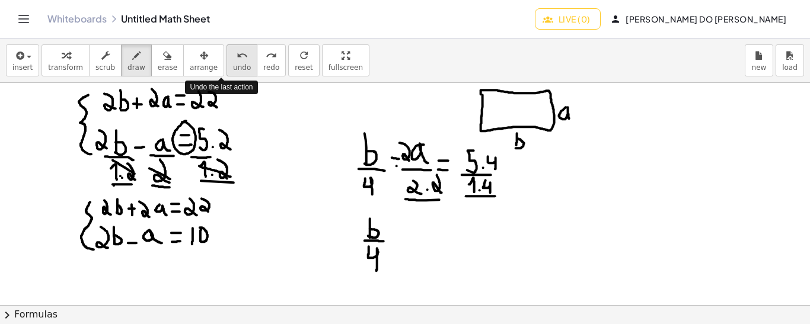
click at [237, 60] on icon "undo" at bounding box center [242, 56] width 11 height 14
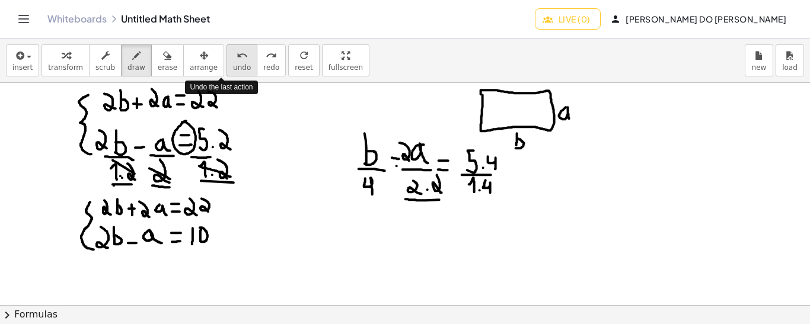
click at [237, 60] on icon "undo" at bounding box center [242, 56] width 11 height 14
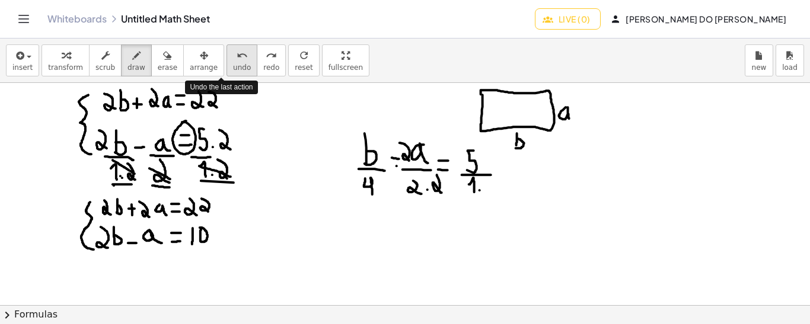
click at [237, 60] on icon "undo" at bounding box center [242, 56] width 11 height 14
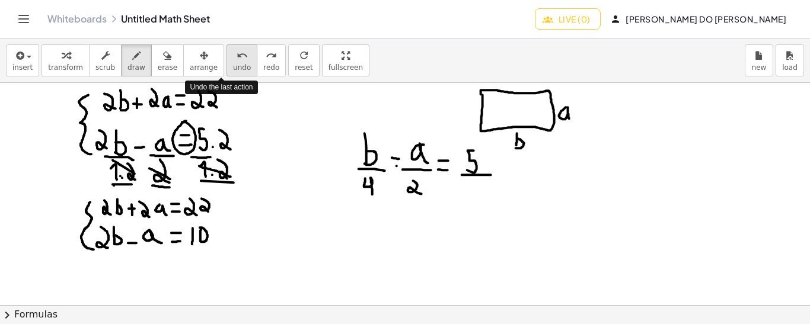
click at [237, 60] on icon "undo" at bounding box center [242, 56] width 11 height 14
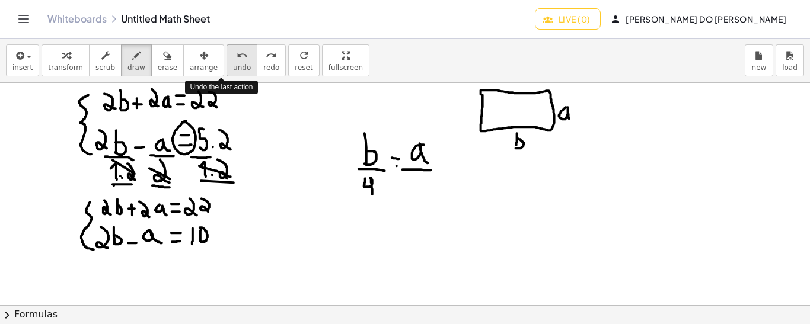
click at [237, 60] on icon "undo" at bounding box center [242, 56] width 11 height 14
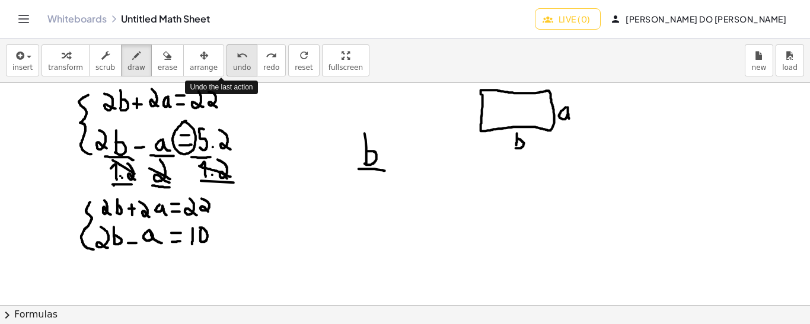
click at [237, 60] on icon "undo" at bounding box center [242, 56] width 11 height 14
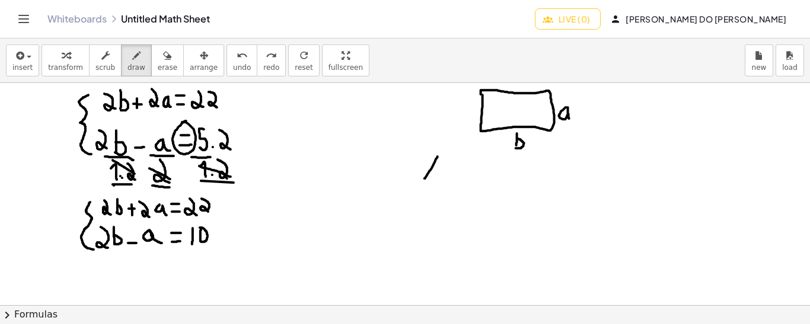
drag, startPoint x: 437, startPoint y: 156, endPoint x: 424, endPoint y: 177, distance: 25.0
click at [424, 177] on div at bounding box center [405, 306] width 810 height 446
drag, startPoint x: 425, startPoint y: 159, endPoint x: 439, endPoint y: 174, distance: 20.1
click at [439, 174] on div at bounding box center [405, 306] width 810 height 446
drag, startPoint x: 420, startPoint y: 183, endPoint x: 449, endPoint y: 182, distance: 29.1
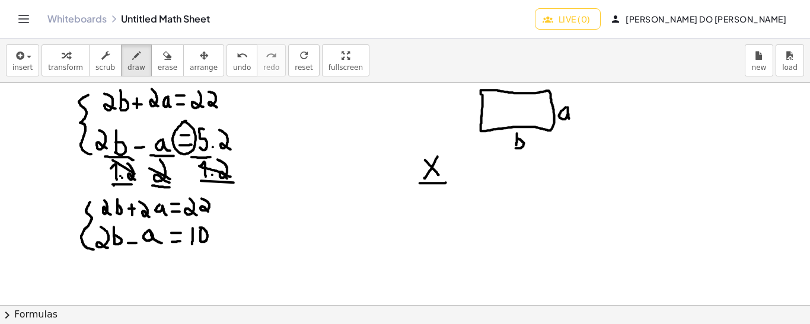
click at [449, 182] on div at bounding box center [405, 306] width 810 height 446
drag, startPoint x: 428, startPoint y: 188, endPoint x: 429, endPoint y: 207, distance: 19.0
click at [429, 207] on div at bounding box center [405, 306] width 810 height 446
drag, startPoint x: 465, startPoint y: 177, endPoint x: 486, endPoint y: 178, distance: 20.2
click at [486, 178] on div at bounding box center [405, 306] width 810 height 446
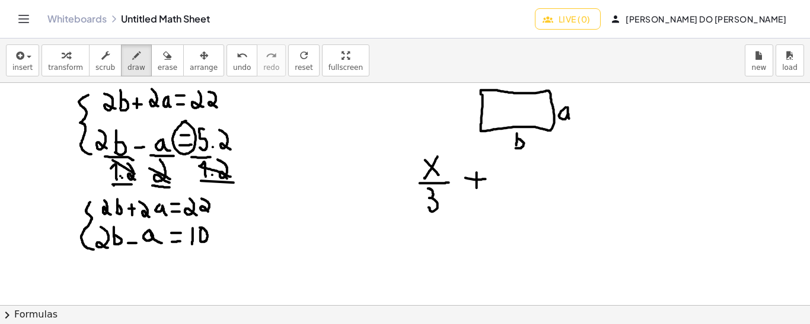
drag, startPoint x: 477, startPoint y: 172, endPoint x: 477, endPoint y: 188, distance: 16.0
click at [477, 188] on div at bounding box center [405, 306] width 810 height 446
drag, startPoint x: 518, startPoint y: 160, endPoint x: 528, endPoint y: 177, distance: 19.4
click at [528, 177] on div at bounding box center [405, 306] width 810 height 446
drag, startPoint x: 514, startPoint y: 184, endPoint x: 532, endPoint y: 183, distance: 17.8
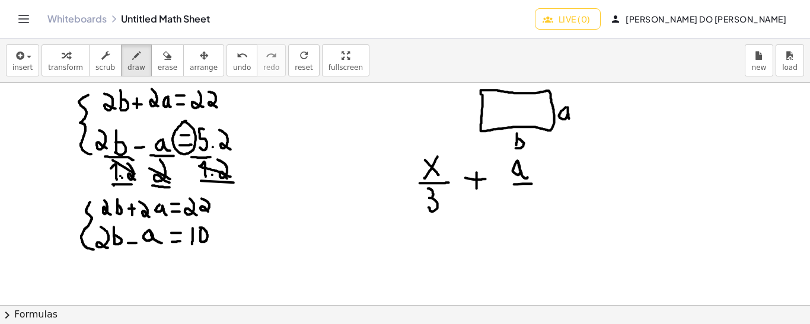
click at [532, 183] on div at bounding box center [405, 306] width 810 height 446
drag, startPoint x: 523, startPoint y: 189, endPoint x: 528, endPoint y: 206, distance: 18.0
click at [528, 206] on div at bounding box center [405, 306] width 810 height 446
drag, startPoint x: 543, startPoint y: 179, endPoint x: 553, endPoint y: 179, distance: 9.5
click at [553, 179] on div at bounding box center [405, 306] width 810 height 446
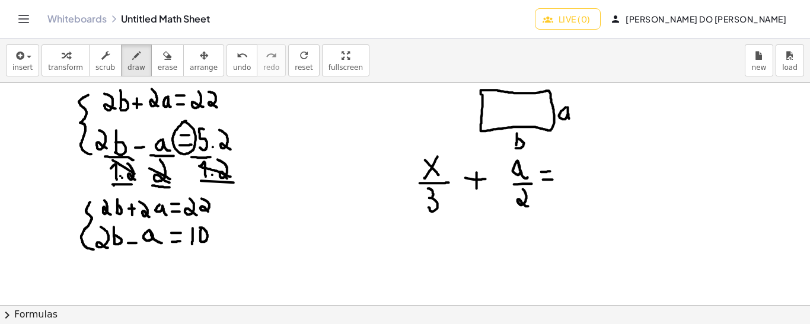
drag, startPoint x: 541, startPoint y: 171, endPoint x: 551, endPoint y: 171, distance: 10.1
click at [551, 171] on div at bounding box center [405, 306] width 810 height 446
drag, startPoint x: 574, startPoint y: 155, endPoint x: 574, endPoint y: 167, distance: 11.9
click at [574, 167] on div at bounding box center [405, 306] width 810 height 446
click at [583, 153] on div at bounding box center [405, 306] width 810 height 446
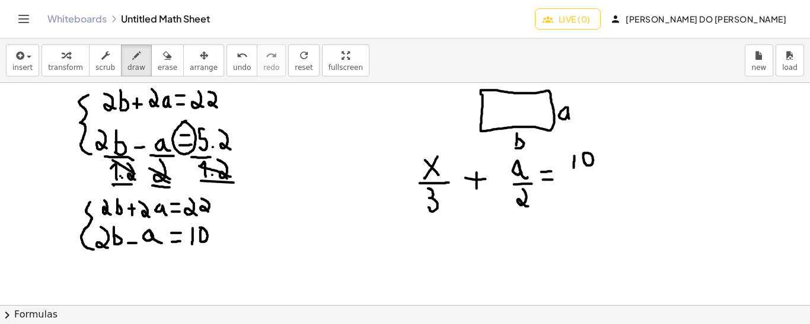
drag, startPoint x: 571, startPoint y: 175, endPoint x: 614, endPoint y: 177, distance: 42.7
click at [614, 177] on div at bounding box center [405, 306] width 810 height 446
click at [589, 187] on div at bounding box center [405, 306] width 810 height 446
drag, startPoint x: 589, startPoint y: 187, endPoint x: 589, endPoint y: 200, distance: 13.6
click at [589, 200] on div at bounding box center [405, 306] width 810 height 446
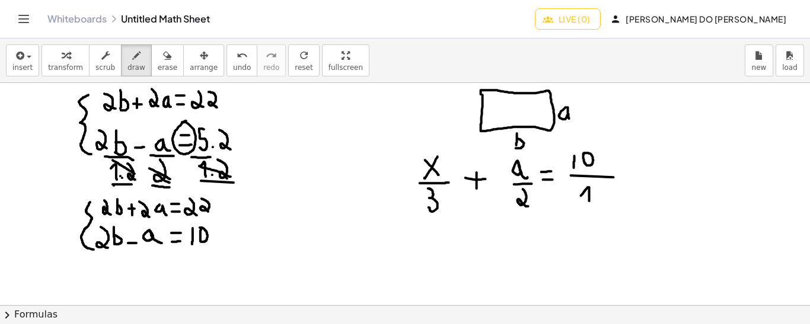
drag, startPoint x: 587, startPoint y: 187, endPoint x: 580, endPoint y: 196, distance: 11.4
click at [580, 196] on div at bounding box center [405, 306] width 810 height 446
drag, startPoint x: 595, startPoint y: 187, endPoint x: 605, endPoint y: 209, distance: 24.1
click at [605, 209] on div at bounding box center [405, 306] width 810 height 446
click at [440, 209] on div at bounding box center [405, 306] width 810 height 446
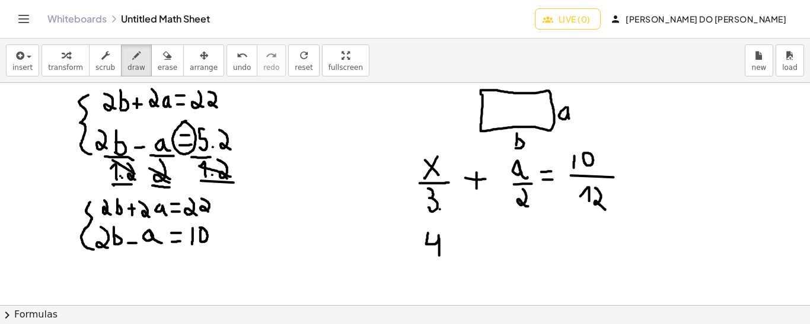
drag, startPoint x: 428, startPoint y: 232, endPoint x: 439, endPoint y: 257, distance: 26.8
click at [439, 257] on div at bounding box center [405, 306] width 810 height 446
drag, startPoint x: 453, startPoint y: 239, endPoint x: 446, endPoint y: 241, distance: 7.3
click at [448, 249] on div at bounding box center [405, 306] width 810 height 446
drag, startPoint x: 445, startPoint y: 238, endPoint x: 455, endPoint y: 248, distance: 13.8
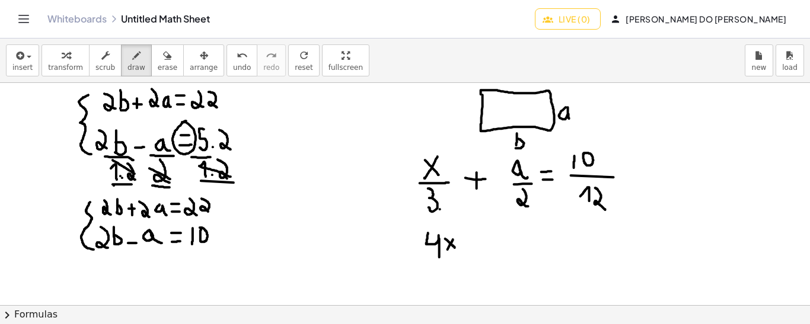
click at [455, 248] on div at bounding box center [405, 306] width 810 height 446
drag, startPoint x: 465, startPoint y: 247, endPoint x: 475, endPoint y: 247, distance: 9.5
click at [475, 247] on div at bounding box center [405, 306] width 810 height 446
drag, startPoint x: 469, startPoint y: 241, endPoint x: 469, endPoint y: 251, distance: 10.1
click at [469, 251] on div at bounding box center [405, 306] width 810 height 446
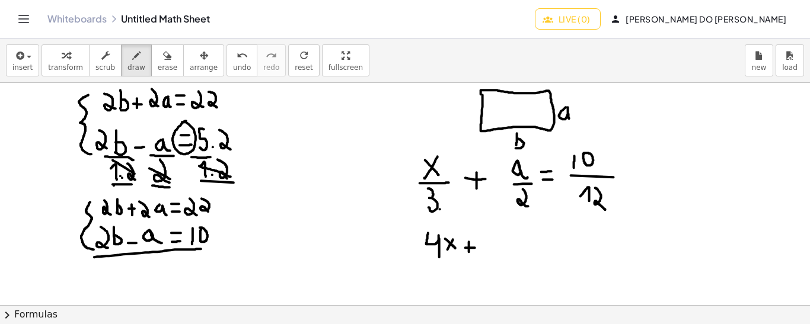
drag, startPoint x: 94, startPoint y: 257, endPoint x: 202, endPoint y: 248, distance: 108.2
click at [202, 248] on div at bounding box center [405, 306] width 810 height 446
drag, startPoint x: 105, startPoint y: 267, endPoint x: 206, endPoint y: 265, distance: 100.8
click at [206, 265] on div at bounding box center [405, 306] width 810 height 446
click at [233, 63] on span "undo" at bounding box center [242, 67] width 18 height 8
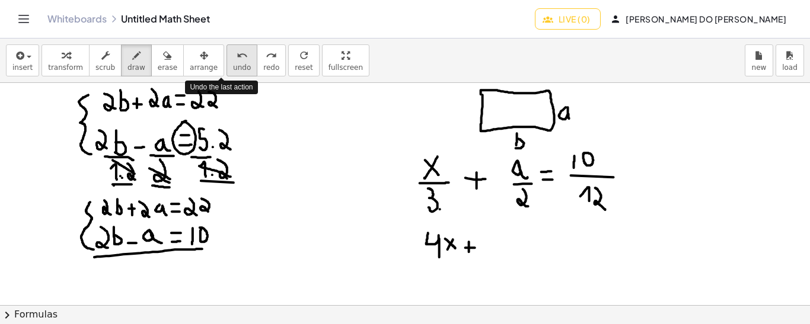
click at [233, 63] on span "undo" at bounding box center [242, 67] width 18 height 8
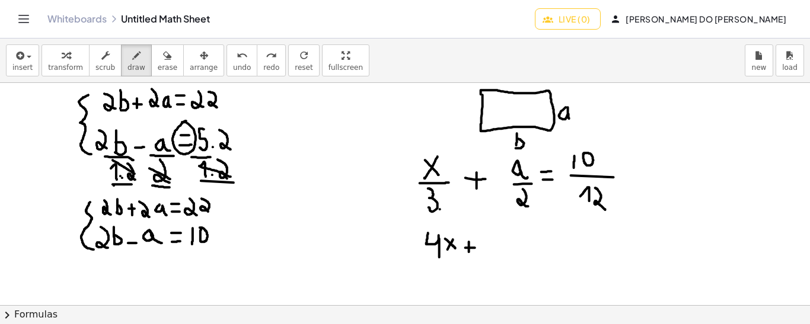
drag, startPoint x: 63, startPoint y: 225, endPoint x: 69, endPoint y: 226, distance: 6.8
click at [69, 226] on div at bounding box center [405, 306] width 810 height 446
drag, startPoint x: 65, startPoint y: 225, endPoint x: 76, endPoint y: 225, distance: 11.3
click at [76, 225] on div at bounding box center [405, 306] width 810 height 446
drag, startPoint x: 130, startPoint y: 234, endPoint x: 132, endPoint y: 247, distance: 13.8
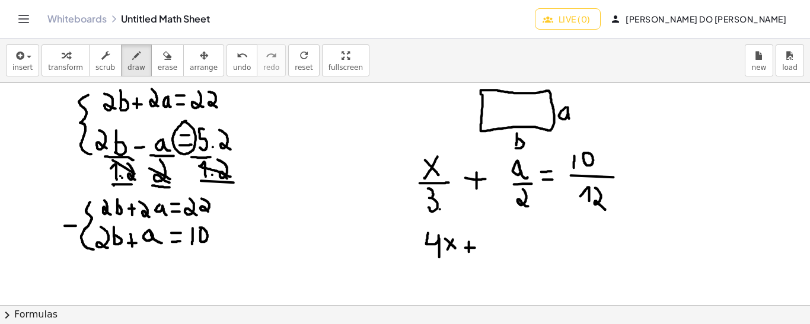
click at [132, 247] on div at bounding box center [405, 306] width 810 height 446
click at [191, 236] on div at bounding box center [405, 306] width 810 height 446
click at [233, 66] on span "undo" at bounding box center [242, 67] width 18 height 8
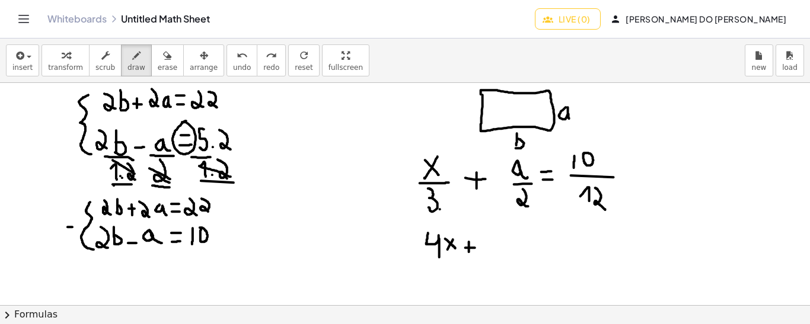
drag, startPoint x: 68, startPoint y: 226, endPoint x: 75, endPoint y: 226, distance: 7.7
click at [75, 226] on div at bounding box center [405, 306] width 810 height 446
drag, startPoint x: 72, startPoint y: 254, endPoint x: 218, endPoint y: 248, distance: 145.9
click at [218, 248] on div at bounding box center [405, 306] width 810 height 446
click at [226, 62] on button "undo undo" at bounding box center [241, 60] width 31 height 32
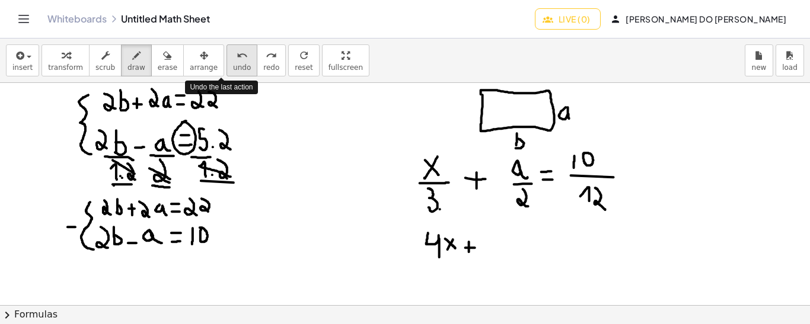
click at [226, 62] on button "undo undo" at bounding box center [241, 60] width 31 height 32
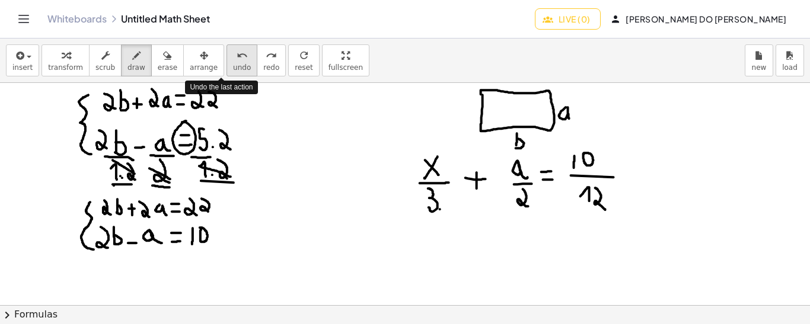
click at [226, 62] on button "undo undo" at bounding box center [241, 60] width 31 height 32
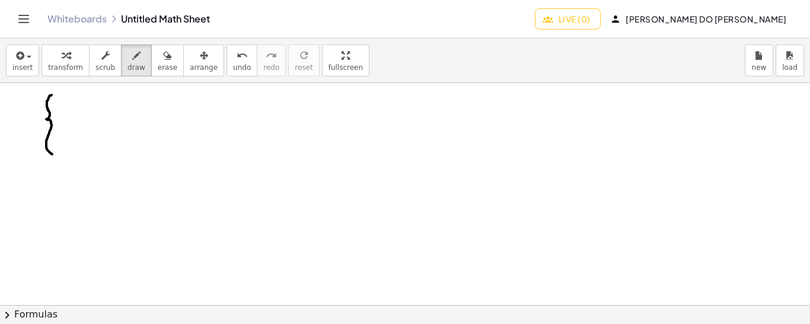
drag, startPoint x: 52, startPoint y: 94, endPoint x: 57, endPoint y: 154, distance: 59.5
click at [57, 154] on div at bounding box center [405, 306] width 810 height 446
drag, startPoint x: 353, startPoint y: 92, endPoint x: 347, endPoint y: 103, distance: 11.7
click at [347, 103] on div at bounding box center [405, 306] width 810 height 446
drag, startPoint x: 346, startPoint y: 93, endPoint x: 353, endPoint y: 102, distance: 11.0
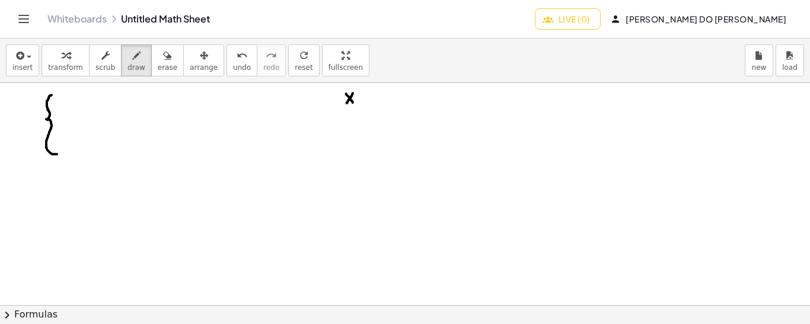
click at [353, 102] on div at bounding box center [405, 306] width 810 height 446
drag, startPoint x: 357, startPoint y: 101, endPoint x: 365, endPoint y: 101, distance: 7.7
click at [365, 101] on div at bounding box center [405, 306] width 810 height 446
drag, startPoint x: 357, startPoint y: 94, endPoint x: 366, endPoint y: 94, distance: 8.9
click at [366, 94] on div at bounding box center [405, 306] width 810 height 446
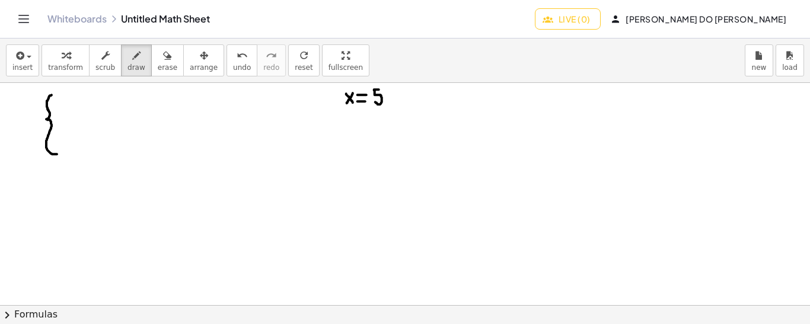
drag, startPoint x: 379, startPoint y: 89, endPoint x: 373, endPoint y: 101, distance: 13.0
click at [373, 101] on div at bounding box center [405, 306] width 810 height 446
drag, startPoint x: 346, startPoint y: 114, endPoint x: 350, endPoint y: 122, distance: 8.0
click at [350, 122] on div at bounding box center [405, 306] width 810 height 446
drag, startPoint x: 351, startPoint y: 117, endPoint x: 347, endPoint y: 130, distance: 13.7
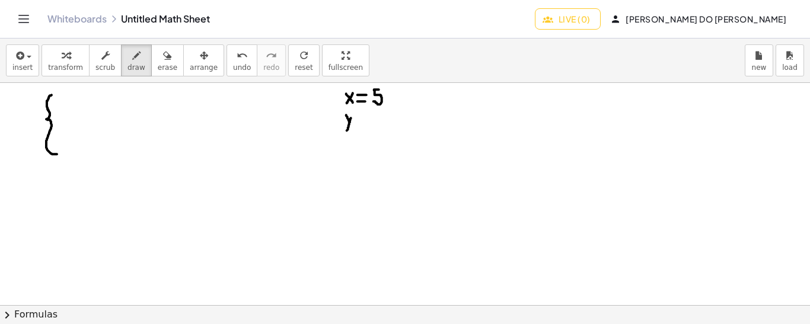
click at [347, 130] on div at bounding box center [405, 306] width 810 height 446
drag, startPoint x: 357, startPoint y: 118, endPoint x: 364, endPoint y: 118, distance: 6.5
click at [364, 118] on div at bounding box center [405, 306] width 810 height 446
drag, startPoint x: 356, startPoint y: 111, endPoint x: 363, endPoint y: 111, distance: 7.1
click at [363, 111] on div at bounding box center [405, 306] width 810 height 446
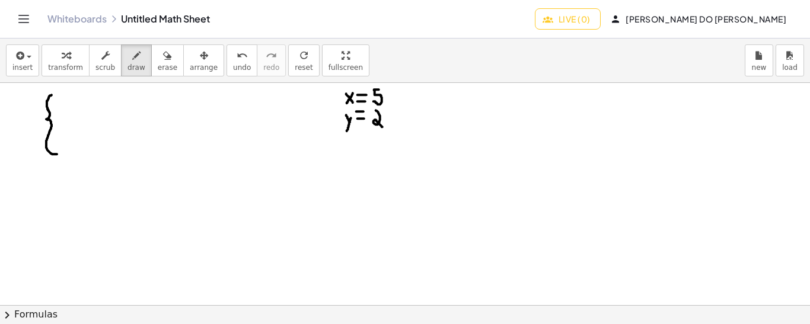
drag, startPoint x: 376, startPoint y: 110, endPoint x: 387, endPoint y: 127, distance: 20.7
click at [387, 127] on div at bounding box center [405, 306] width 810 height 446
drag, startPoint x: 79, startPoint y: 97, endPoint x: 71, endPoint y: 116, distance: 20.7
click at [71, 116] on div at bounding box center [405, 306] width 810 height 446
drag, startPoint x: 94, startPoint y: 107, endPoint x: 104, endPoint y: 107, distance: 10.7
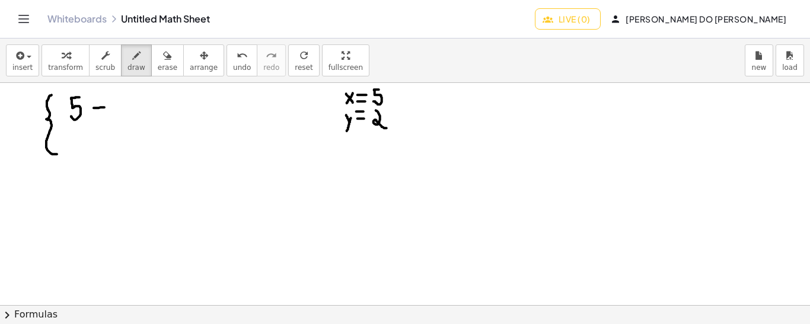
click at [104, 107] on div at bounding box center [405, 306] width 810 height 446
drag, startPoint x: 100, startPoint y: 101, endPoint x: 100, endPoint y: 112, distance: 10.7
click at [100, 112] on div at bounding box center [405, 306] width 810 height 446
drag, startPoint x: 122, startPoint y: 95, endPoint x: 127, endPoint y: 111, distance: 16.9
click at [127, 111] on div at bounding box center [405, 306] width 810 height 446
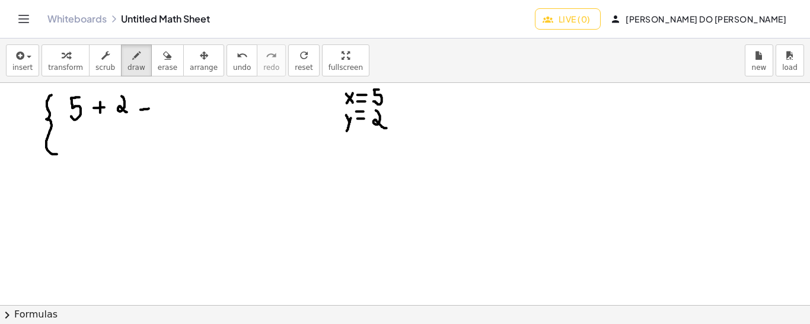
drag, startPoint x: 140, startPoint y: 109, endPoint x: 151, endPoint y: 108, distance: 10.7
click at [151, 108] on div at bounding box center [405, 306] width 810 height 446
drag, startPoint x: 140, startPoint y: 99, endPoint x: 147, endPoint y: 99, distance: 6.5
click at [147, 99] on div at bounding box center [405, 306] width 810 height 446
click at [165, 91] on div at bounding box center [405, 306] width 810 height 446
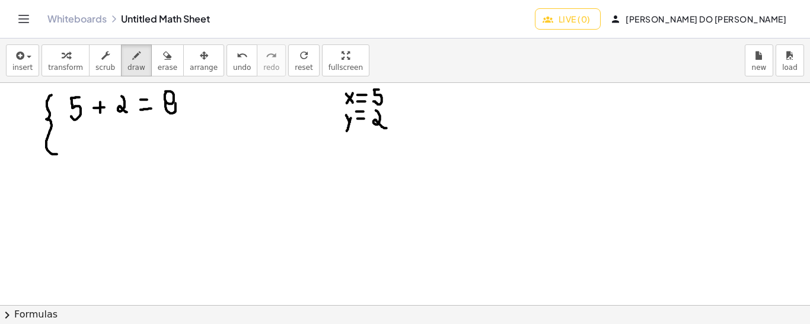
drag, startPoint x: 165, startPoint y: 101, endPoint x: 173, endPoint y: 100, distance: 7.8
click at [173, 100] on div at bounding box center [405, 306] width 810 height 446
drag, startPoint x: 187, startPoint y: 92, endPoint x: 191, endPoint y: 114, distance: 22.9
click at [191, 114] on div at bounding box center [405, 306] width 810 height 446
click at [339, 88] on div at bounding box center [405, 306] width 810 height 446
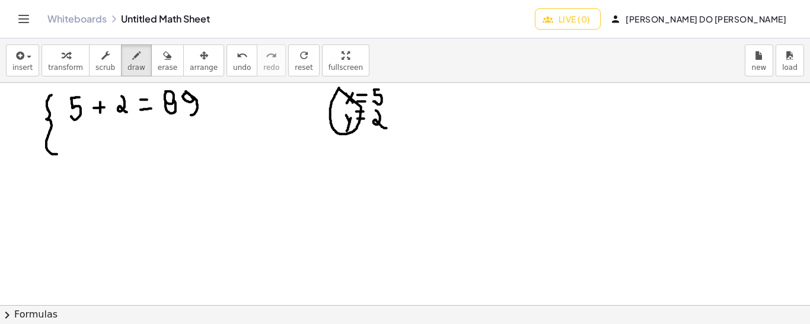
click at [82, 117] on div at bounding box center [405, 306] width 810 height 446
drag, startPoint x: 92, startPoint y: 100, endPoint x: 87, endPoint y: 113, distance: 14.3
click at [87, 113] on div at bounding box center [405, 306] width 810 height 446
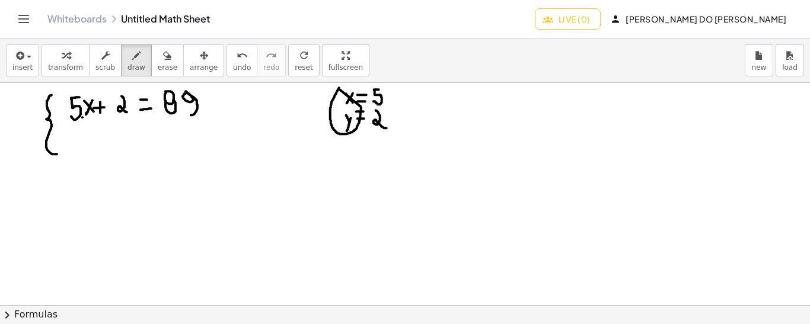
drag, startPoint x: 84, startPoint y: 100, endPoint x: 95, endPoint y: 113, distance: 16.4
click at [95, 113] on div at bounding box center [405, 306] width 810 height 446
drag, startPoint x: 127, startPoint y: 101, endPoint x: 133, endPoint y: 109, distance: 10.1
click at [133, 109] on div at bounding box center [405, 306] width 810 height 446
drag, startPoint x: 135, startPoint y: 100, endPoint x: 129, endPoint y: 122, distance: 22.6
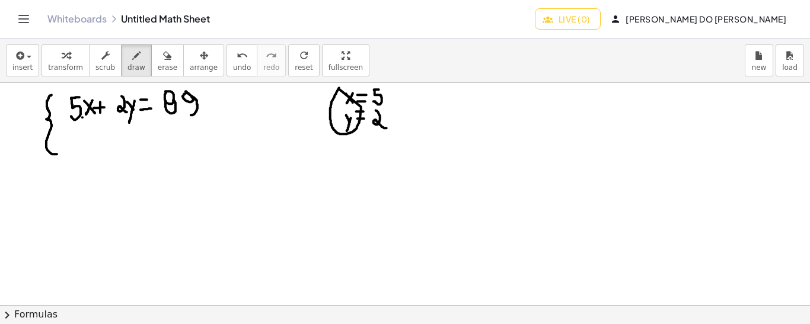
click at [129, 122] on div at bounding box center [405, 306] width 810 height 446
drag, startPoint x: 167, startPoint y: 116, endPoint x: 192, endPoint y: 116, distance: 24.9
click at [192, 116] on div at bounding box center [405, 306] width 810 height 446
drag, startPoint x: 178, startPoint y: 117, endPoint x: 188, endPoint y: 119, distance: 9.7
click at [188, 119] on div at bounding box center [405, 306] width 810 height 446
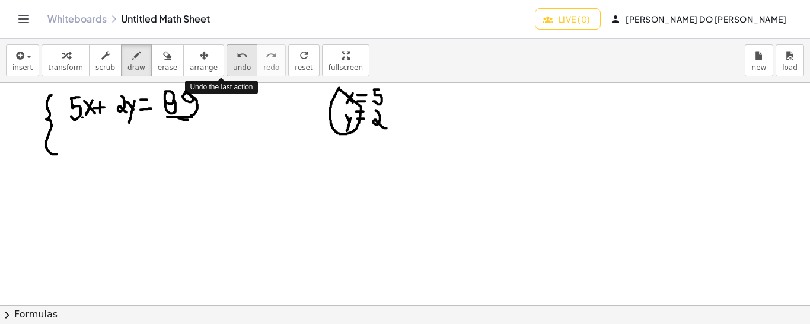
click at [233, 63] on span "undo" at bounding box center [242, 67] width 18 height 8
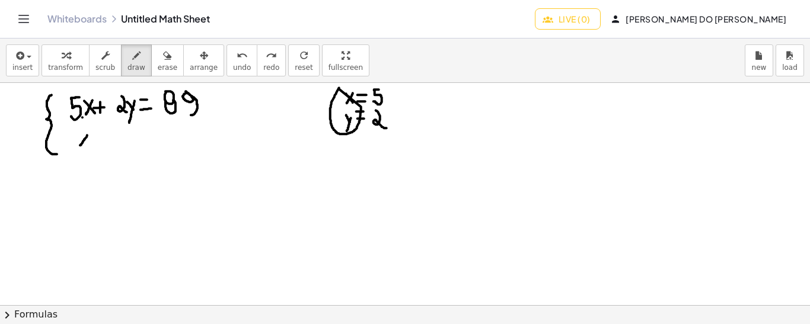
drag, startPoint x: 87, startPoint y: 135, endPoint x: 79, endPoint y: 145, distance: 12.7
click at [79, 145] on div at bounding box center [405, 306] width 810 height 446
drag, startPoint x: 78, startPoint y: 134, endPoint x: 86, endPoint y: 147, distance: 15.5
click at [86, 147] on div at bounding box center [405, 306] width 810 height 446
drag, startPoint x: 98, startPoint y: 138, endPoint x: 110, endPoint y: 139, distance: 11.3
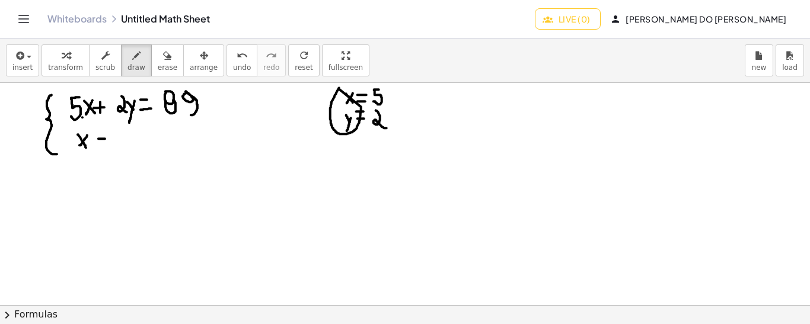
click at [110, 139] on div at bounding box center [405, 306] width 810 height 446
drag, startPoint x: 103, startPoint y: 132, endPoint x: 103, endPoint y: 145, distance: 13.6
click at [103, 145] on div at bounding box center [405, 306] width 810 height 446
drag, startPoint x: 120, startPoint y: 133, endPoint x: 129, endPoint y: 143, distance: 13.4
click at [129, 143] on div at bounding box center [405, 306] width 810 height 446
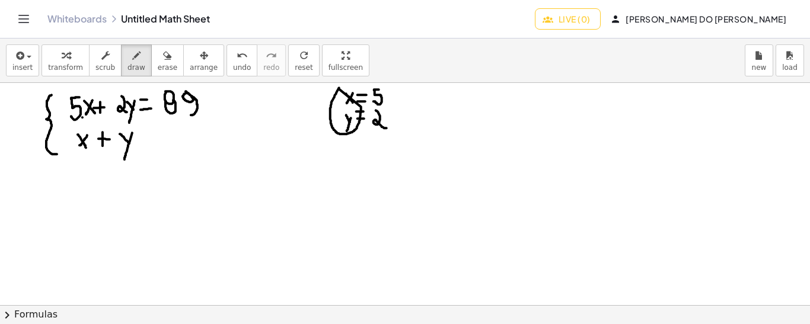
drag, startPoint x: 132, startPoint y: 132, endPoint x: 124, endPoint y: 159, distance: 28.3
click at [124, 159] on div at bounding box center [405, 306] width 810 height 446
drag, startPoint x: 146, startPoint y: 134, endPoint x: 154, endPoint y: 134, distance: 7.7
click at [154, 134] on div at bounding box center [405, 306] width 810 height 446
drag, startPoint x: 146, startPoint y: 127, endPoint x: 153, endPoint y: 127, distance: 6.5
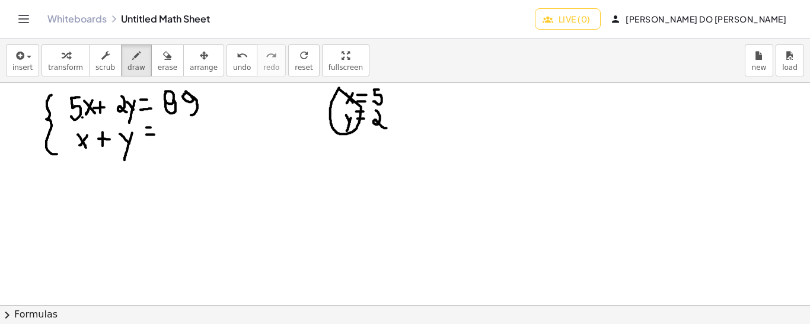
click at [153, 127] on div at bounding box center [405, 306] width 810 height 446
click at [170, 140] on div at bounding box center [405, 306] width 810 height 446
click at [226, 62] on button "undo undo" at bounding box center [241, 60] width 31 height 32
drag, startPoint x: 166, startPoint y: 125, endPoint x: 175, endPoint y: 142, distance: 19.6
click at [175, 142] on div at bounding box center [405, 306] width 810 height 446
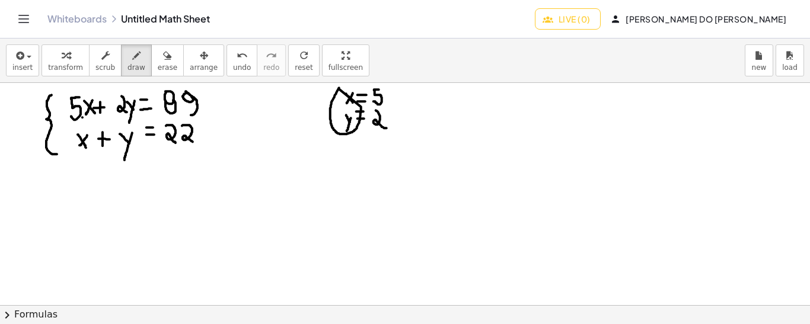
drag, startPoint x: 182, startPoint y: 125, endPoint x: 193, endPoint y: 141, distance: 19.6
click at [193, 141] on div at bounding box center [405, 306] width 810 height 446
drag, startPoint x: 469, startPoint y: 95, endPoint x: 477, endPoint y: 157, distance: 62.2
click at [477, 157] on div at bounding box center [405, 306] width 810 height 446
drag, startPoint x: 483, startPoint y: 100, endPoint x: 490, endPoint y: 118, distance: 19.2
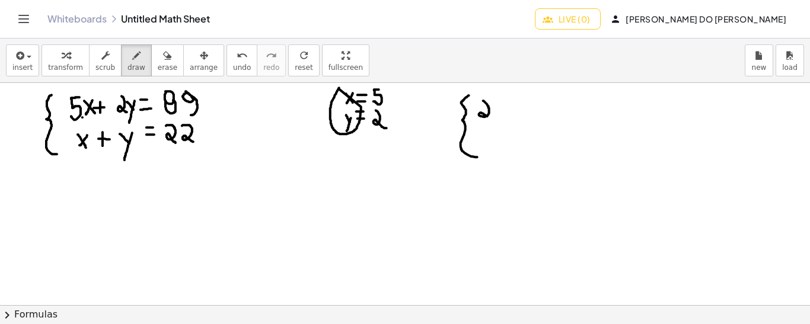
click at [490, 118] on div at bounding box center [405, 306] width 810 height 446
drag, startPoint x: 497, startPoint y: 109, endPoint x: 497, endPoint y: 119, distance: 10.1
click at [497, 119] on div at bounding box center [405, 306] width 810 height 446
drag, startPoint x: 498, startPoint y: 108, endPoint x: 496, endPoint y: 115, distance: 7.3
click at [496, 115] on div at bounding box center [405, 306] width 810 height 446
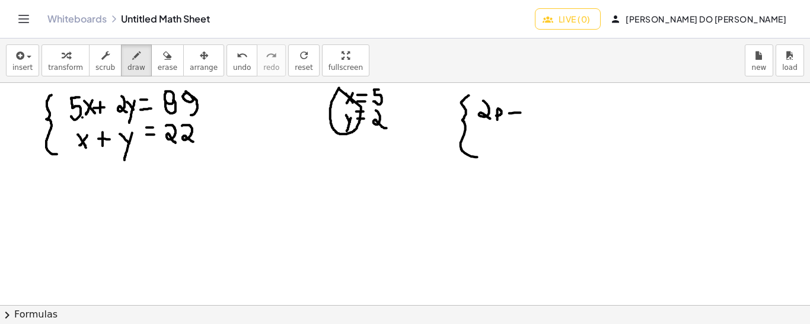
drag, startPoint x: 509, startPoint y: 113, endPoint x: 521, endPoint y: 112, distance: 11.9
click at [521, 112] on div at bounding box center [405, 306] width 810 height 446
click at [516, 112] on div at bounding box center [405, 306] width 810 height 446
drag, startPoint x: 534, startPoint y: 100, endPoint x: 535, endPoint y: 114, distance: 14.2
click at [535, 114] on div at bounding box center [405, 306] width 810 height 446
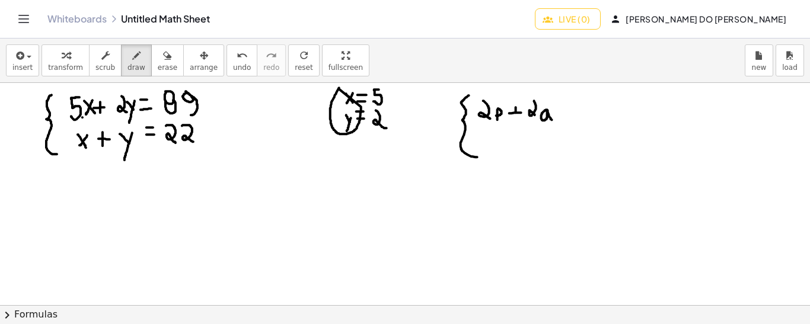
drag, startPoint x: 546, startPoint y: 109, endPoint x: 553, endPoint y: 119, distance: 12.0
click at [553, 119] on div at bounding box center [405, 306] width 810 height 446
drag, startPoint x: 556, startPoint y: 116, endPoint x: 564, endPoint y: 116, distance: 7.7
click at [564, 116] on div at bounding box center [405, 306] width 810 height 446
drag, startPoint x: 555, startPoint y: 107, endPoint x: 571, endPoint y: 108, distance: 16.0
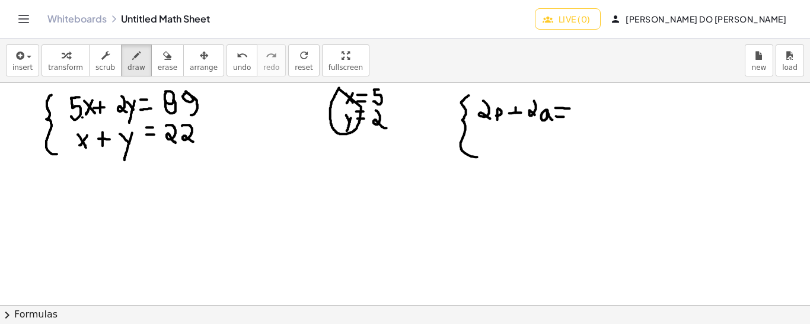
click at [571, 108] on div at bounding box center [405, 306] width 810 height 446
drag, startPoint x: 589, startPoint y: 100, endPoint x: 591, endPoint y: 118, distance: 17.9
click at [591, 118] on div at bounding box center [405, 306] width 810 height 446
click at [602, 107] on div at bounding box center [405, 306] width 810 height 446
drag, startPoint x: 490, startPoint y: 142, endPoint x: 494, endPoint y: 158, distance: 16.5
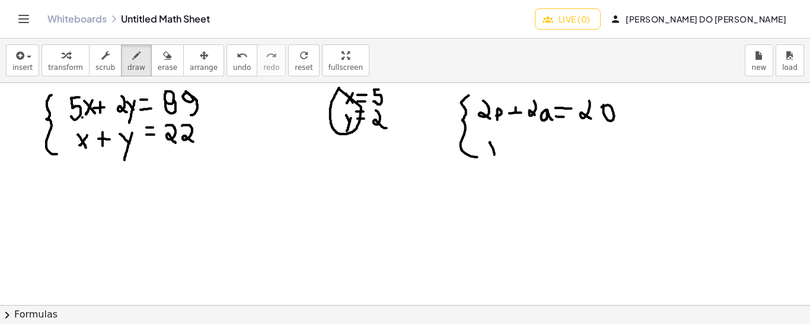
click at [494, 158] on div at bounding box center [405, 306] width 810 height 446
drag, startPoint x: 494, startPoint y: 140, endPoint x: 489, endPoint y: 155, distance: 15.2
click at [489, 155] on div at bounding box center [405, 306] width 810 height 446
click at [507, 158] on div at bounding box center [405, 306] width 810 height 446
drag, startPoint x: 522, startPoint y: 145, endPoint x: 532, endPoint y: 159, distance: 16.6
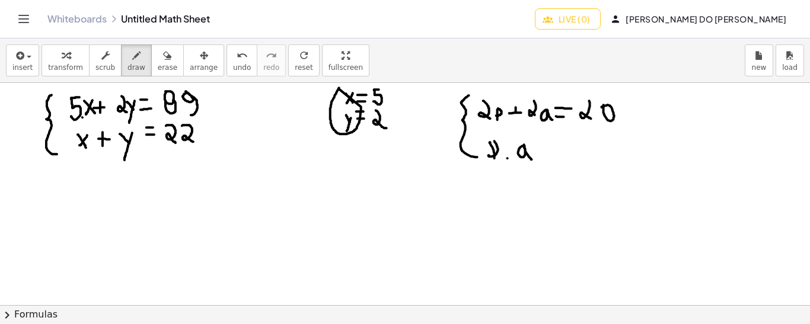
click at [532, 159] on div at bounding box center [405, 306] width 810 height 446
drag, startPoint x: 551, startPoint y: 150, endPoint x: 560, endPoint y: 151, distance: 8.3
click at [560, 151] on div at bounding box center [405, 306] width 810 height 446
drag, startPoint x: 552, startPoint y: 139, endPoint x: 563, endPoint y: 141, distance: 10.8
click at [563, 141] on div at bounding box center [405, 306] width 810 height 446
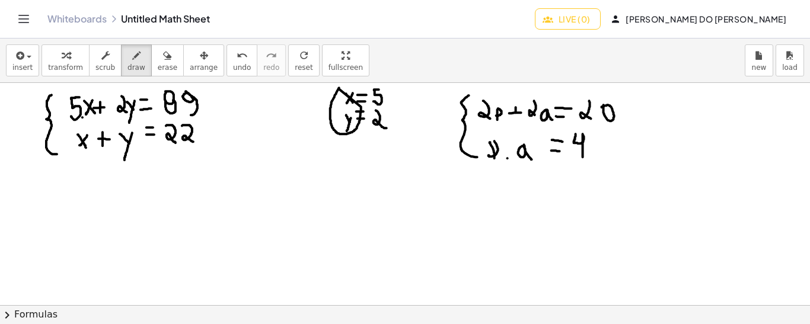
drag, startPoint x: 576, startPoint y: 133, endPoint x: 583, endPoint y: 157, distance: 24.2
click at [583, 157] on div at bounding box center [405, 306] width 810 height 446
click at [587, 140] on div at bounding box center [405, 306] width 810 height 446
click at [233, 64] on span "undo" at bounding box center [242, 67] width 18 height 8
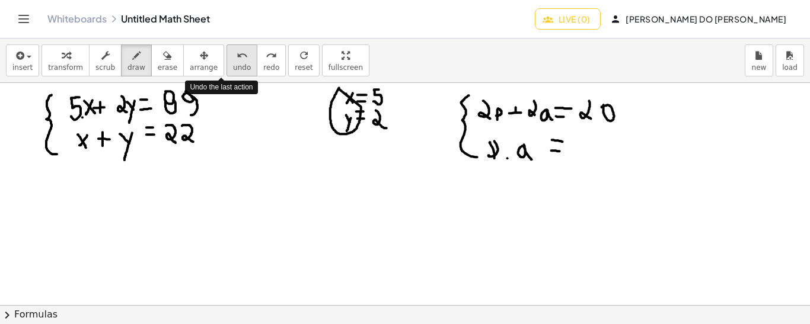
click at [233, 64] on span "undo" at bounding box center [242, 67] width 18 height 8
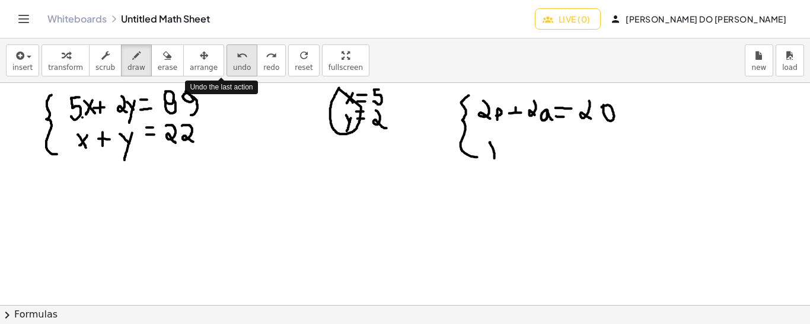
click at [233, 64] on span "undo" at bounding box center [242, 67] width 18 height 8
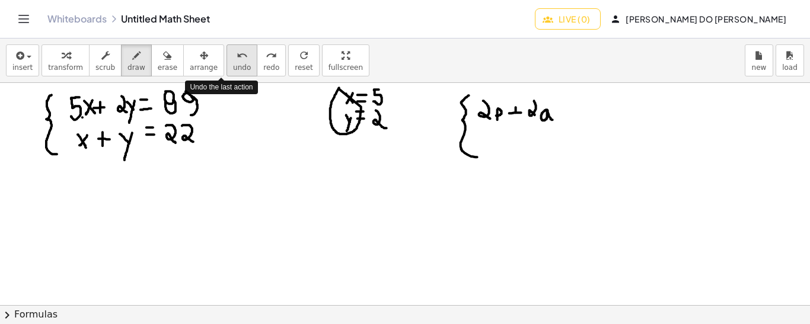
click at [233, 64] on span "undo" at bounding box center [242, 67] width 18 height 8
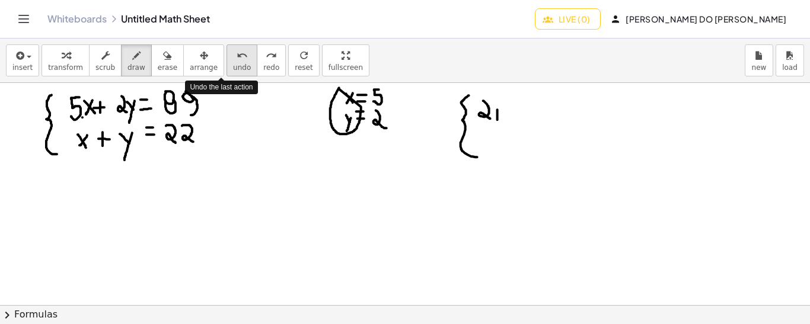
click at [233, 64] on span "undo" at bounding box center [242, 67] width 18 height 8
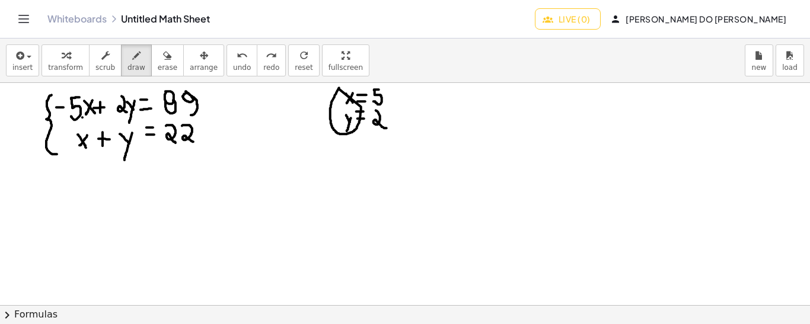
drag, startPoint x: 56, startPoint y: 107, endPoint x: 63, endPoint y: 107, distance: 7.1
click at [63, 107] on div at bounding box center [405, 306] width 810 height 446
drag, startPoint x: 223, startPoint y: 126, endPoint x: 211, endPoint y: 141, distance: 19.4
click at [211, 141] on div at bounding box center [405, 306] width 810 height 446
click at [59, 98] on div at bounding box center [405, 306] width 810 height 446
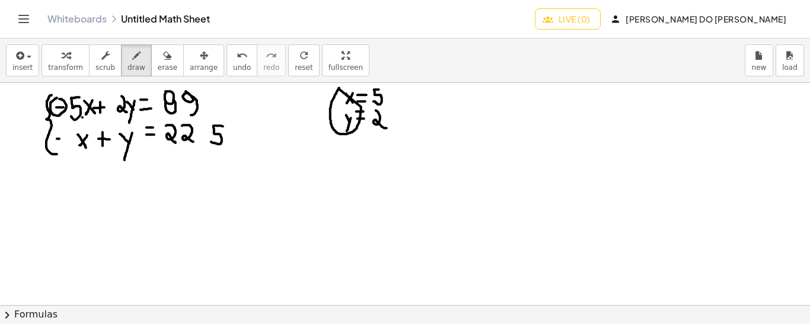
drag, startPoint x: 57, startPoint y: 138, endPoint x: 65, endPoint y: 138, distance: 7.7
click at [65, 138] on div at bounding box center [405, 306] width 810 height 446
drag, startPoint x: 60, startPoint y: 132, endPoint x: 60, endPoint y: 139, distance: 7.1
click at [60, 139] on div at bounding box center [405, 306] width 810 height 446
click at [226, 62] on button "undo undo" at bounding box center [241, 60] width 31 height 32
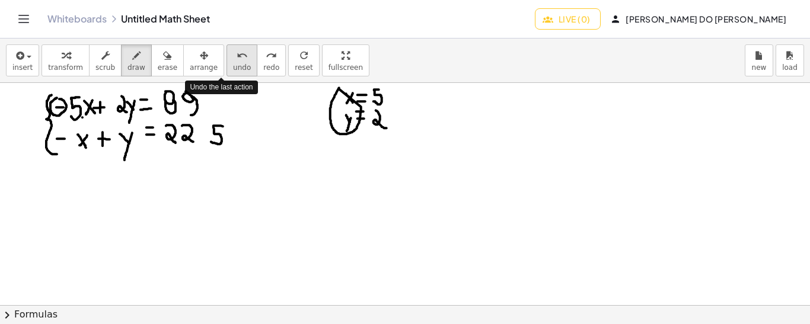
click at [226, 62] on button "undo undo" at bounding box center [241, 60] width 31 height 32
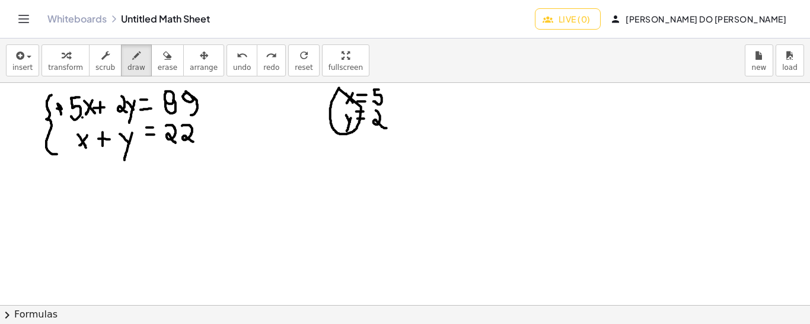
drag, startPoint x: 57, startPoint y: 108, endPoint x: 61, endPoint y: 114, distance: 7.7
click at [61, 114] on div at bounding box center [405, 306] width 810 height 446
drag, startPoint x: 222, startPoint y: 126, endPoint x: 216, endPoint y: 143, distance: 18.2
click at [216, 143] on div at bounding box center [405, 306] width 810 height 446
drag, startPoint x: 24, startPoint y: 120, endPoint x: 36, endPoint y: 122, distance: 12.0
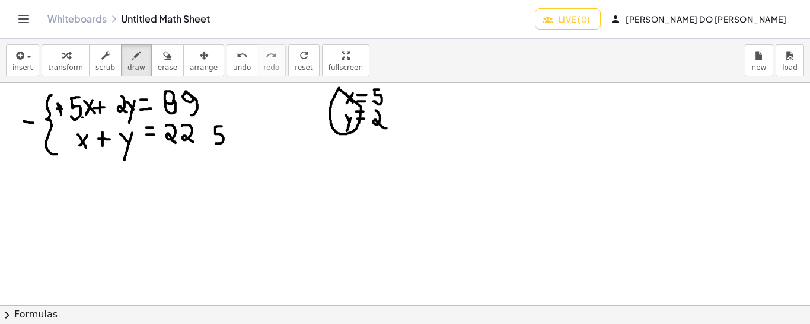
click at [36, 122] on div at bounding box center [405, 306] width 810 height 446
click at [233, 63] on span "undo" at bounding box center [242, 67] width 18 height 8
drag, startPoint x: 206, startPoint y: 135, endPoint x: 213, endPoint y: 135, distance: 7.1
click at [213, 135] on div at bounding box center [405, 306] width 810 height 446
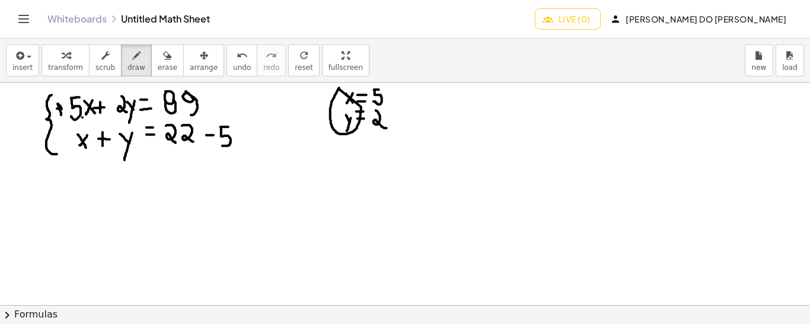
drag, startPoint x: 228, startPoint y: 126, endPoint x: 221, endPoint y: 145, distance: 19.7
click at [221, 145] on div at bounding box center [405, 306] width 810 height 446
drag, startPoint x: 207, startPoint y: 120, endPoint x: 204, endPoint y: 146, distance: 26.9
click at [204, 146] on div at bounding box center [405, 306] width 810 height 446
drag, startPoint x: 238, startPoint y: 119, endPoint x: 242, endPoint y: 139, distance: 20.5
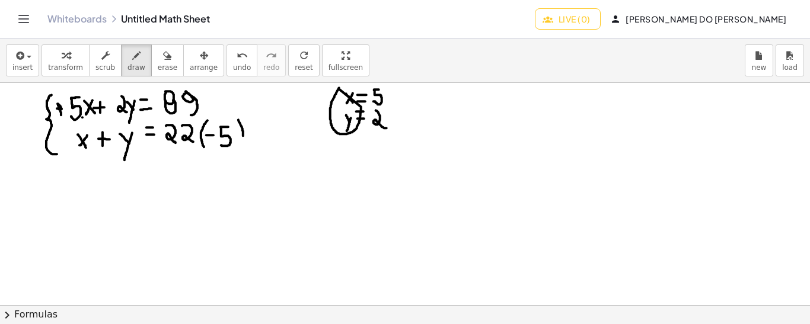
click at [242, 139] on div at bounding box center [405, 306] width 810 height 446
drag, startPoint x: 20, startPoint y: 124, endPoint x: 30, endPoint y: 126, distance: 10.1
click at [30, 126] on div at bounding box center [405, 306] width 810 height 446
click at [233, 63] on span "undo" at bounding box center [242, 67] width 18 height 8
drag, startPoint x: 57, startPoint y: 173, endPoint x: 54, endPoint y: 215, distance: 42.8
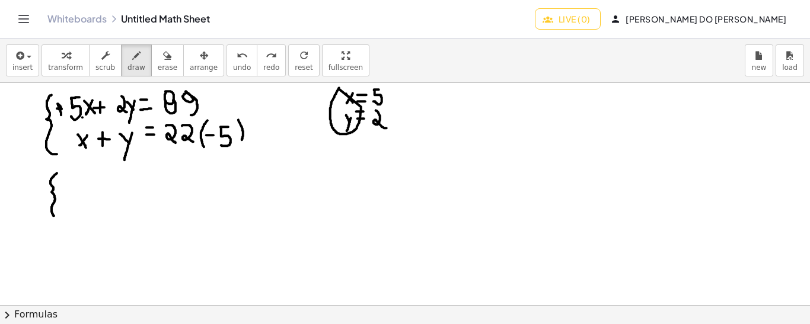
click at [54, 215] on div at bounding box center [405, 306] width 810 height 446
drag, startPoint x: 60, startPoint y: 209, endPoint x: 68, endPoint y: 209, distance: 7.1
click at [68, 209] on div at bounding box center [405, 306] width 810 height 446
drag, startPoint x: 78, startPoint y: 202, endPoint x: 72, endPoint y: 217, distance: 16.5
click at [72, 217] on div at bounding box center [405, 306] width 810 height 446
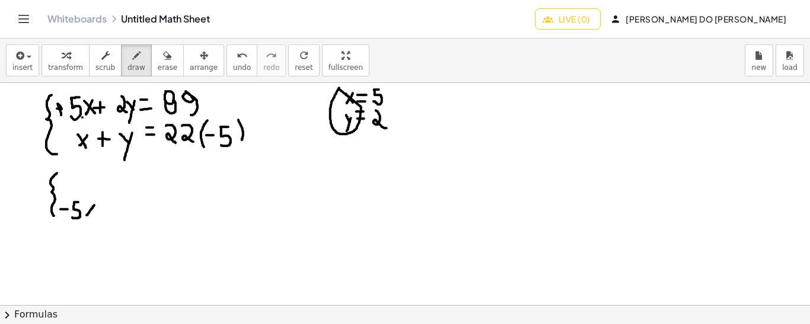
drag, startPoint x: 94, startPoint y: 205, endPoint x: 86, endPoint y: 215, distance: 13.1
click at [86, 215] on div at bounding box center [405, 306] width 810 height 446
drag, startPoint x: 86, startPoint y: 204, endPoint x: 96, endPoint y: 215, distance: 14.7
click at [96, 215] on div at bounding box center [405, 306] width 810 height 446
drag, startPoint x: 102, startPoint y: 206, endPoint x: 110, endPoint y: 207, distance: 7.8
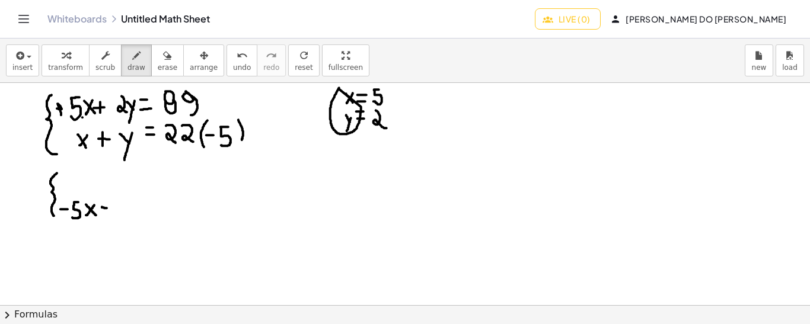
click at [110, 207] on div at bounding box center [405, 306] width 810 height 446
drag, startPoint x: 123, startPoint y: 196, endPoint x: 116, endPoint y: 210, distance: 16.7
click at [116, 210] on div at bounding box center [405, 306] width 810 height 446
drag, startPoint x: 130, startPoint y: 205, endPoint x: 135, endPoint y: 212, distance: 8.4
click at [135, 212] on div at bounding box center [405, 306] width 810 height 446
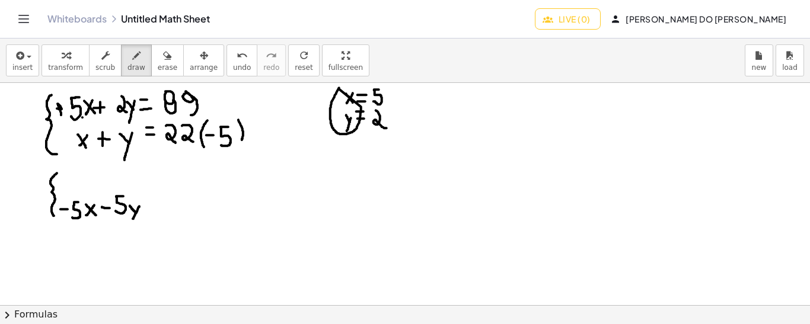
drag, startPoint x: 139, startPoint y: 206, endPoint x: 132, endPoint y: 219, distance: 14.9
click at [132, 219] on div at bounding box center [405, 306] width 810 height 446
click at [158, 207] on div at bounding box center [405, 306] width 810 height 446
click at [158, 196] on div at bounding box center [405, 306] width 810 height 446
drag, startPoint x: 170, startPoint y: 200, endPoint x: 182, endPoint y: 201, distance: 11.9
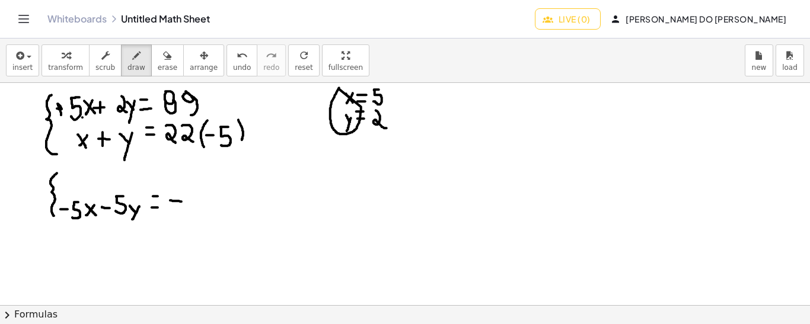
click at [182, 201] on div at bounding box center [405, 306] width 810 height 446
drag, startPoint x: 46, startPoint y: 224, endPoint x: 202, endPoint y: 226, distance: 155.3
click at [202, 226] on div at bounding box center [405, 306] width 810 height 446
